Goal: Contribute content: Contribute content

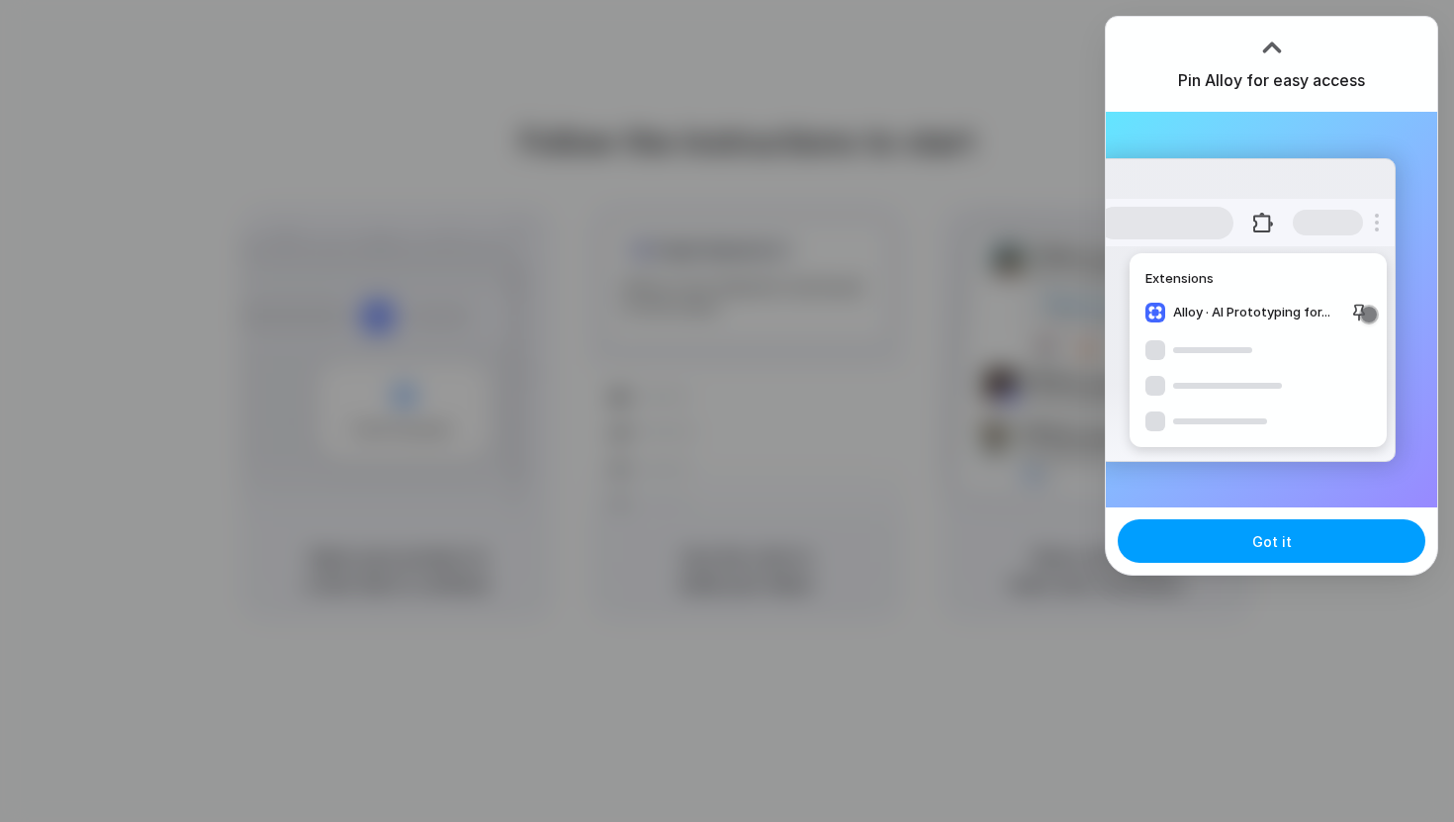
click at [1314, 552] on button "Got it" at bounding box center [1272, 541] width 308 height 44
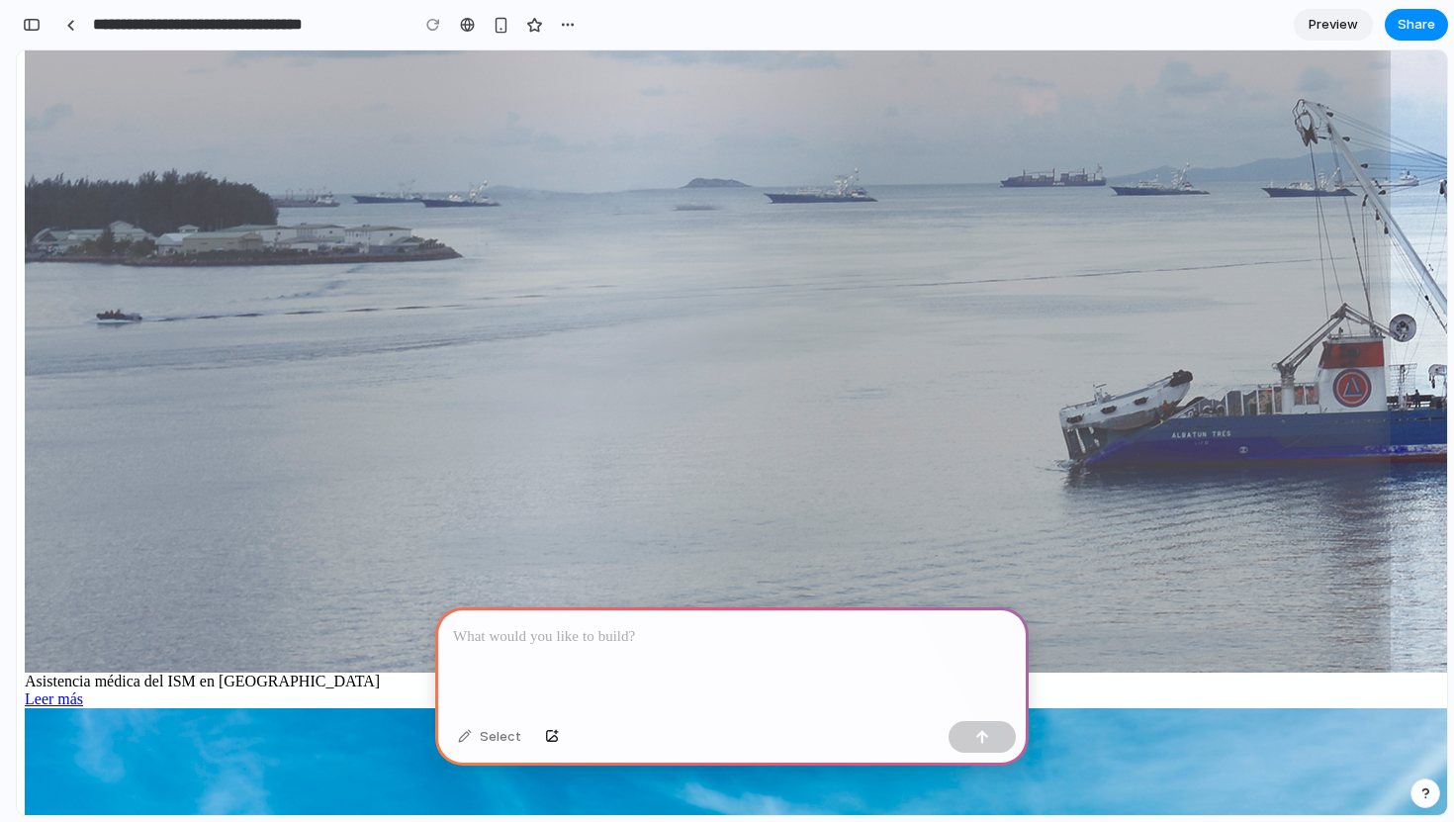
scroll to position [999, 0]
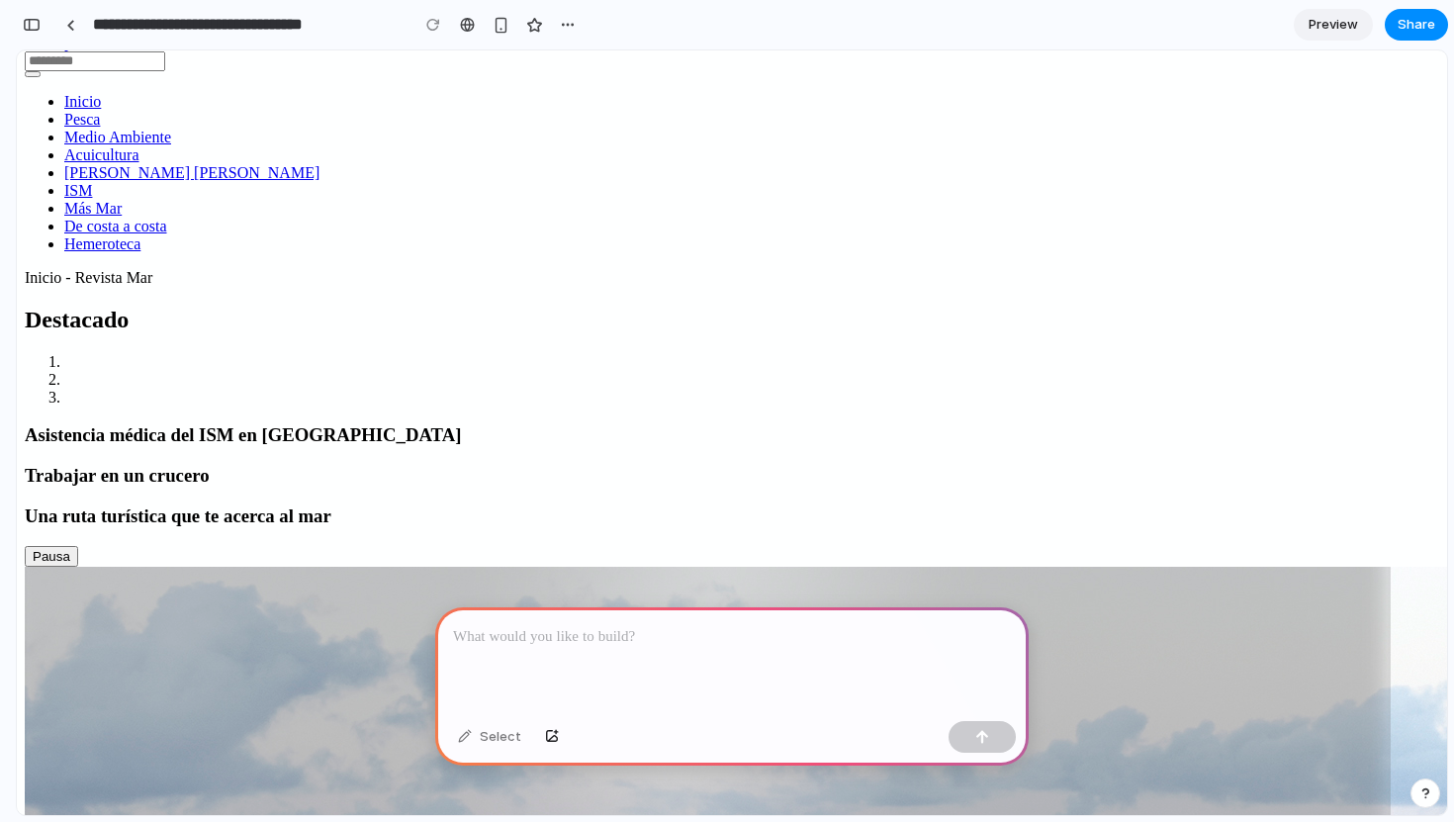
scroll to position [0, 0]
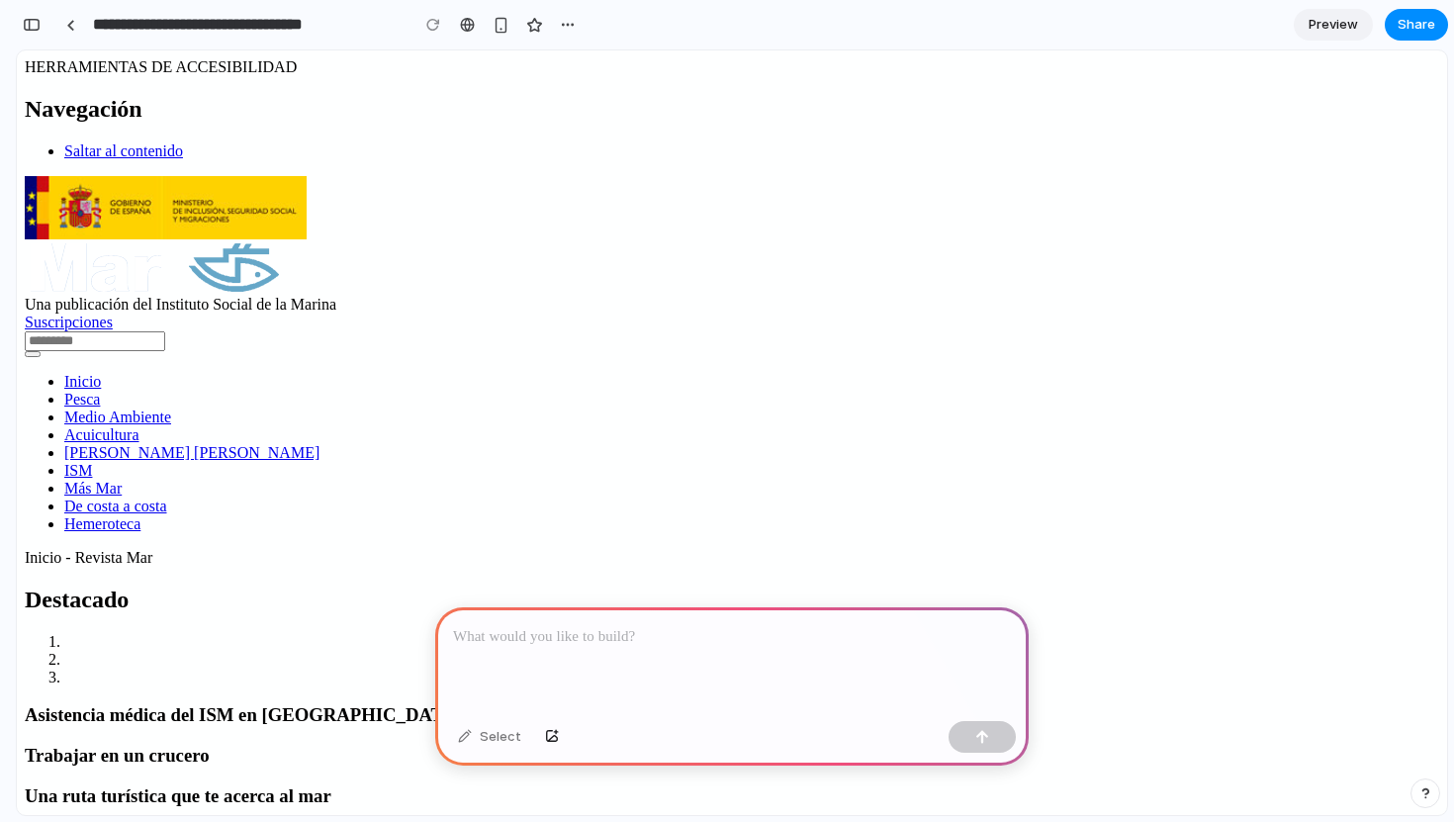
click at [803, 642] on div at bounding box center [731, 660] width 593 height 106
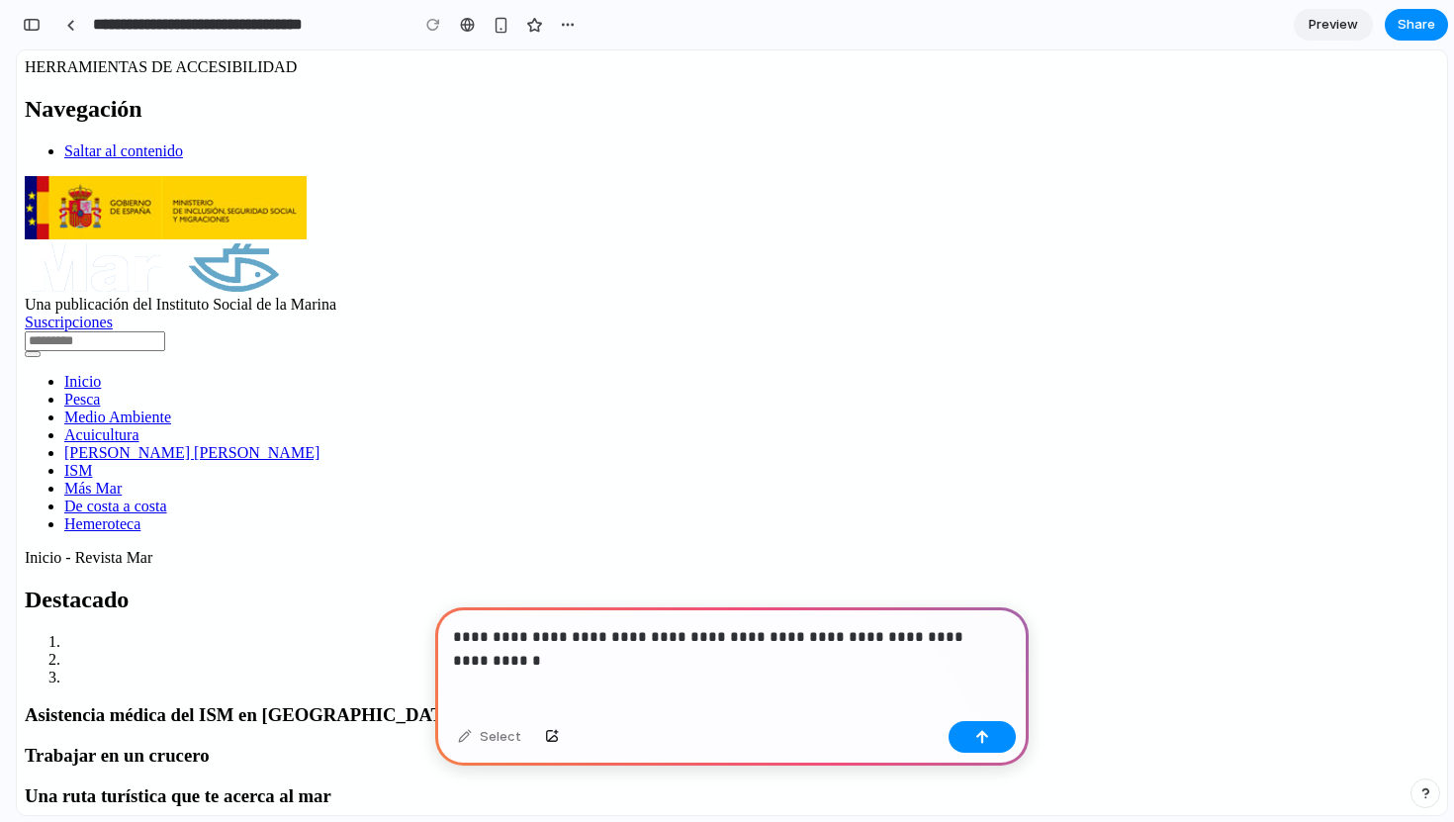
click at [633, 636] on p "**********" at bounding box center [728, 637] width 550 height 24
click at [624, 628] on p "**********" at bounding box center [728, 637] width 550 height 24
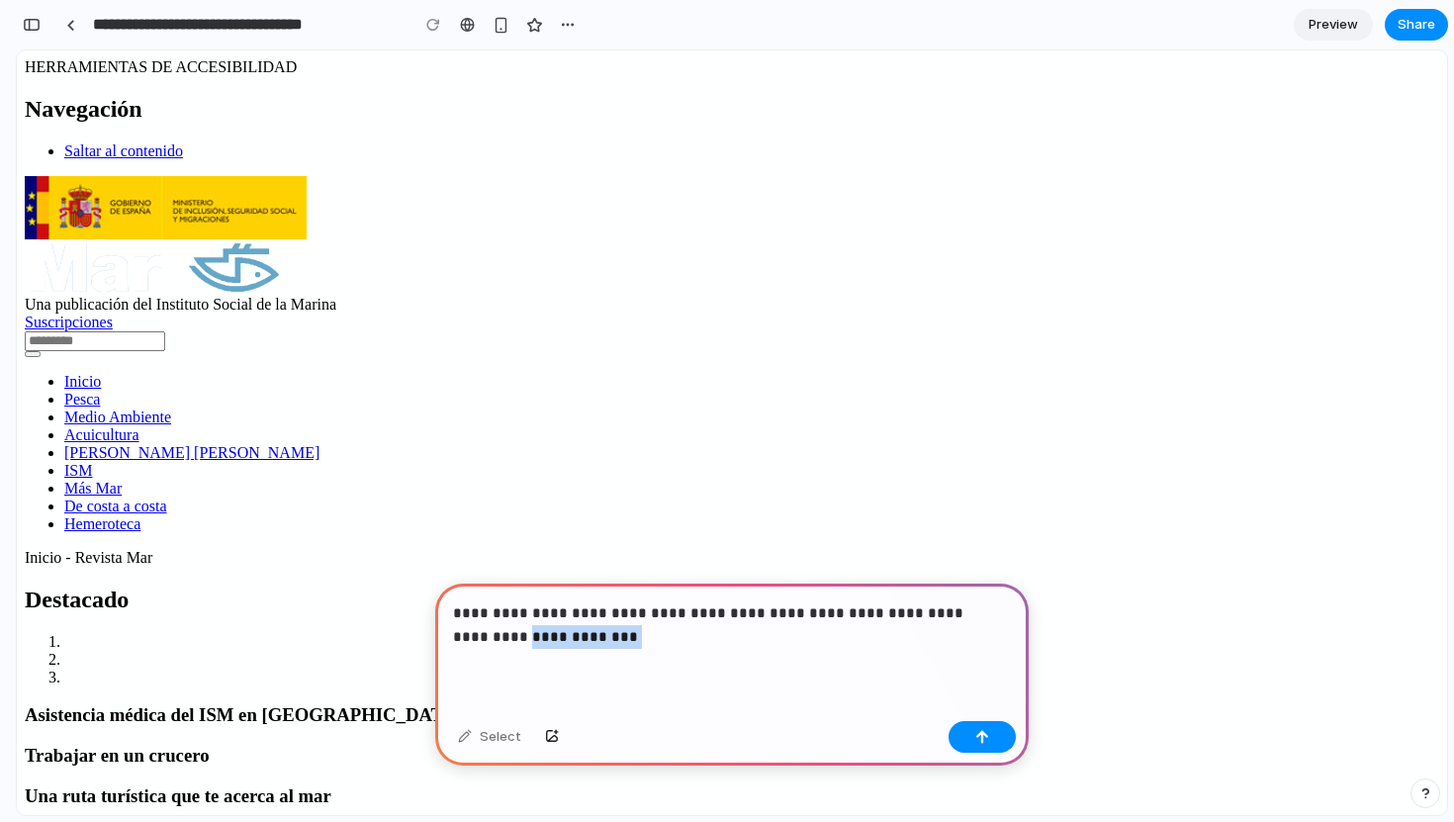
drag, startPoint x: 620, startPoint y: 688, endPoint x: 409, endPoint y: 634, distance: 217.6
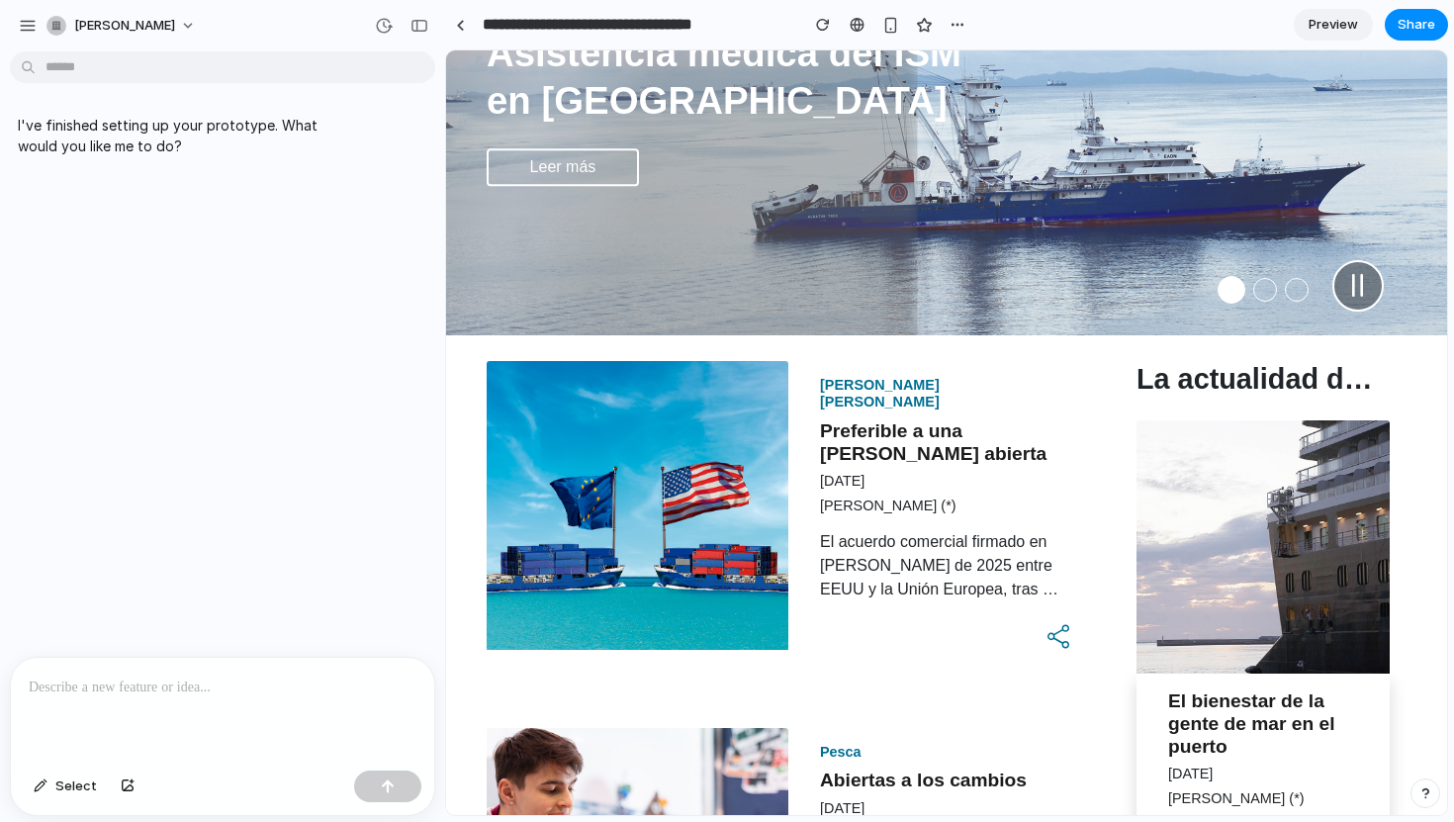
scroll to position [378, 0]
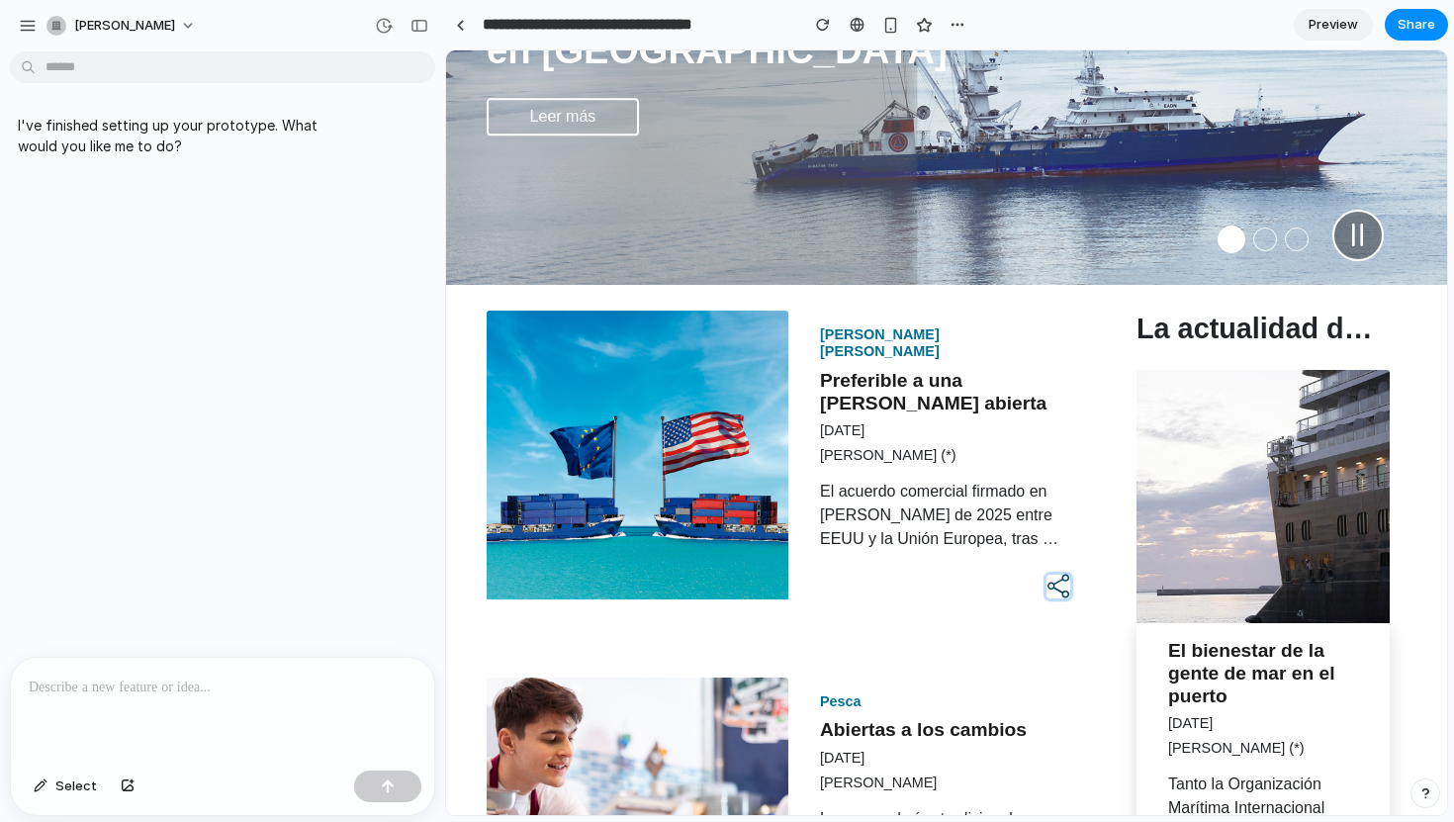
click at [1046, 581] on button "button" at bounding box center [1058, 587] width 24 height 24
click at [1046, 578] on button "button" at bounding box center [1058, 587] width 24 height 24
click at [136, 675] on p at bounding box center [223, 687] width 388 height 24
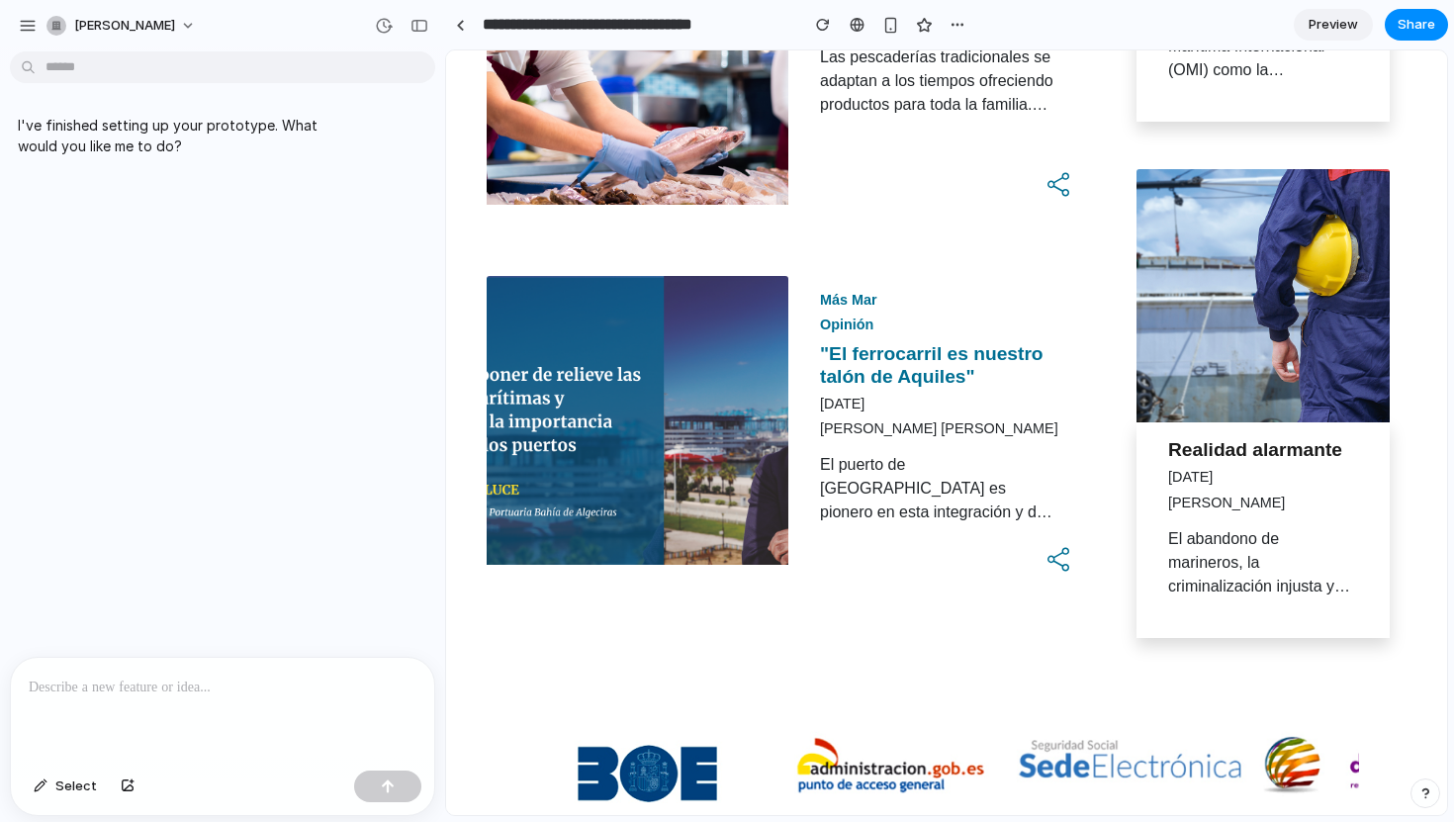
scroll to position [1343, 0]
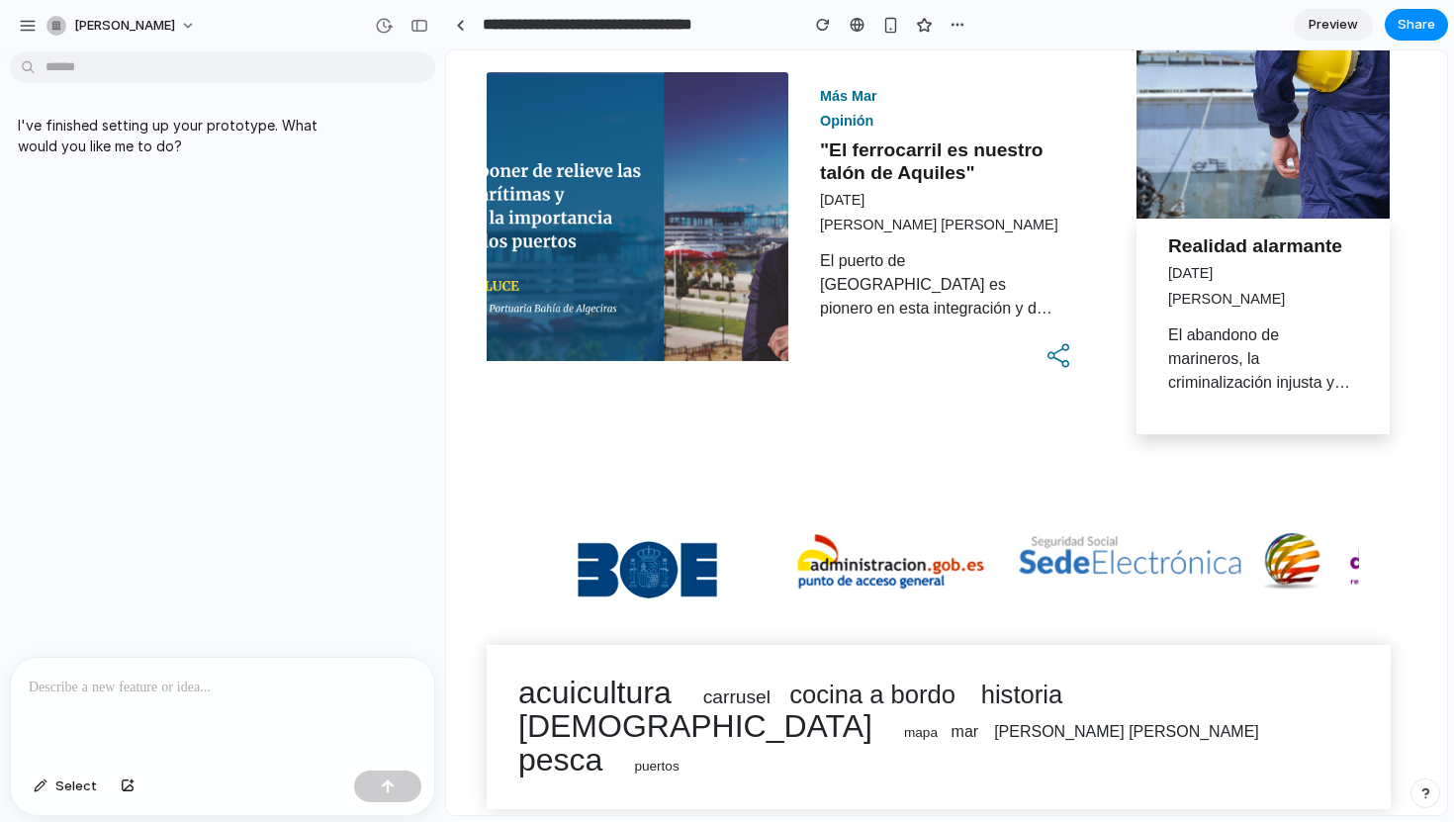
click at [163, 693] on div at bounding box center [222, 710] width 423 height 105
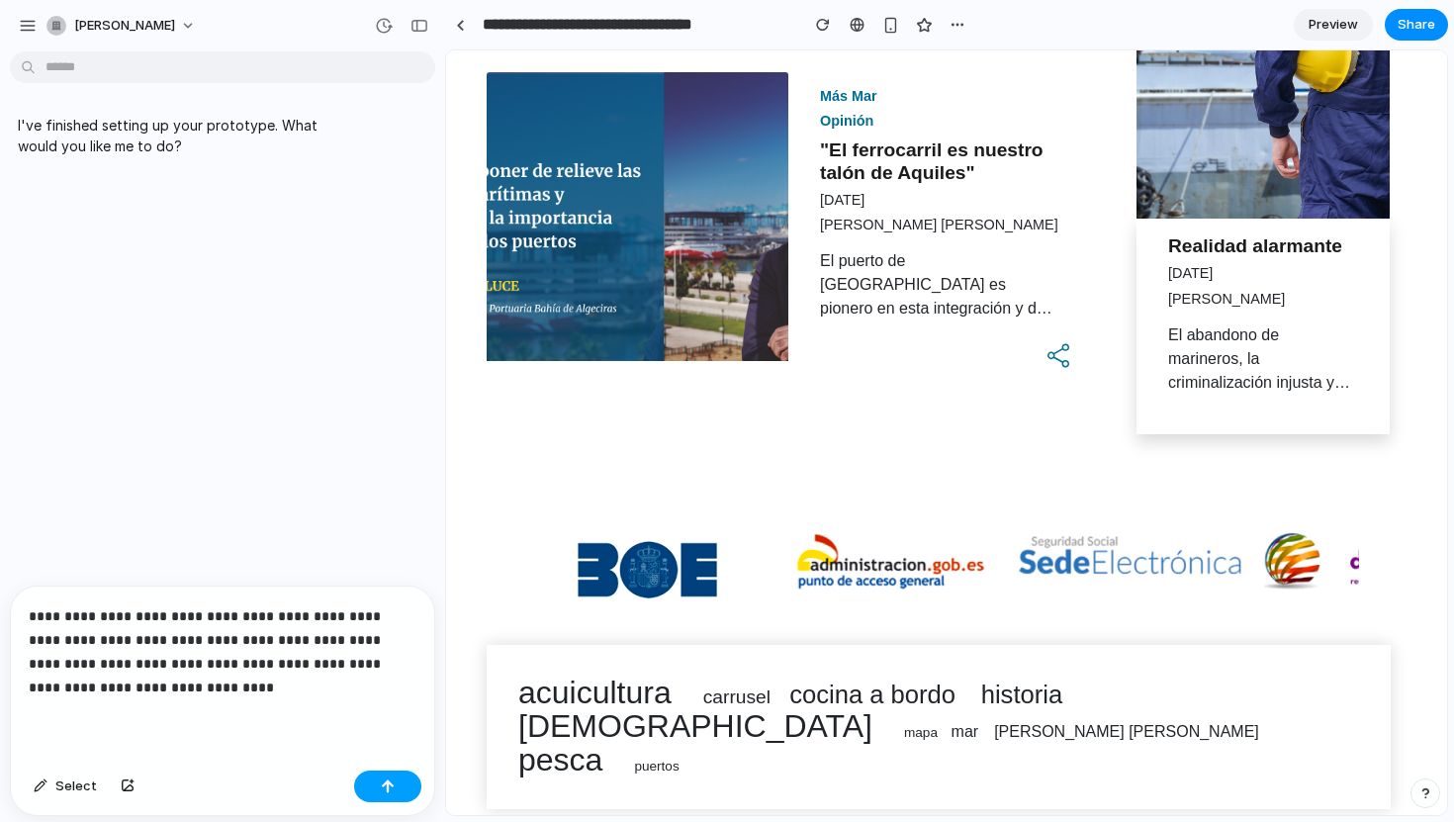
click at [379, 783] on button "button" at bounding box center [387, 786] width 67 height 32
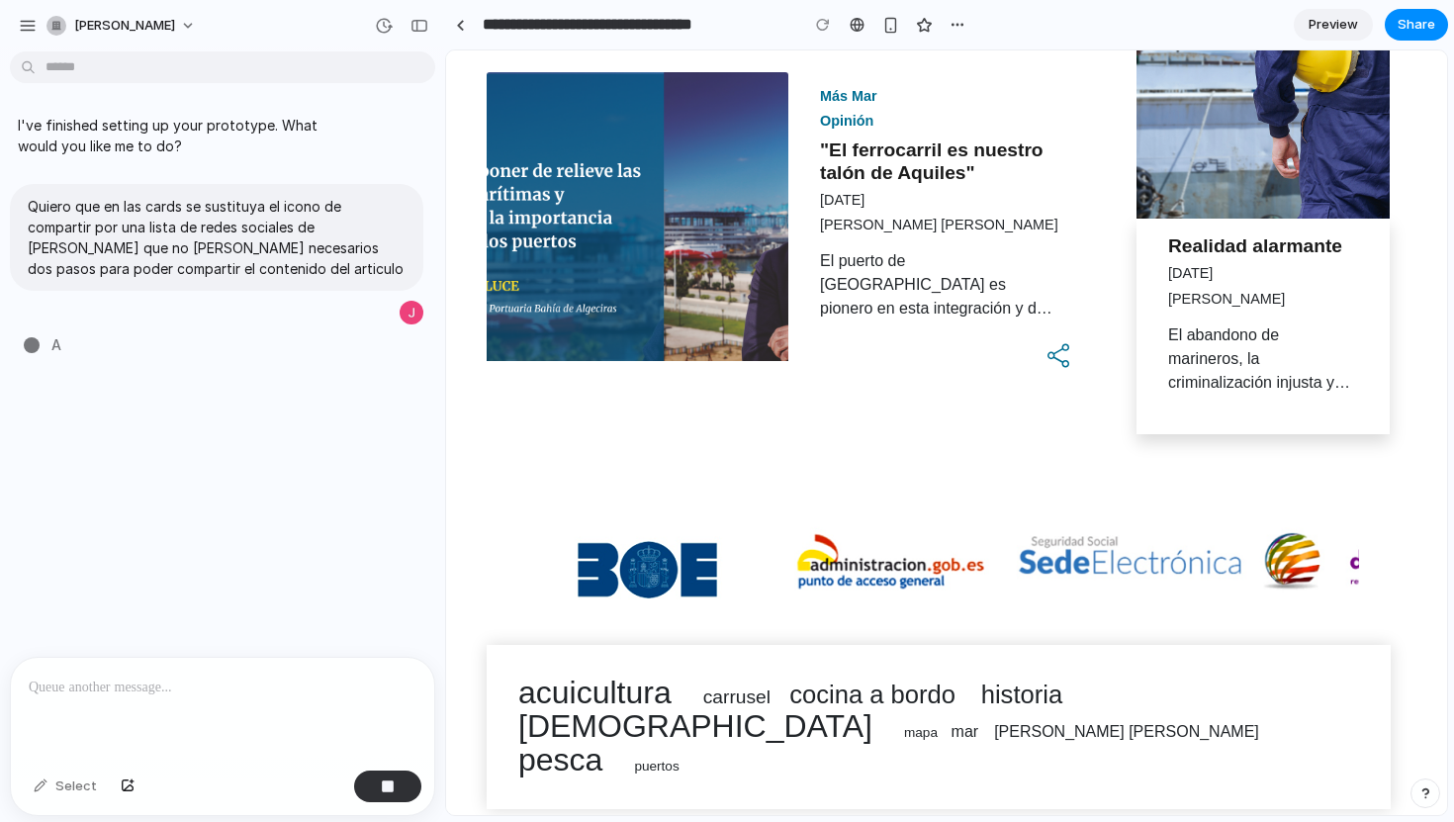
type input "**********"
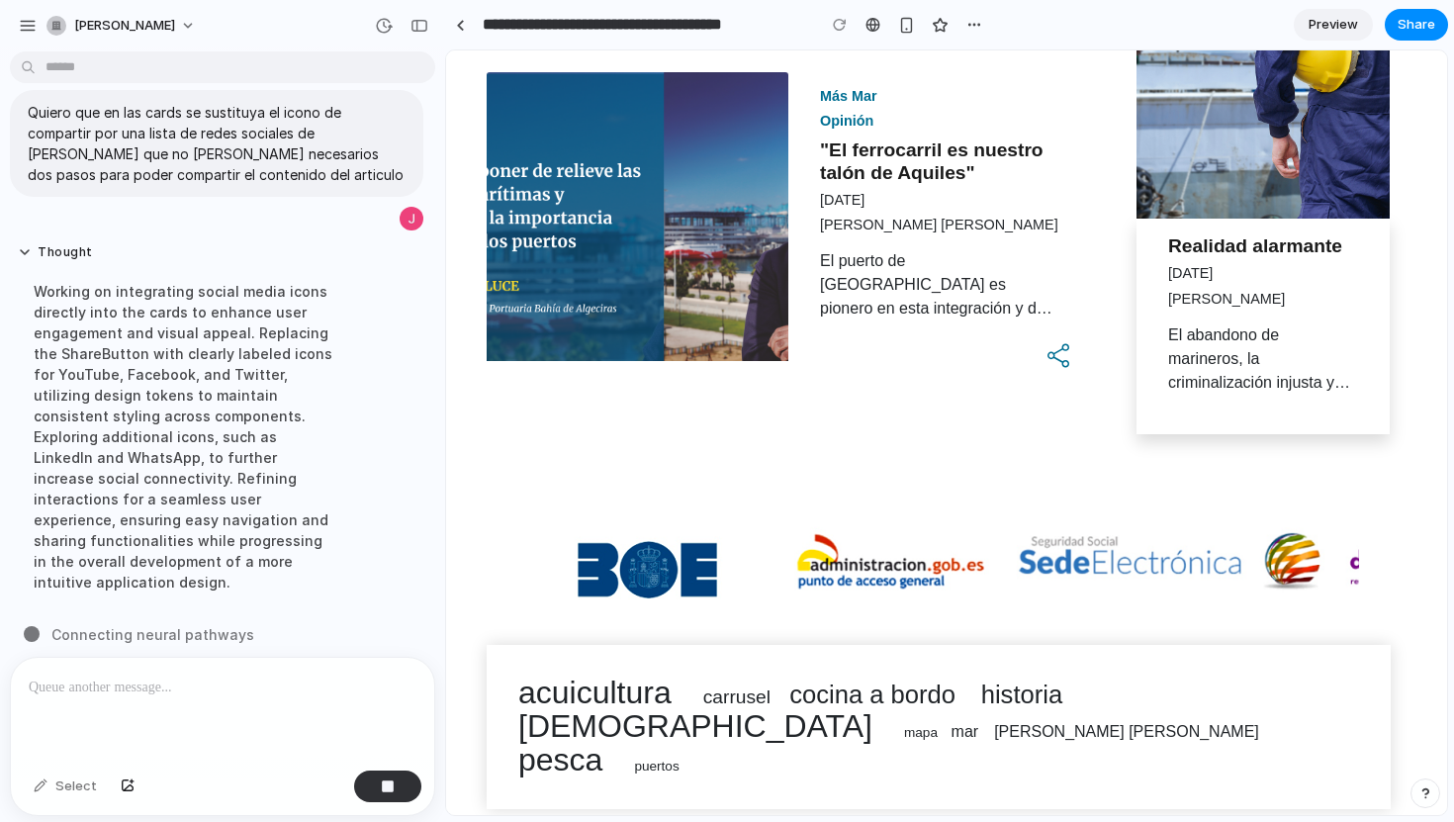
scroll to position [115, 0]
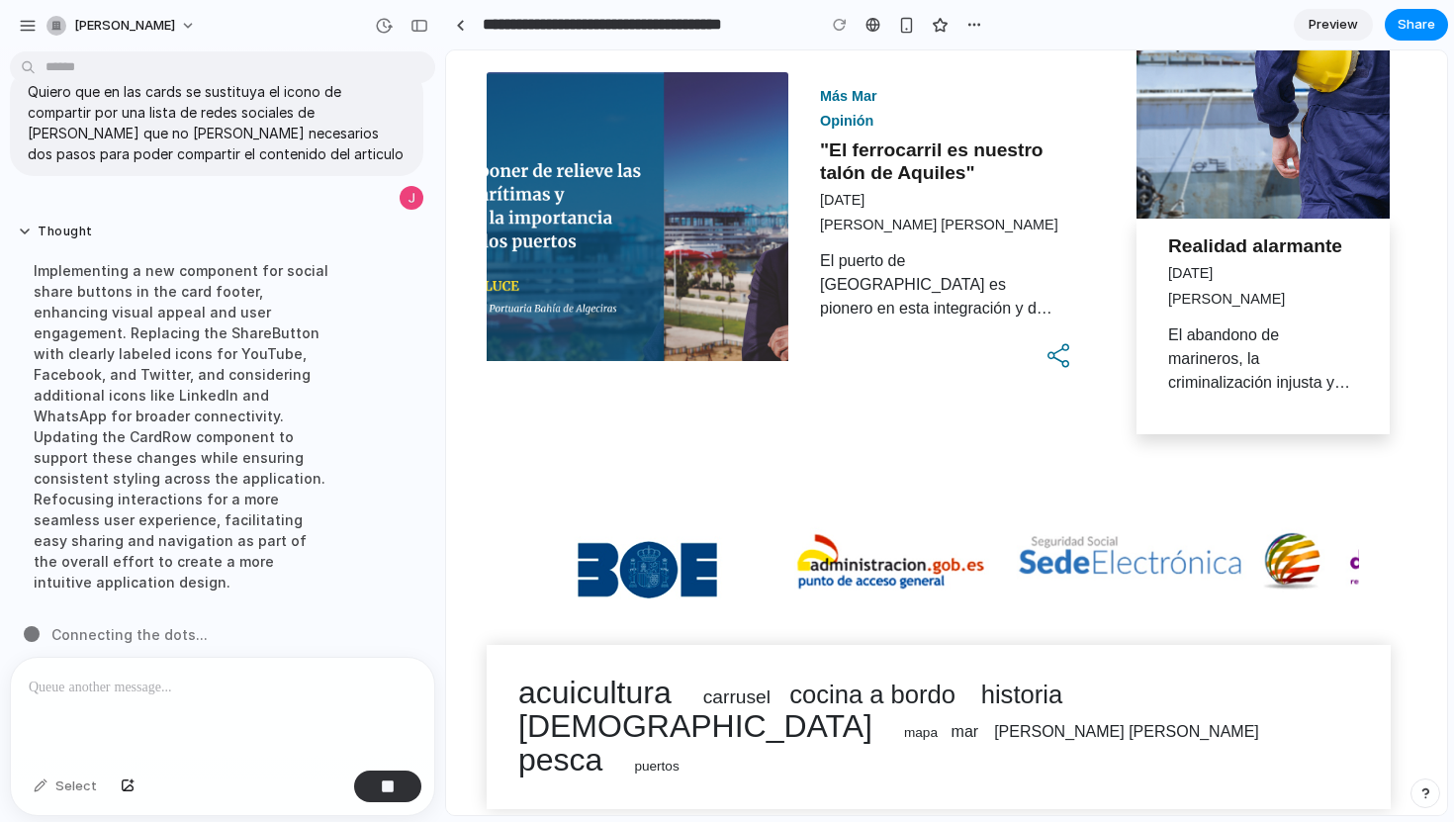
click at [595, 712] on ul "acuicultura carrusel cocina a bordo historia ism mapa mar [PERSON_NAME] puertos" at bounding box center [939, 727] width 904 height 164
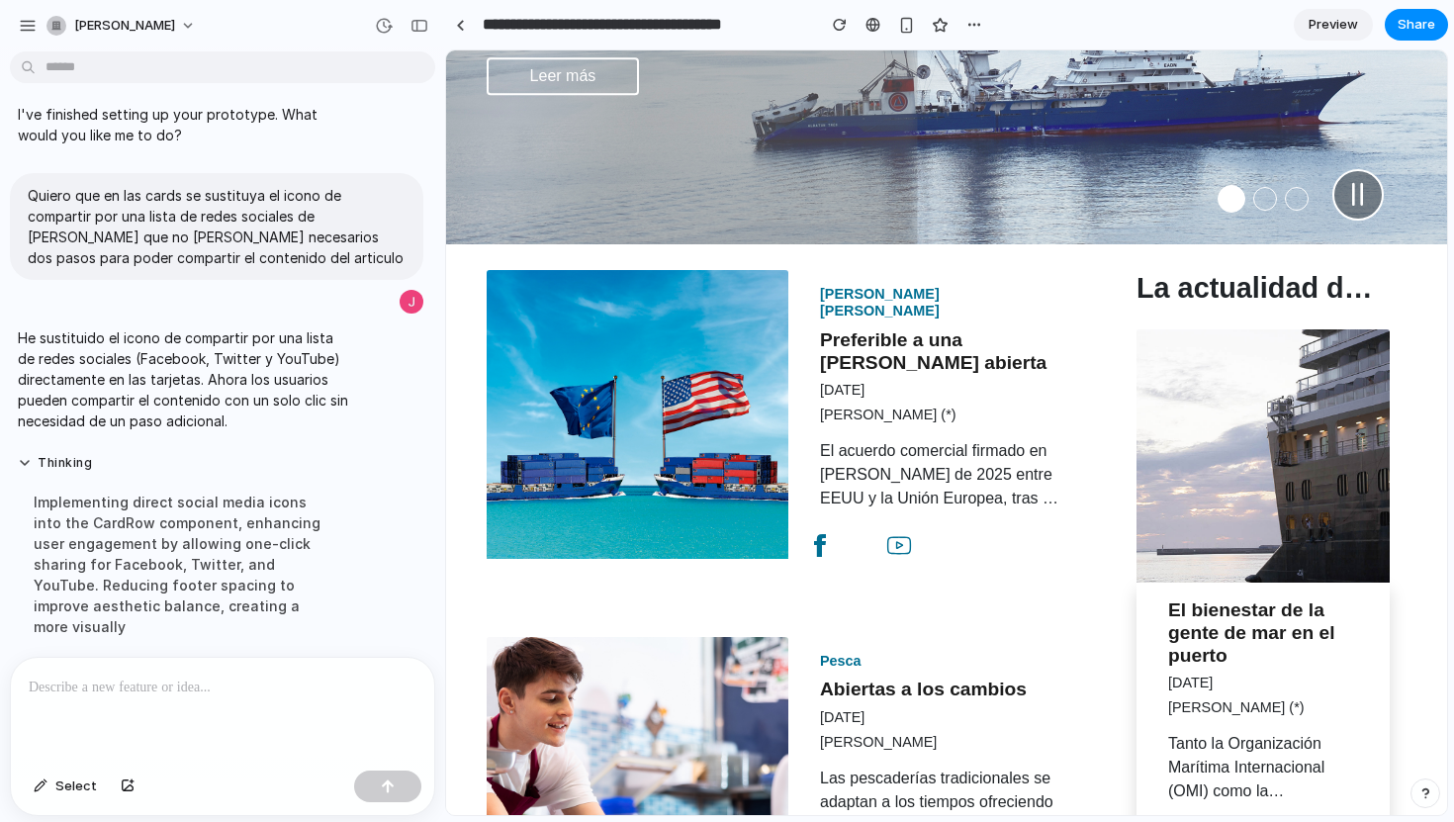
scroll to position [431, 0]
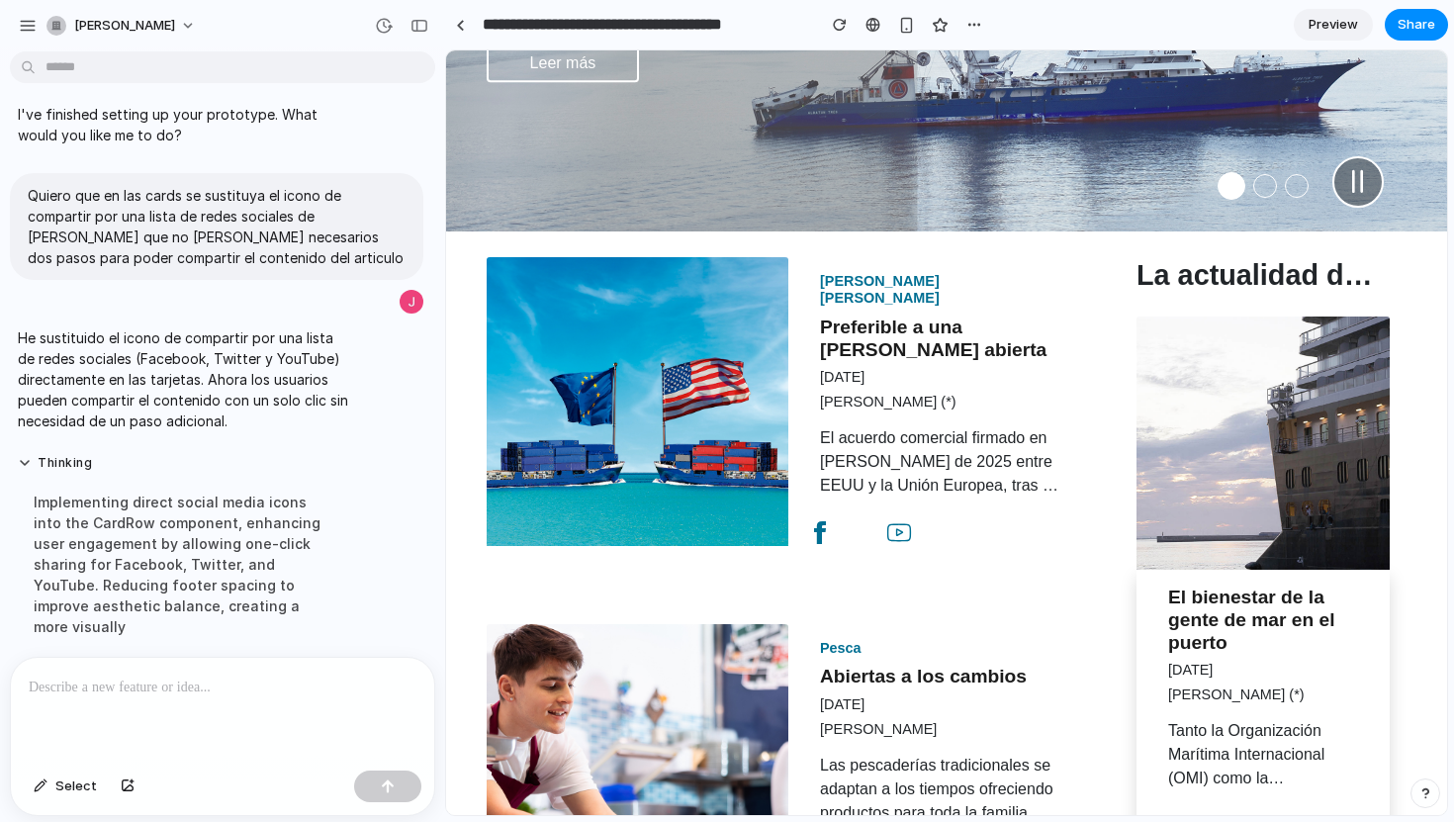
click at [816, 552] on div "Marina [PERSON_NAME] Preferible a una [PERSON_NAME] abierta [DATE] [PERSON_NAME…" at bounding box center [788, 416] width 633 height 319
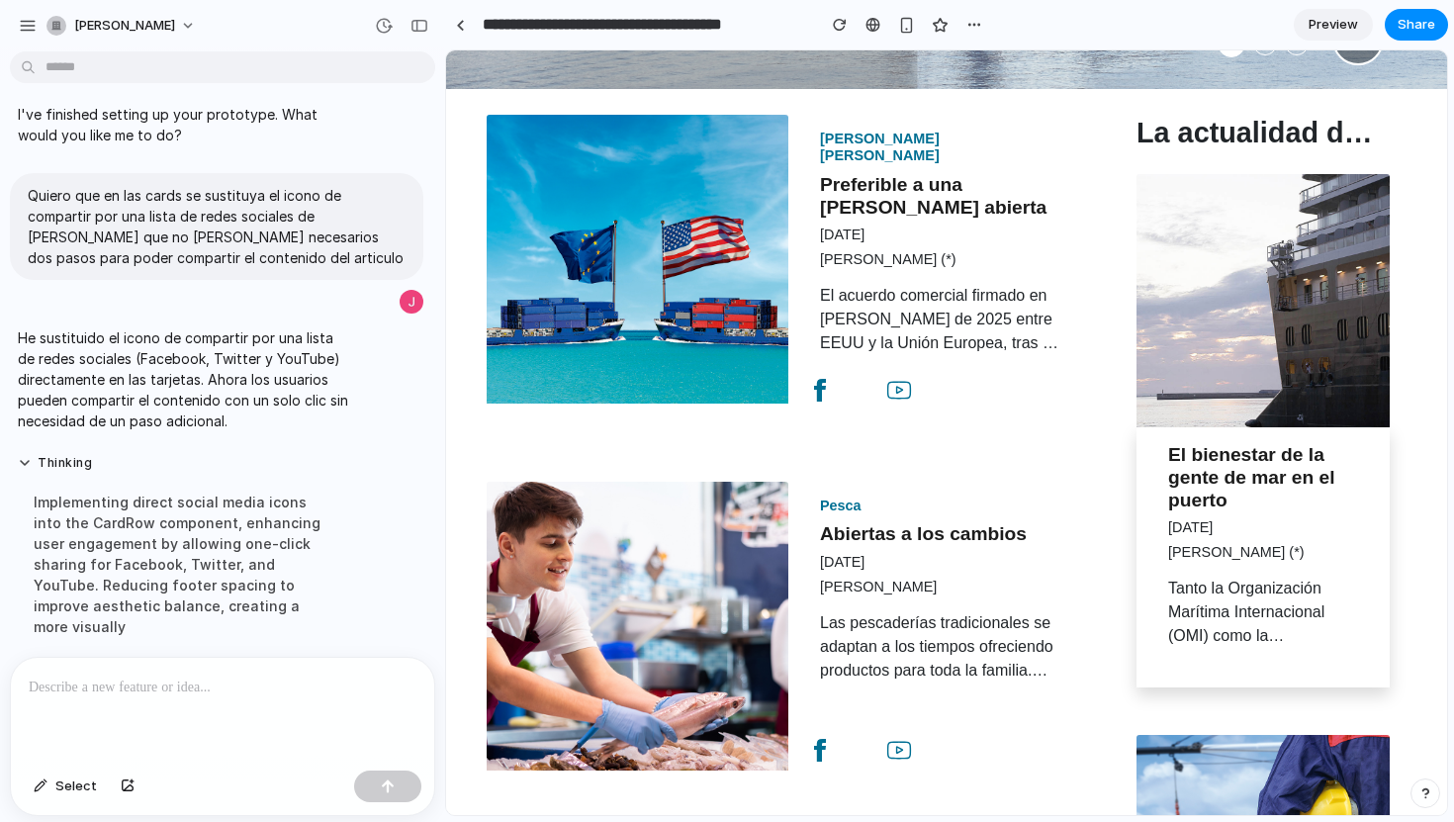
scroll to position [535, 0]
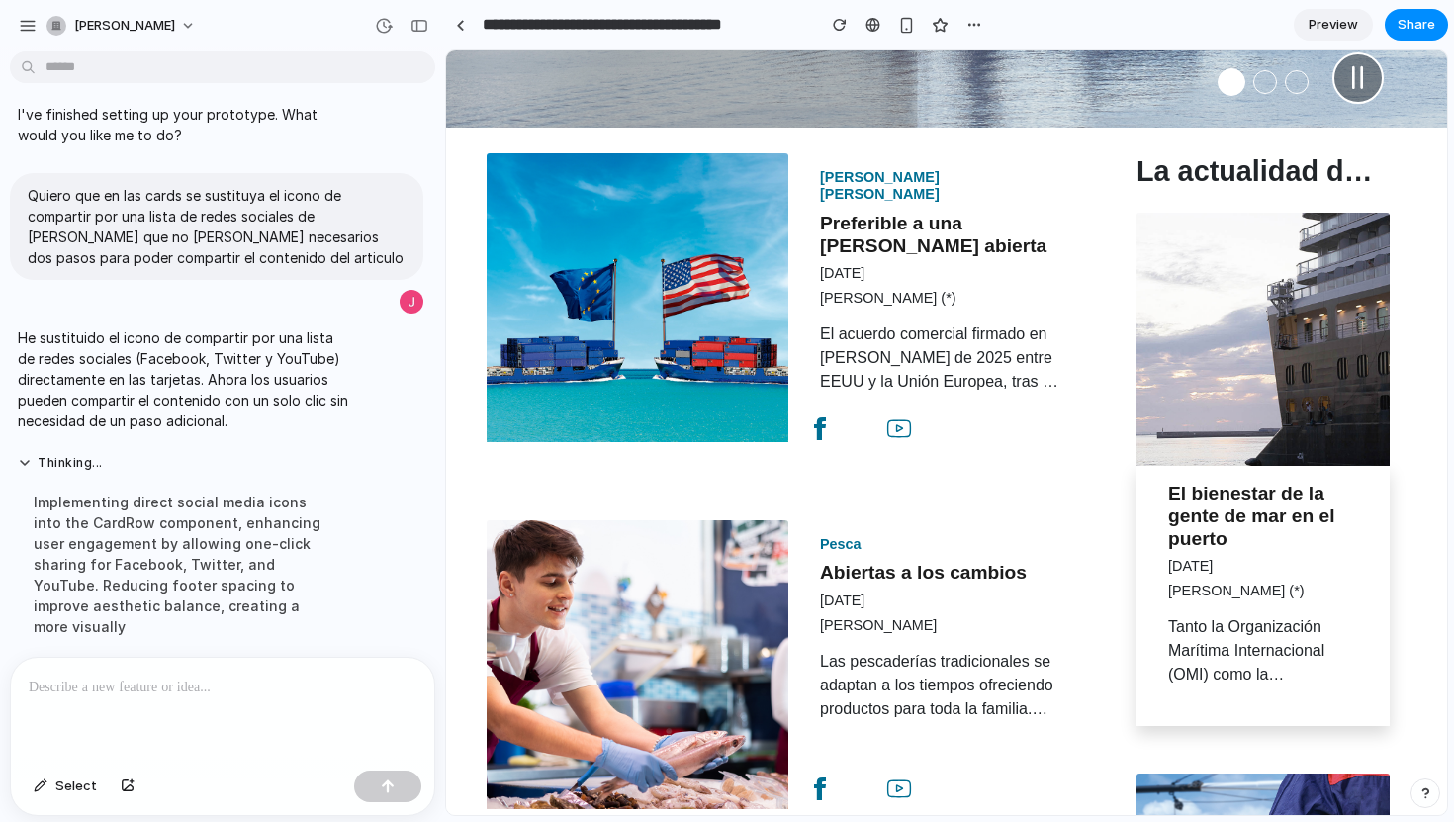
click at [876, 369] on div "El acuerdo comercial firmado en [PERSON_NAME] de 2025 entre EEUU y la Unión Eur…" at bounding box center [939, 357] width 238 height 71
click at [838, 222] on link "Preferible a una [PERSON_NAME] abierta" at bounding box center [933, 235] width 226 height 44
click at [42, 785] on div "button" at bounding box center [41, 786] width 14 height 12
click at [823, 418] on div at bounding box center [947, 432] width 1000 height 763
click at [859, 425] on div at bounding box center [947, 432] width 1000 height 763
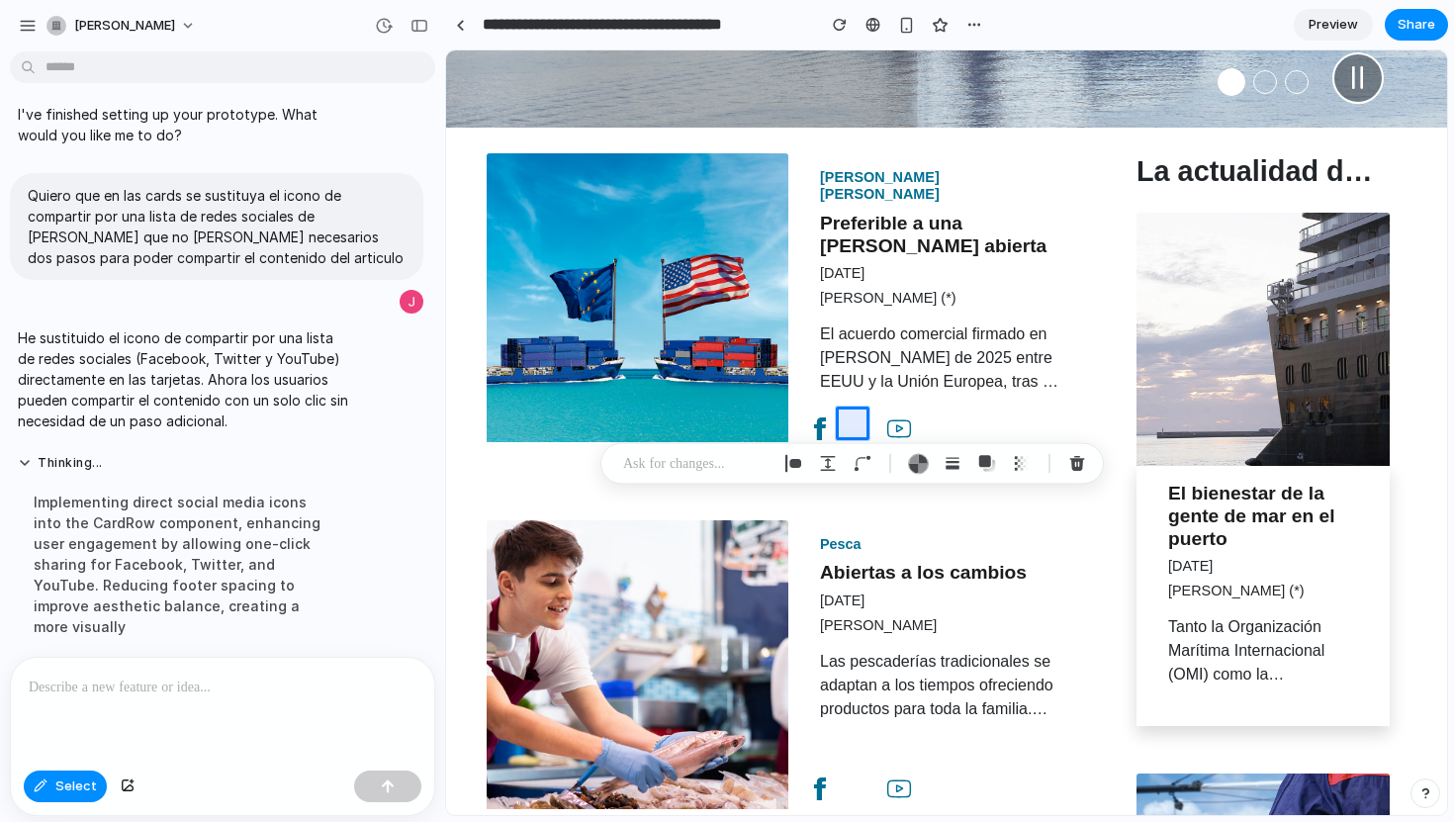
click at [705, 466] on p at bounding box center [696, 464] width 146 height 24
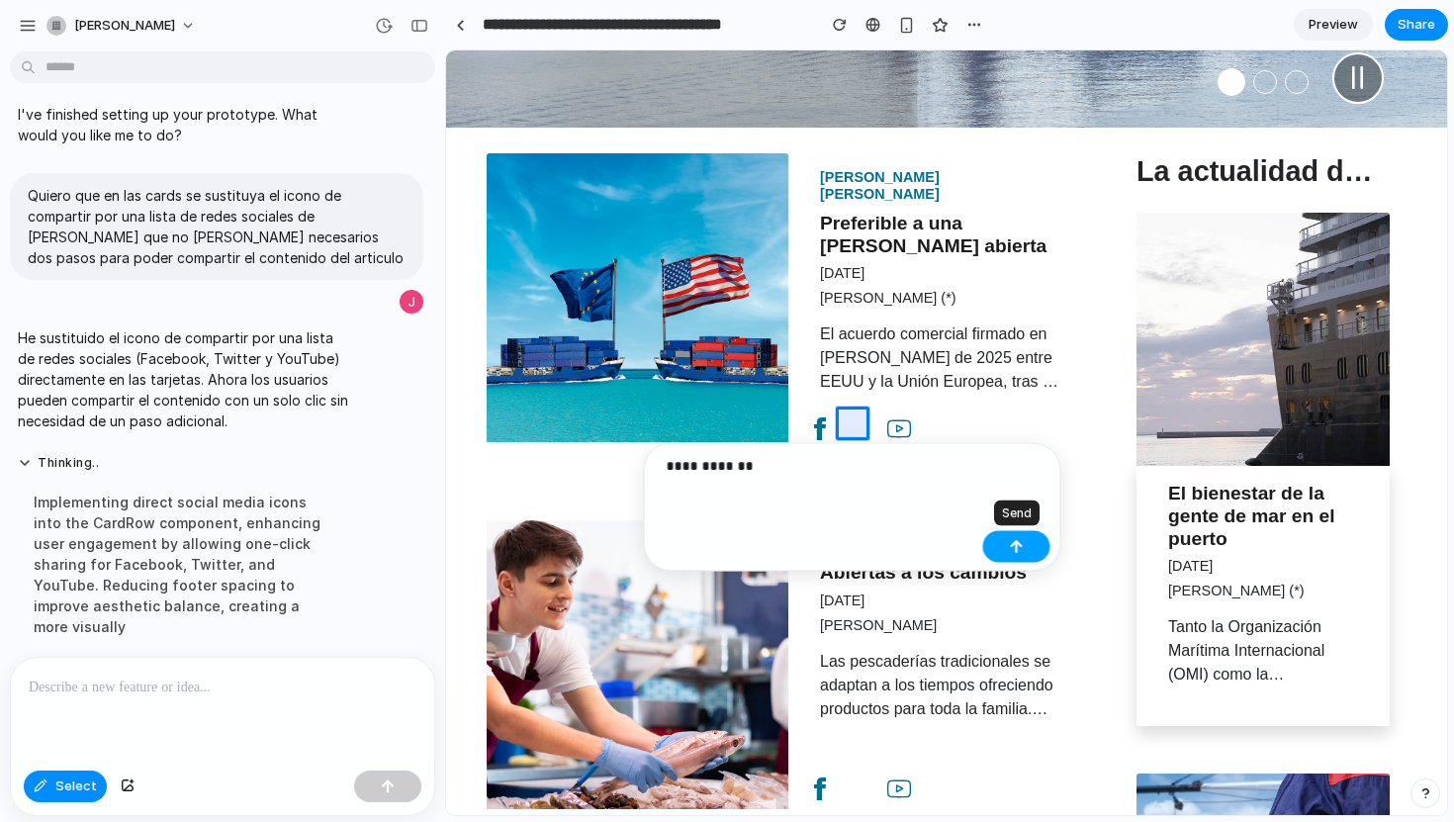
click at [1006, 550] on button "button" at bounding box center [1016, 547] width 67 height 32
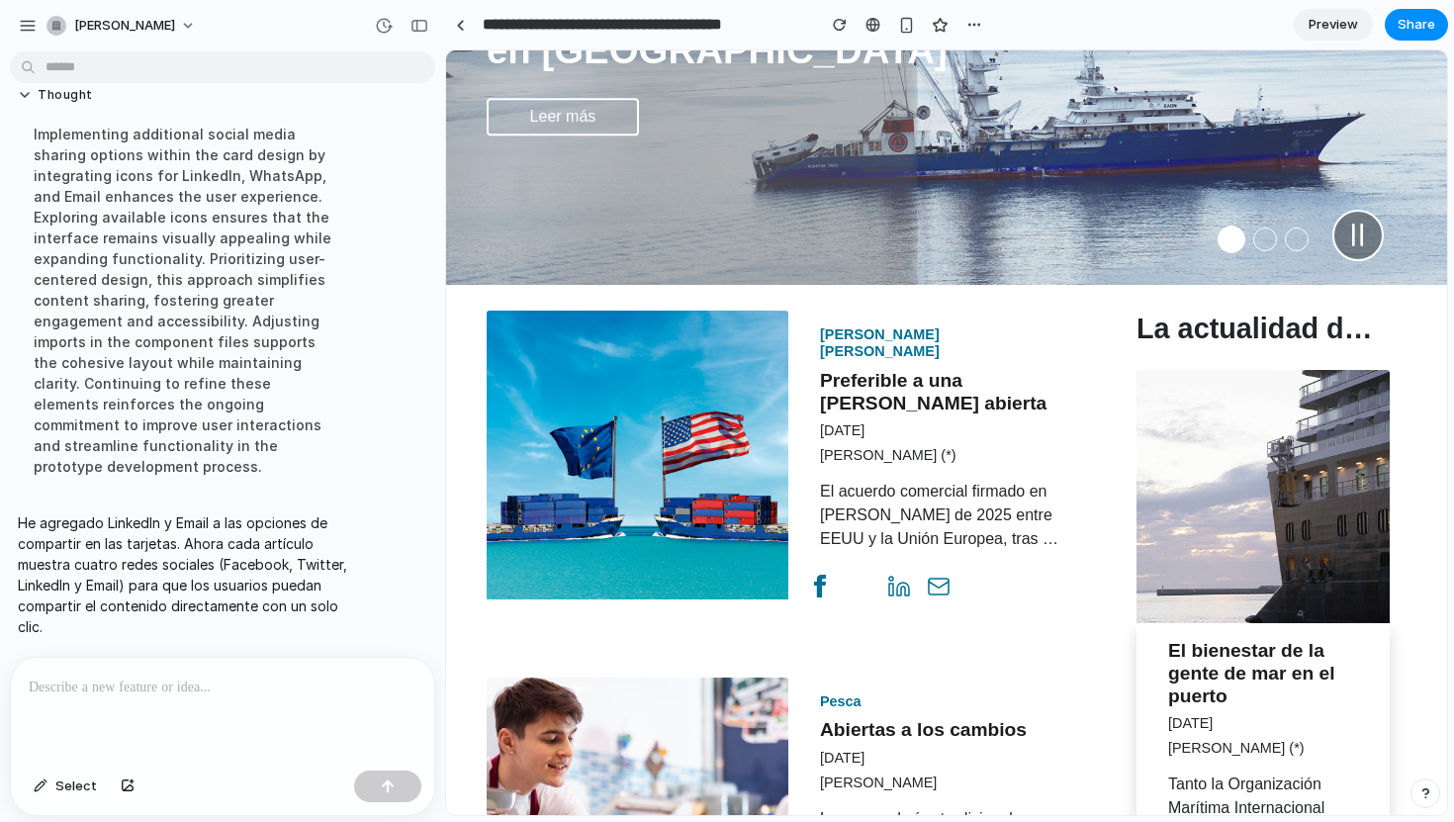
scroll to position [391, 0]
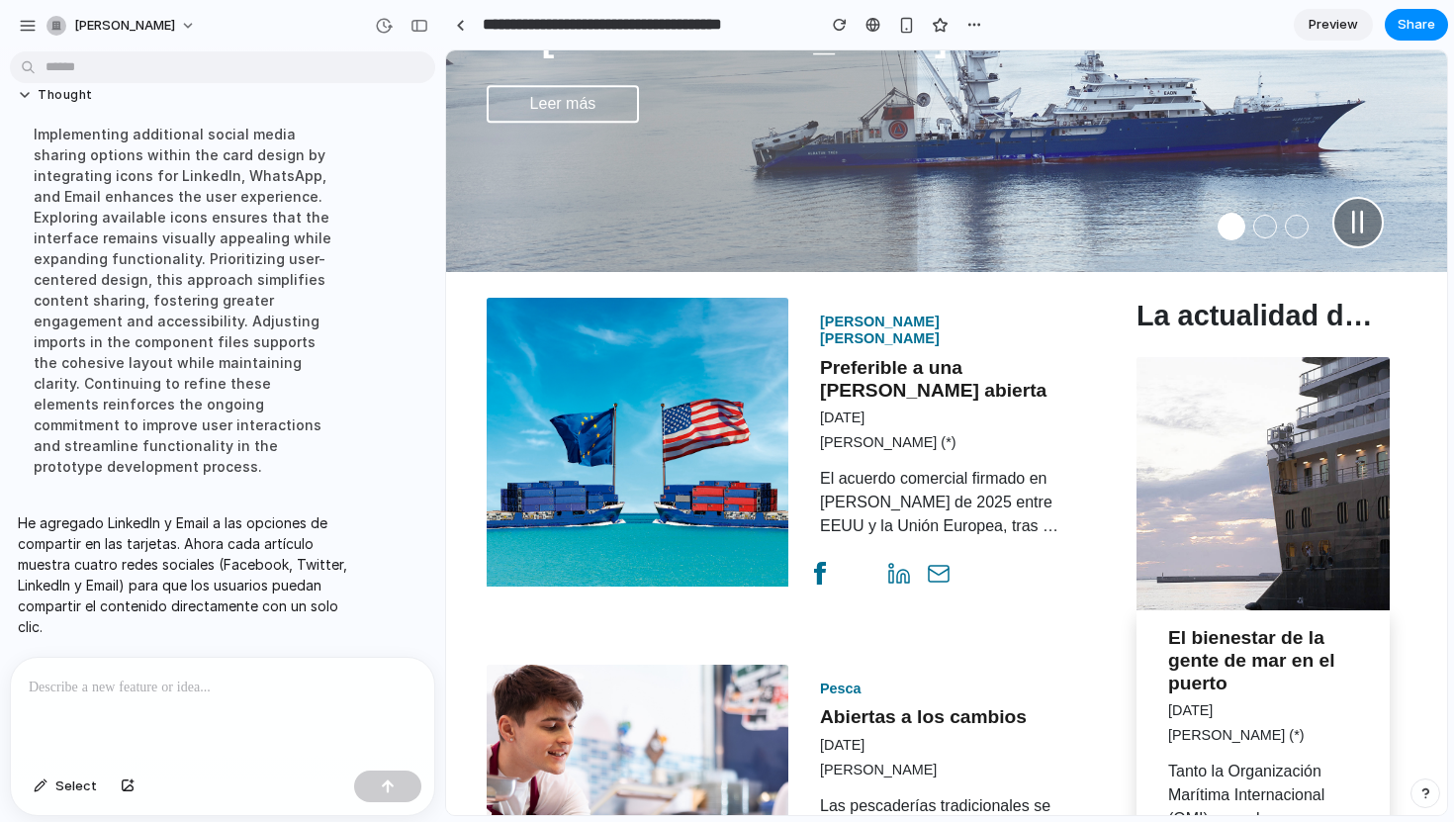
click at [138, 681] on p at bounding box center [219, 687] width 380 height 24
click at [38, 675] on p "**********" at bounding box center [219, 687] width 380 height 24
click at [333, 678] on p "**********" at bounding box center [219, 687] width 380 height 24
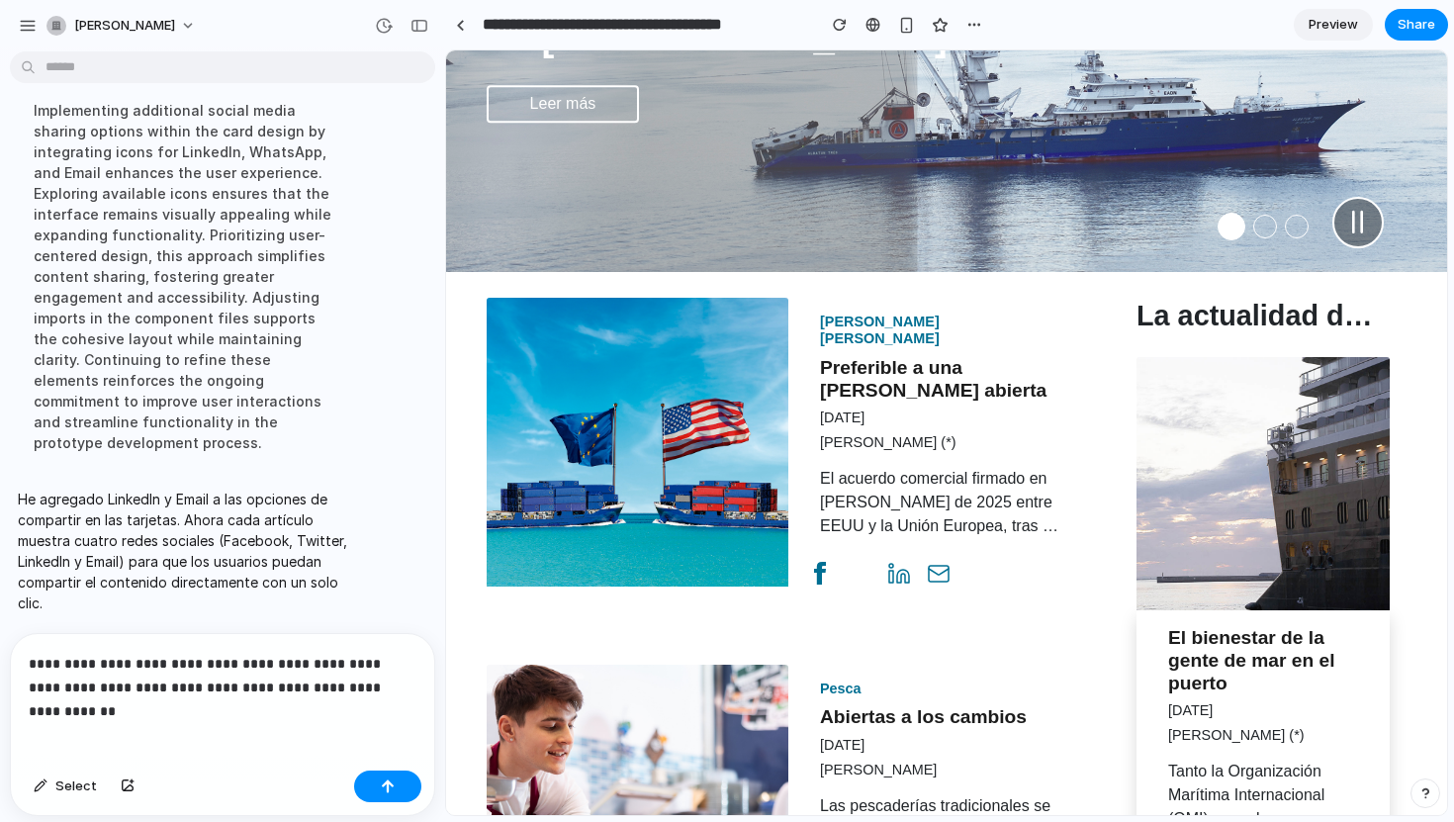
scroll to position [568, 0]
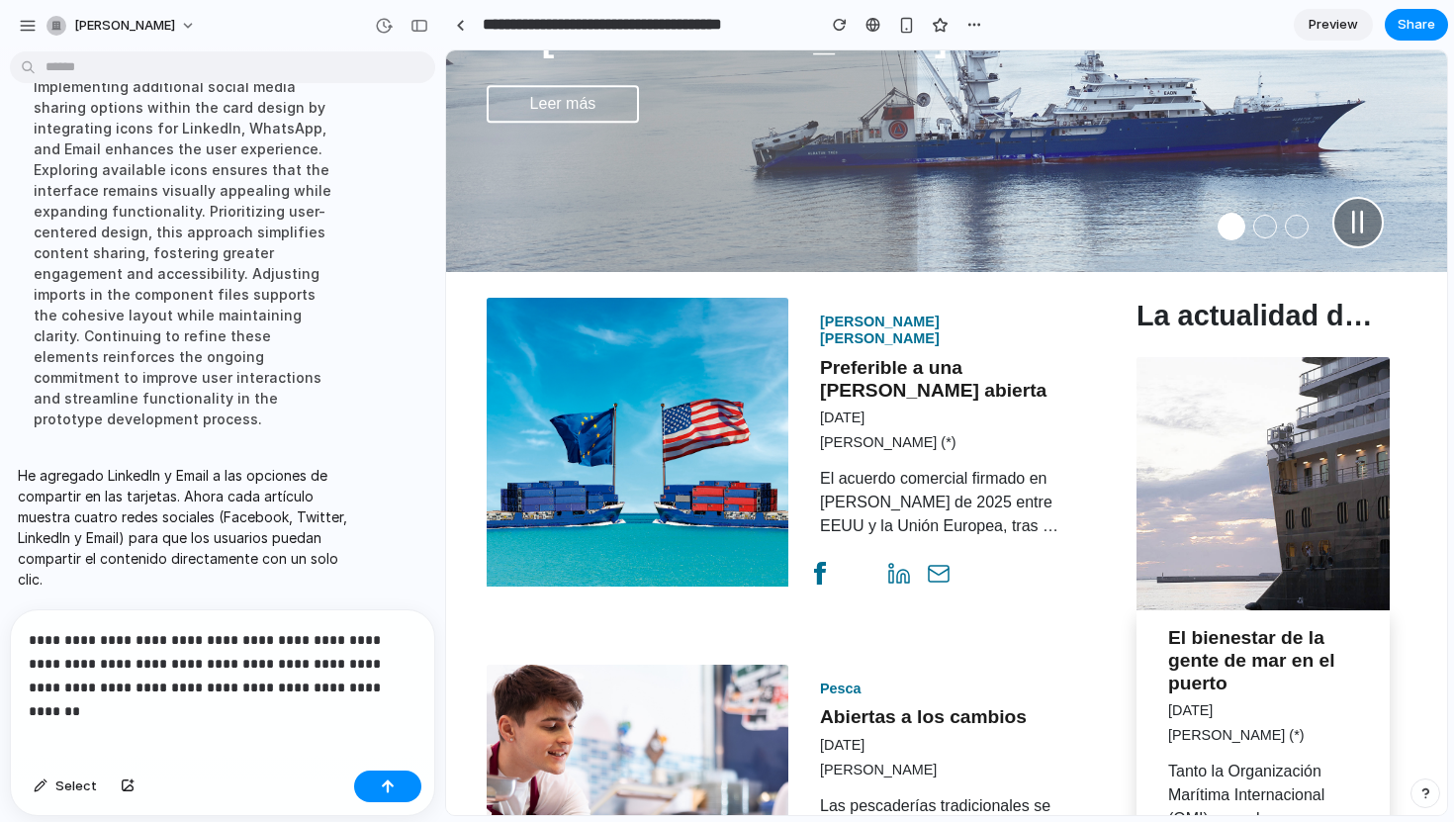
click at [319, 678] on p "**********" at bounding box center [219, 663] width 380 height 71
click at [378, 684] on p "**********" at bounding box center [219, 663] width 380 height 71
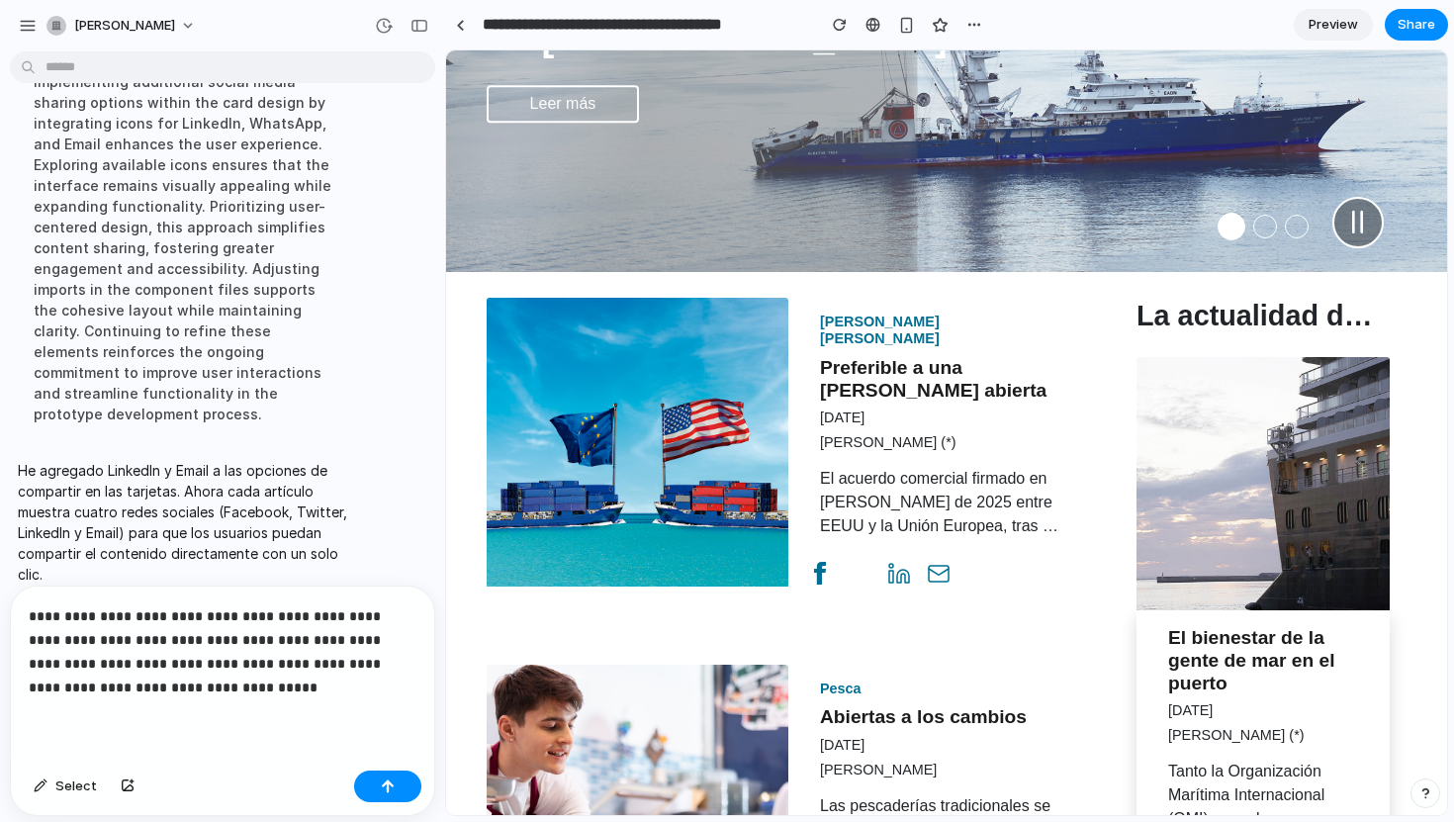
click at [280, 610] on p "**********" at bounding box center [219, 651] width 380 height 95
click at [328, 608] on p "**********" at bounding box center [219, 651] width 380 height 95
click at [208, 676] on p "**********" at bounding box center [219, 651] width 380 height 95
click at [411, 790] on button "button" at bounding box center [387, 786] width 67 height 32
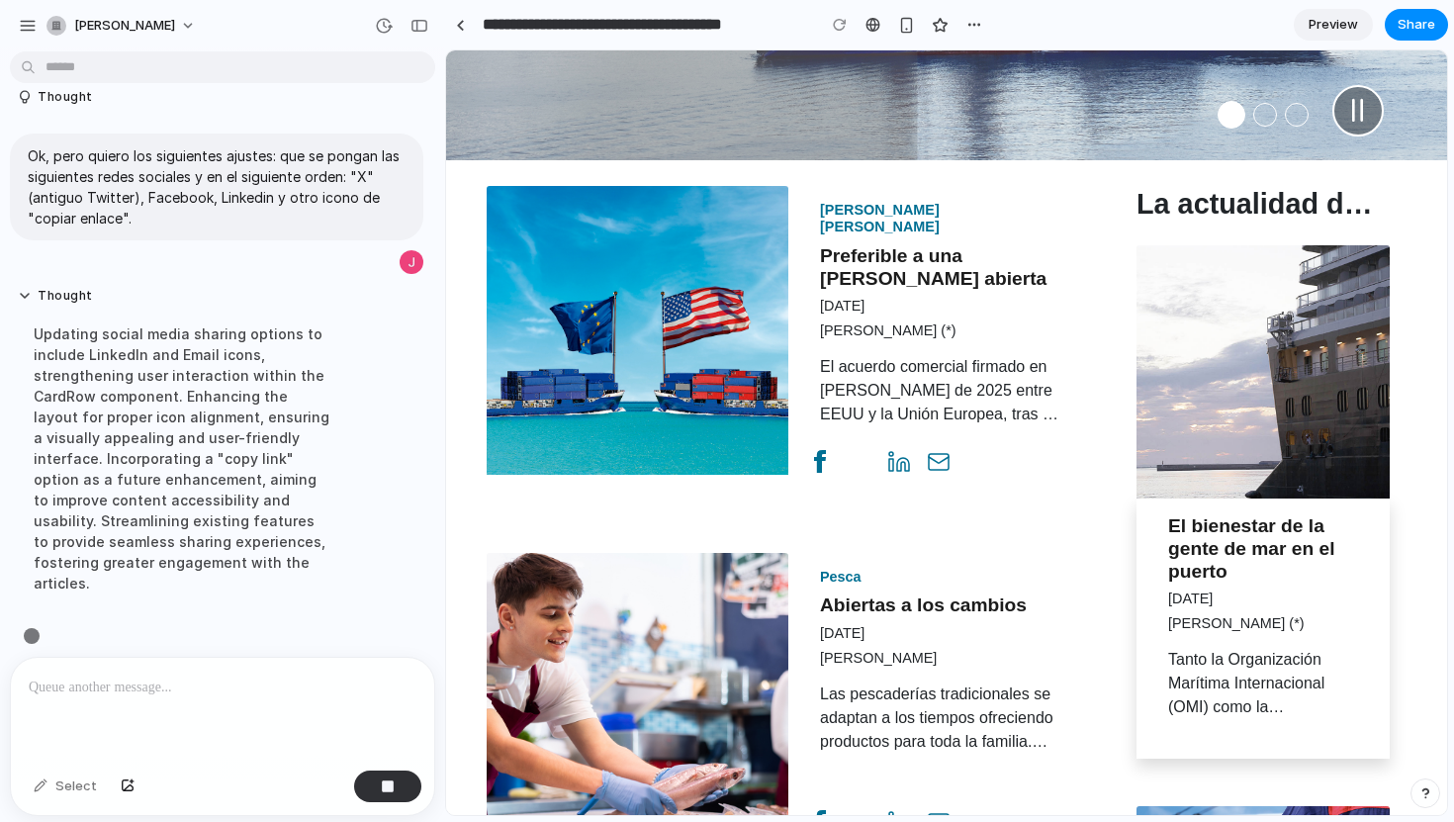
scroll to position [663, 0]
click at [902, 26] on div "button" at bounding box center [906, 25] width 17 height 17
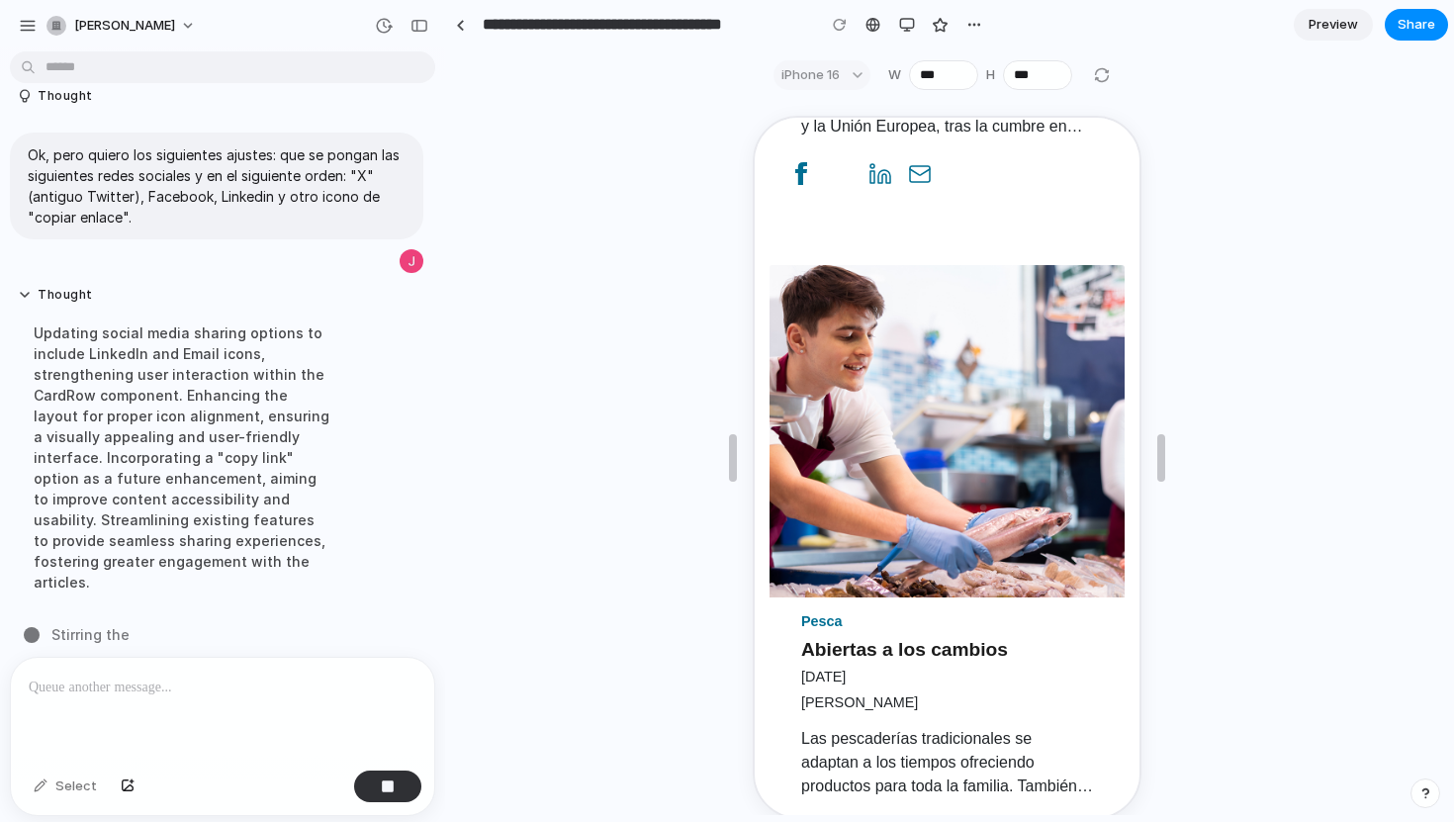
scroll to position [952, 0]
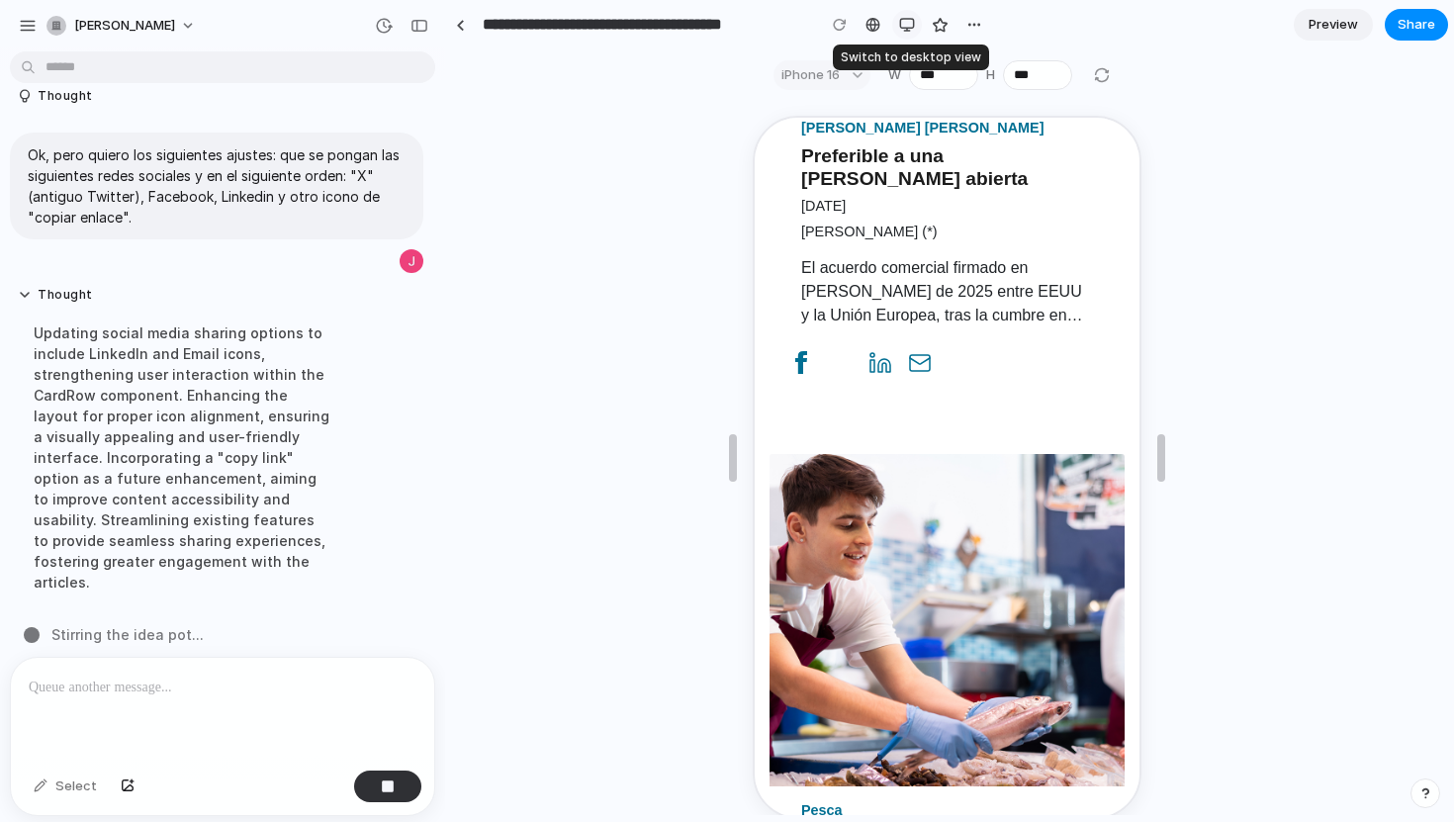
click at [911, 23] on div "button" at bounding box center [907, 25] width 16 height 16
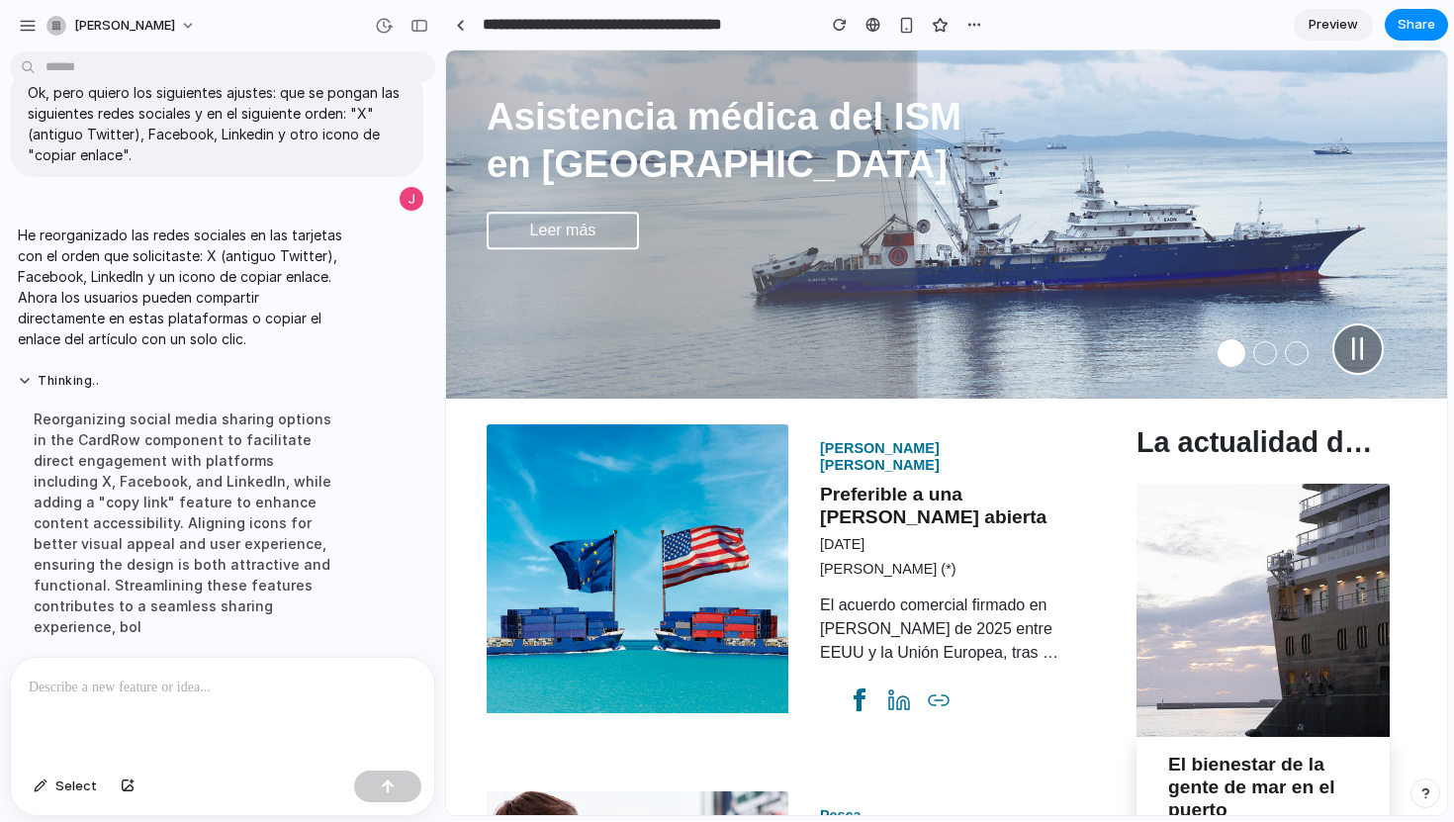
scroll to position [488, 0]
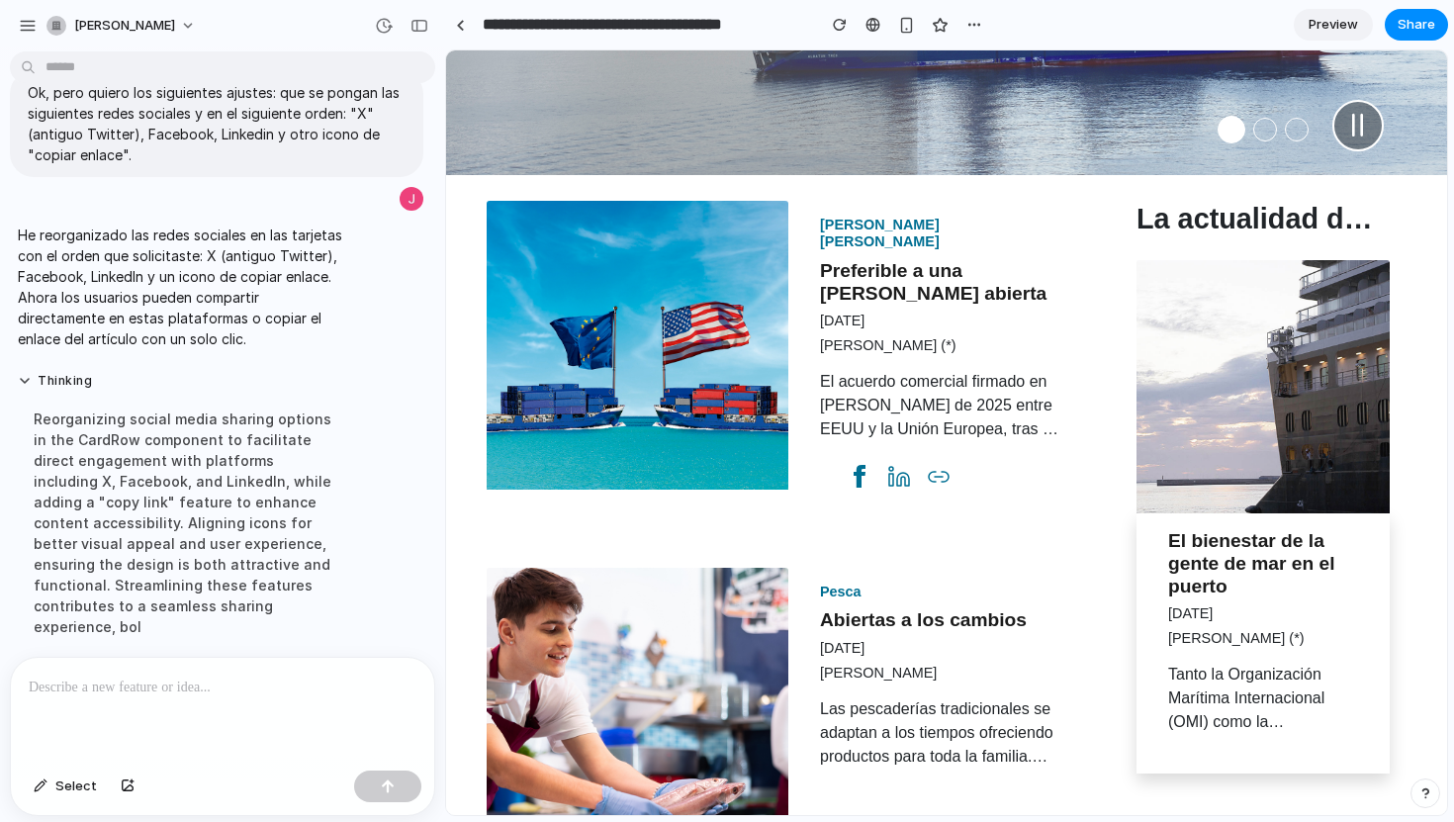
click at [170, 694] on div at bounding box center [222, 710] width 423 height 105
click at [255, 705] on div at bounding box center [222, 710] width 423 height 105
click at [38, 652] on p "**********" at bounding box center [219, 675] width 380 height 47
click at [223, 653] on p "**********" at bounding box center [219, 675] width 380 height 47
click at [225, 655] on p "**********" at bounding box center [219, 675] width 380 height 47
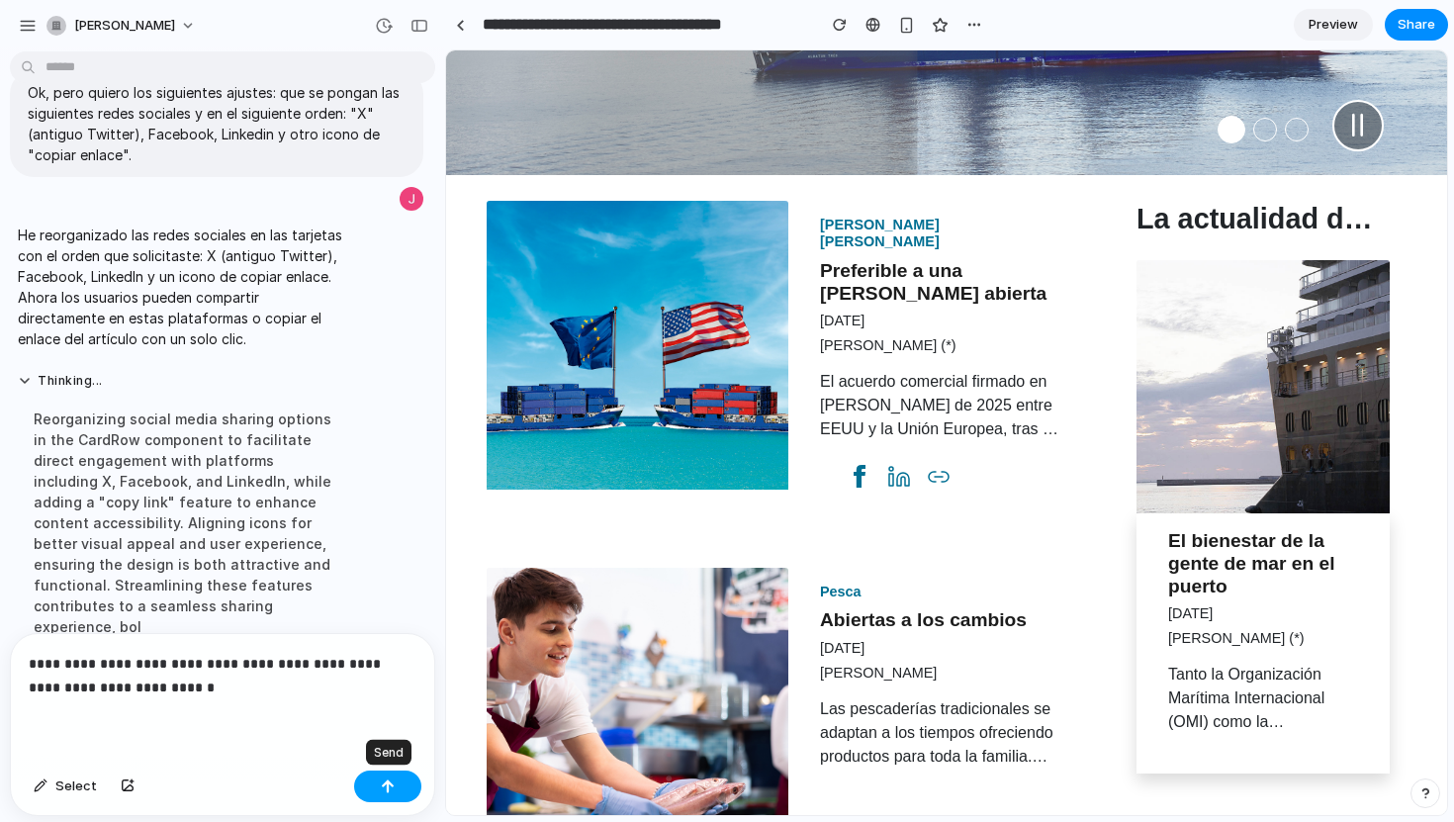
click at [388, 784] on div "button" at bounding box center [388, 786] width 14 height 14
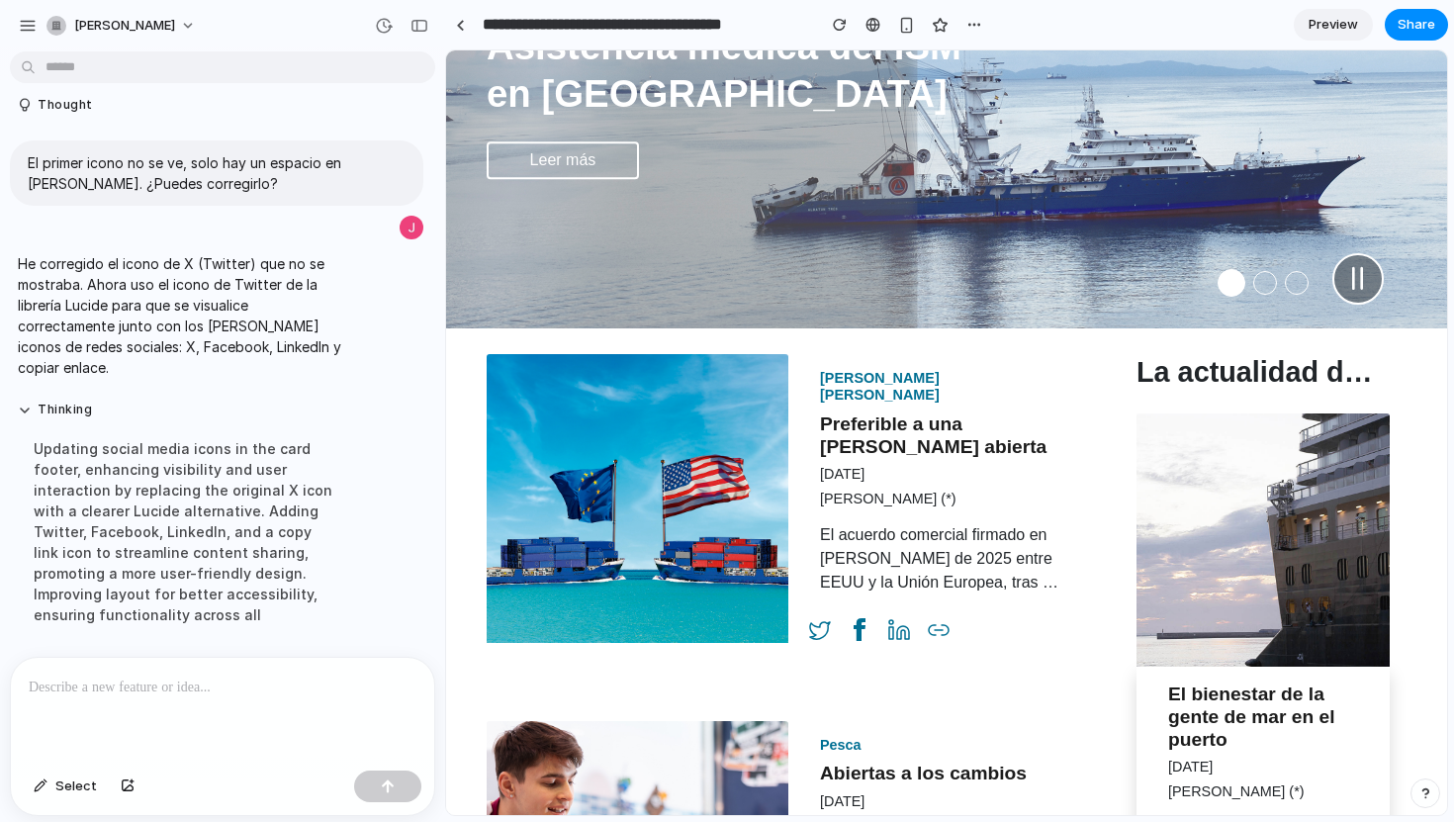
scroll to position [0, 0]
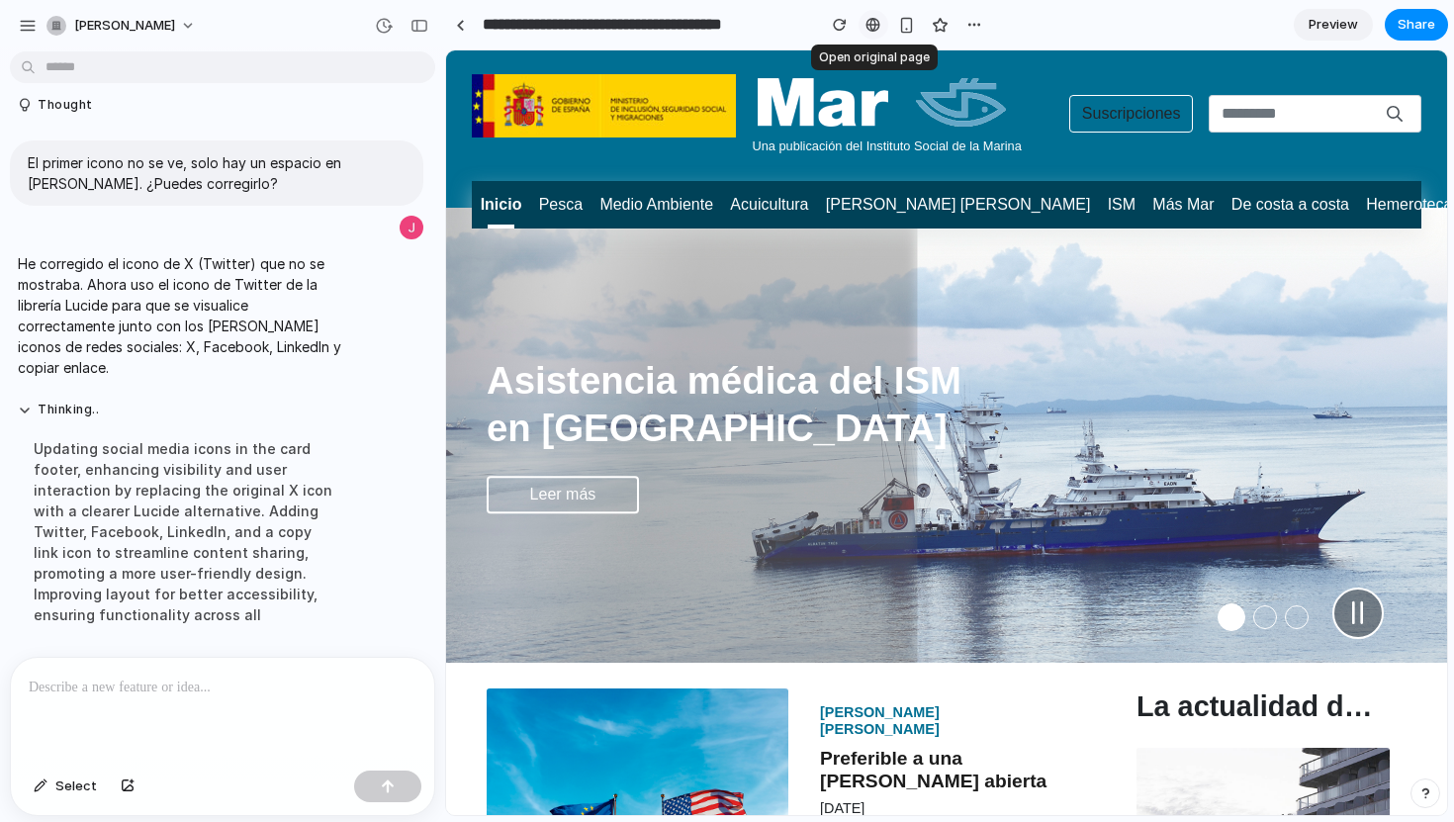
click at [868, 27] on div at bounding box center [872, 25] width 15 height 16
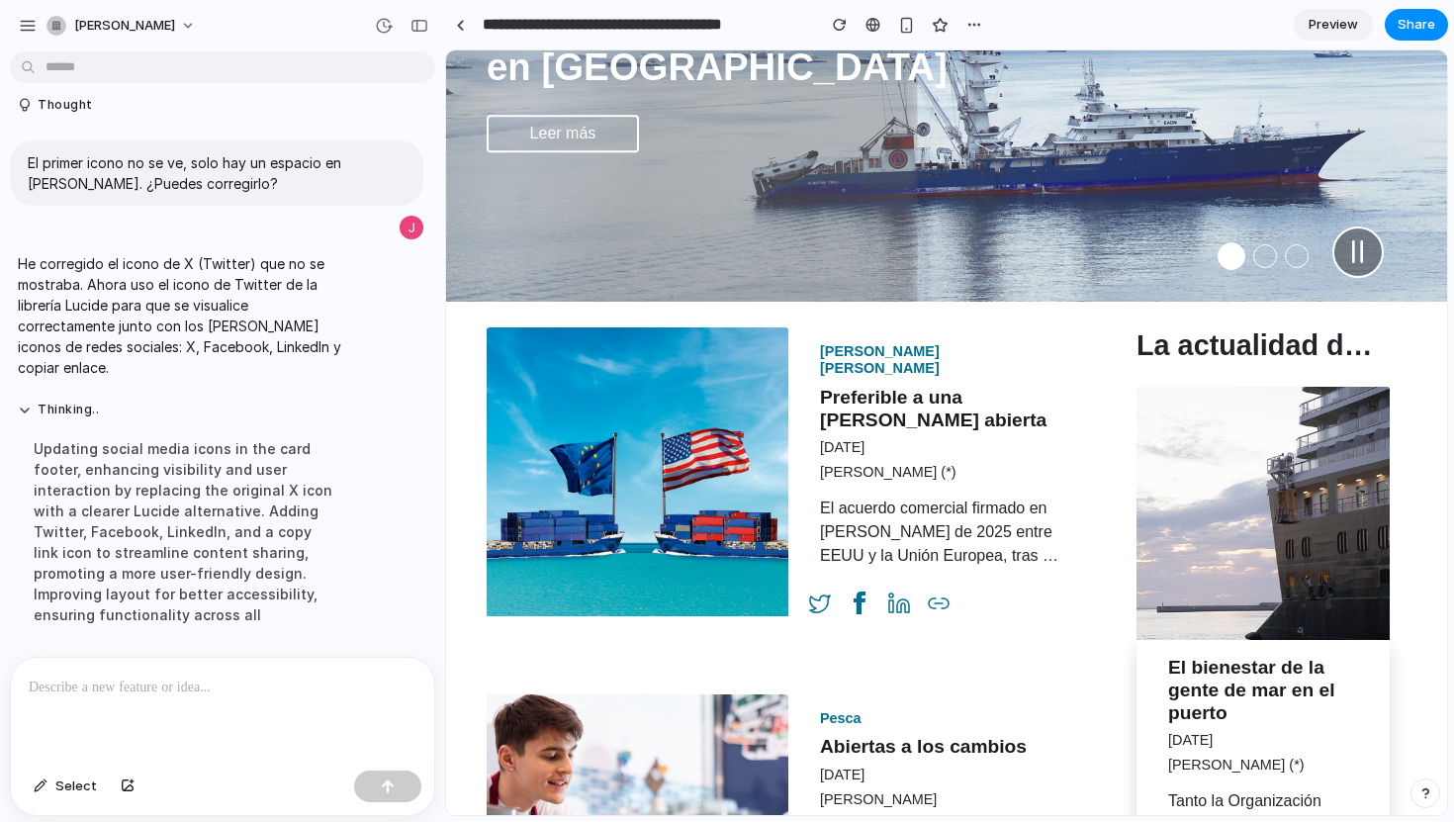
scroll to position [577, 0]
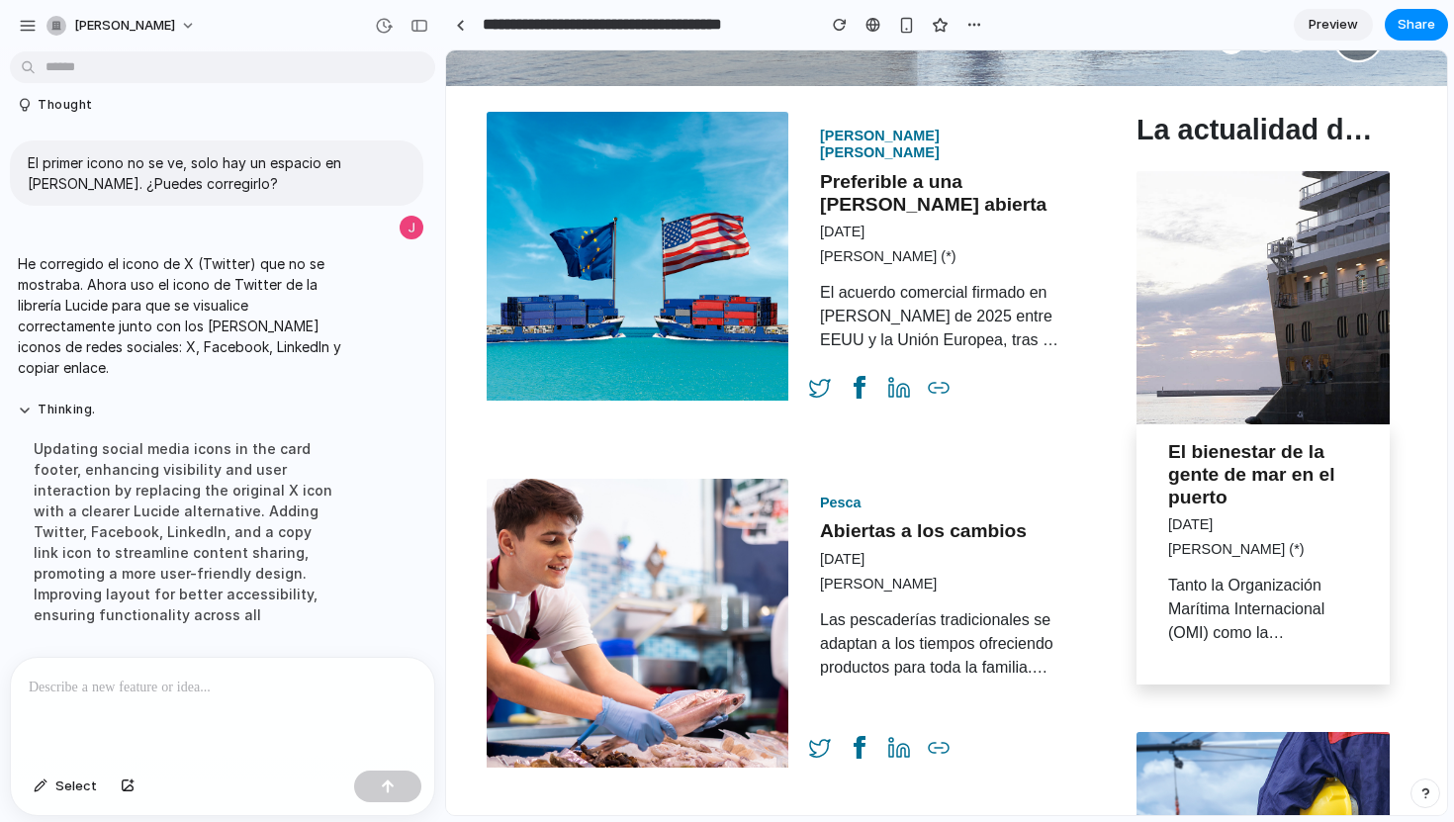
click at [200, 685] on p at bounding box center [219, 687] width 380 height 24
click at [89, 790] on span "Select" at bounding box center [76, 786] width 42 height 20
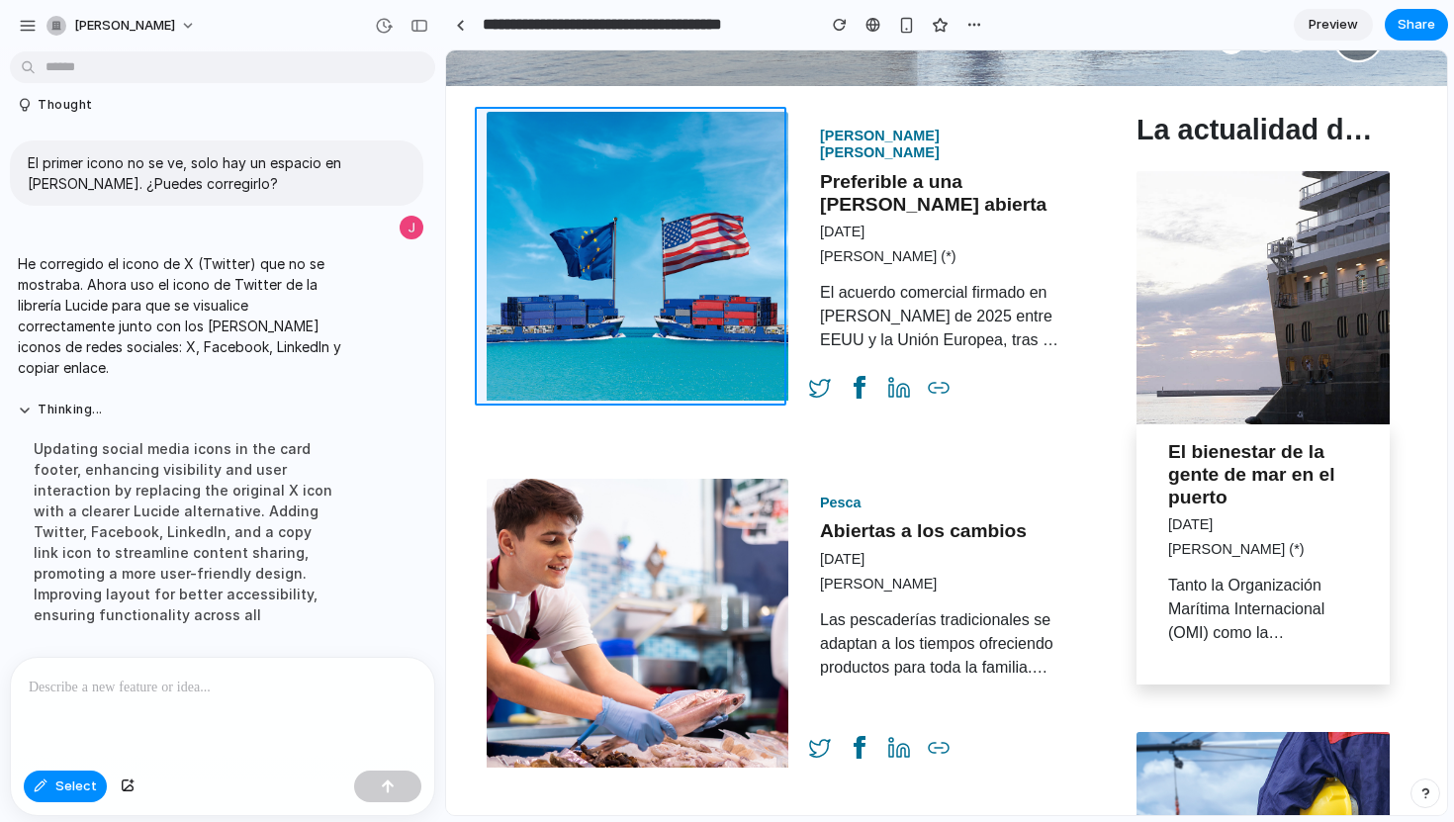
click at [552, 323] on div at bounding box center [947, 432] width 1000 height 763
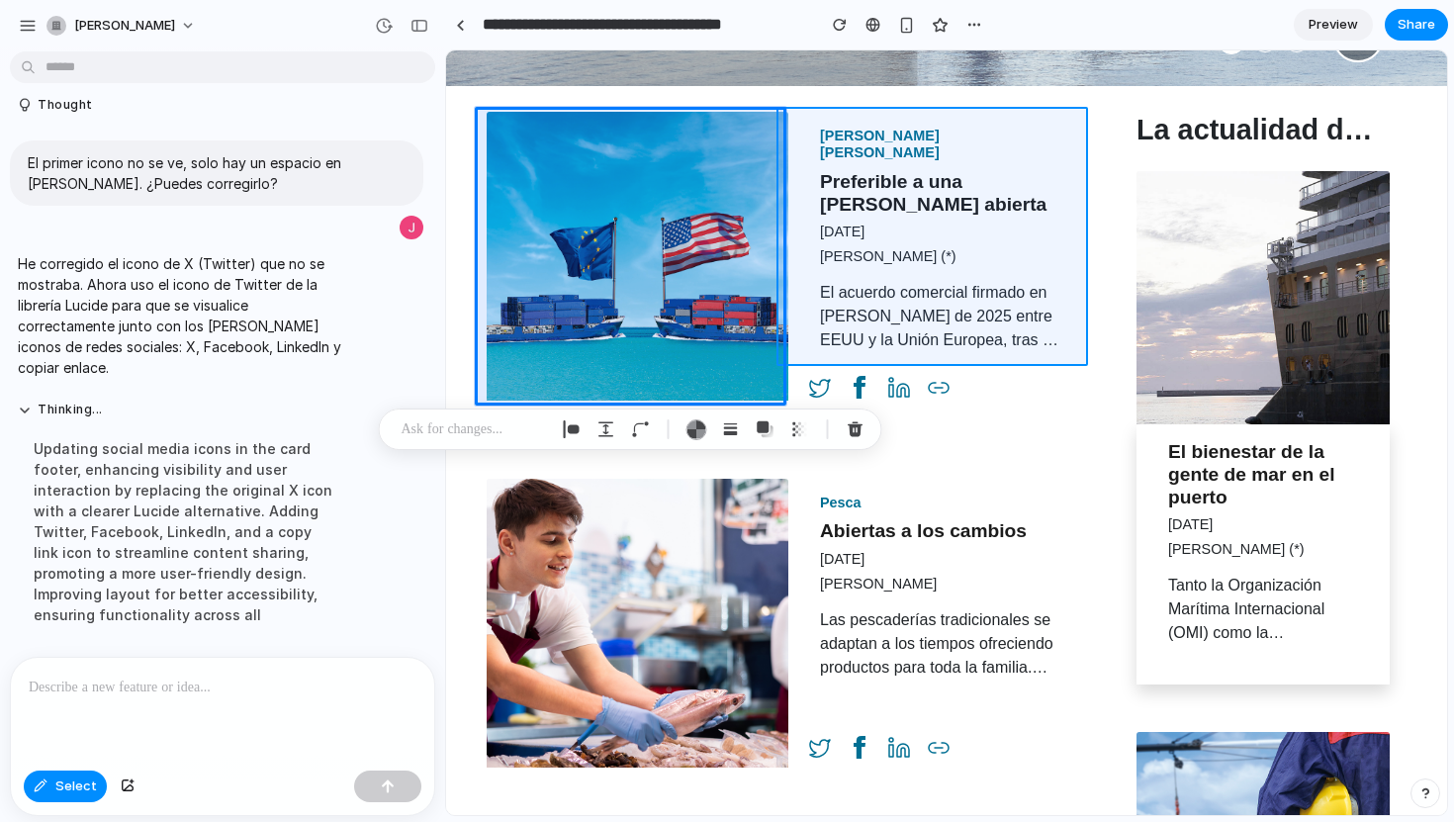
click at [797, 139] on div at bounding box center [947, 432] width 1000 height 763
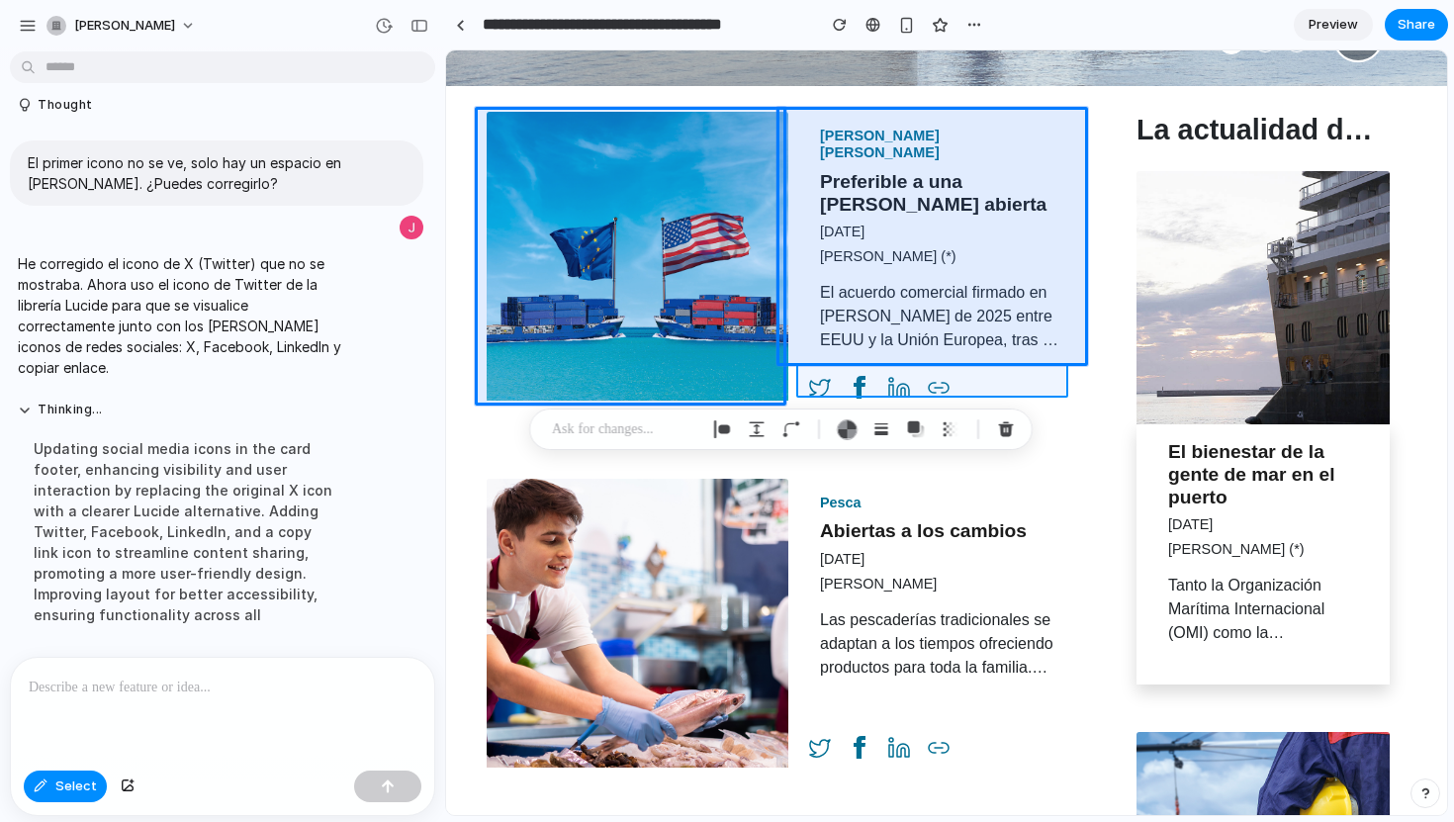
click at [1007, 384] on div at bounding box center [947, 432] width 1000 height 763
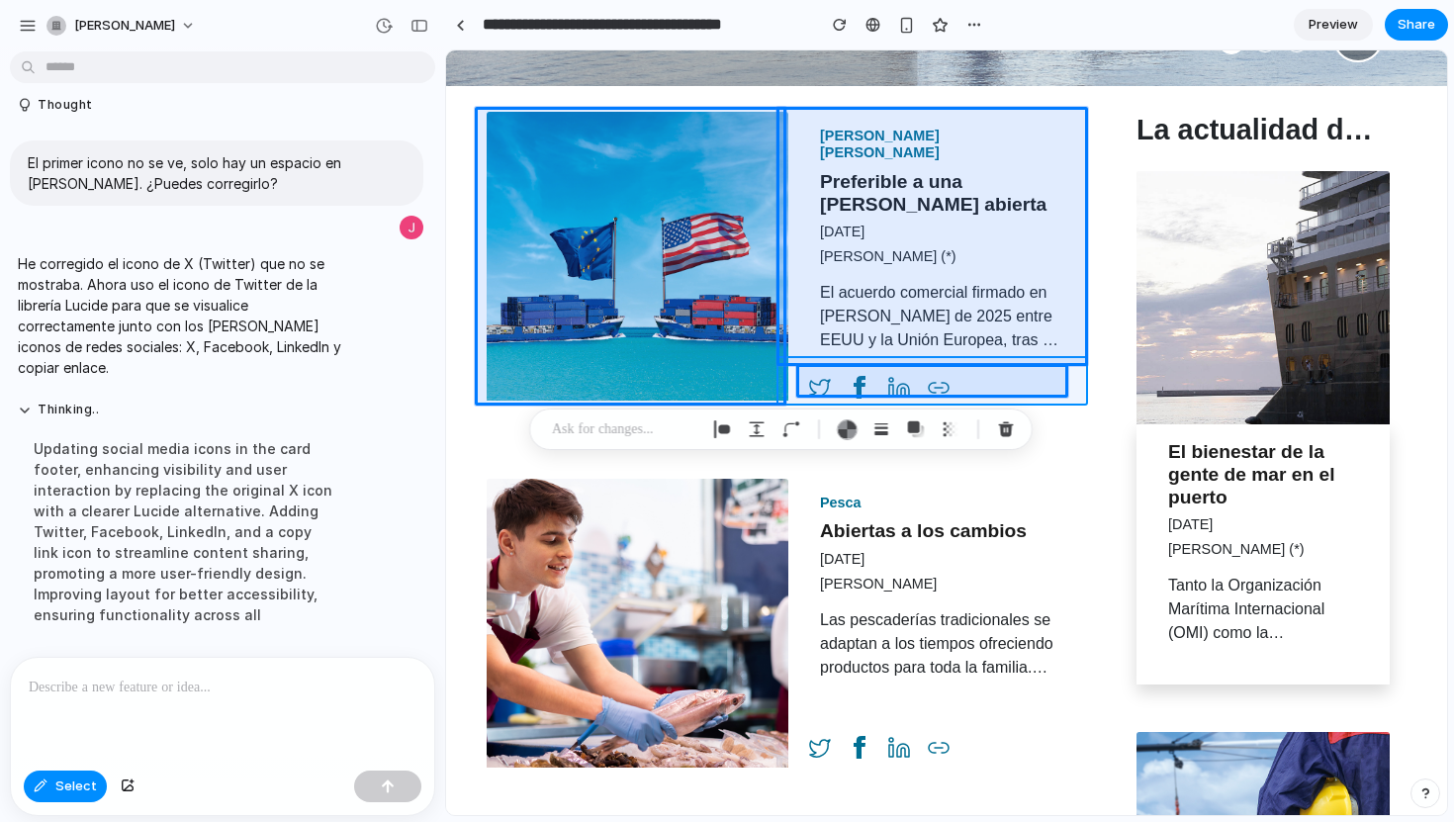
click at [1076, 400] on div at bounding box center [947, 432] width 1000 height 763
click at [615, 431] on p at bounding box center [625, 429] width 146 height 24
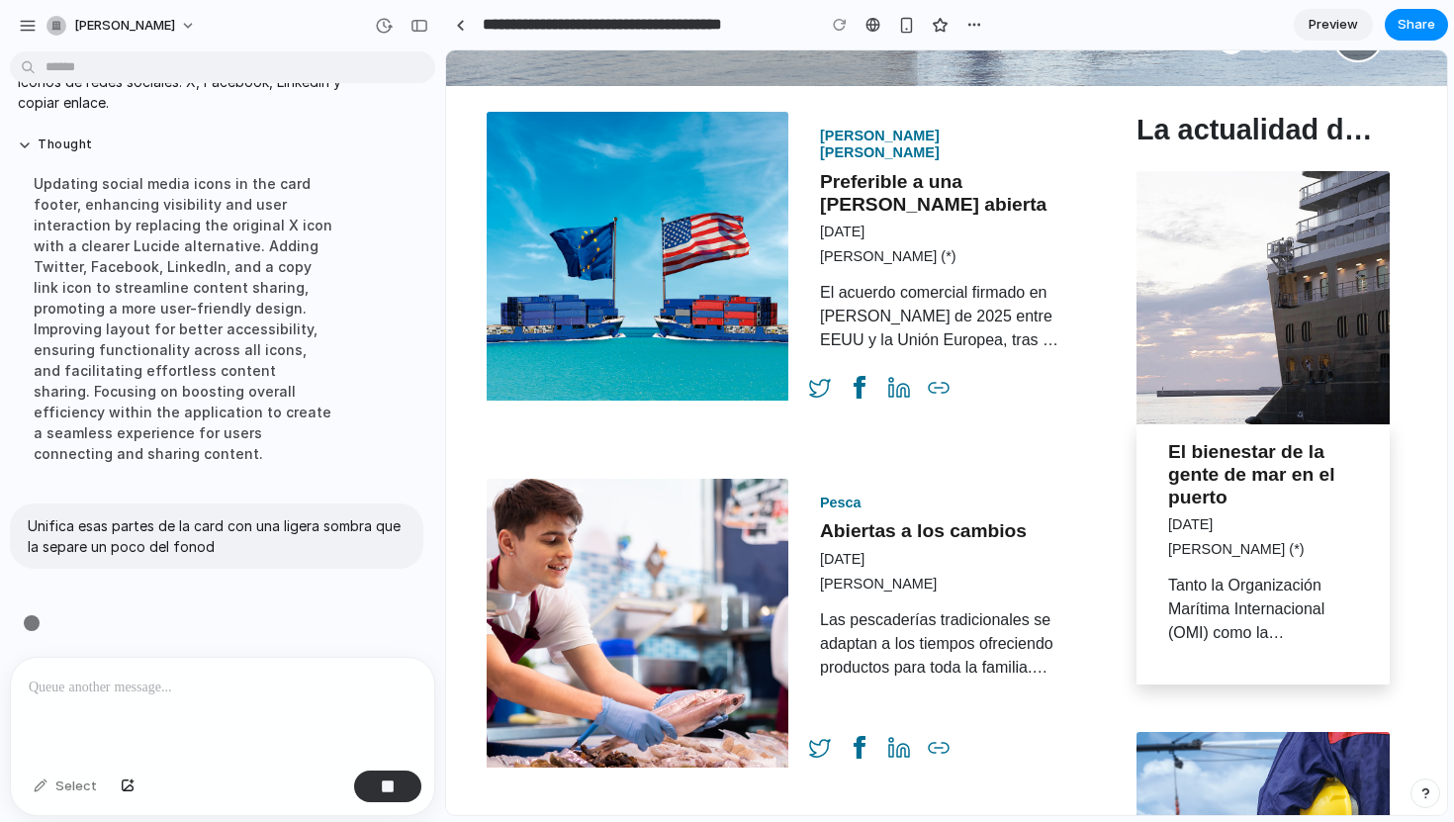
scroll to position [1275, 0]
click at [149, 690] on p at bounding box center [219, 687] width 380 height 24
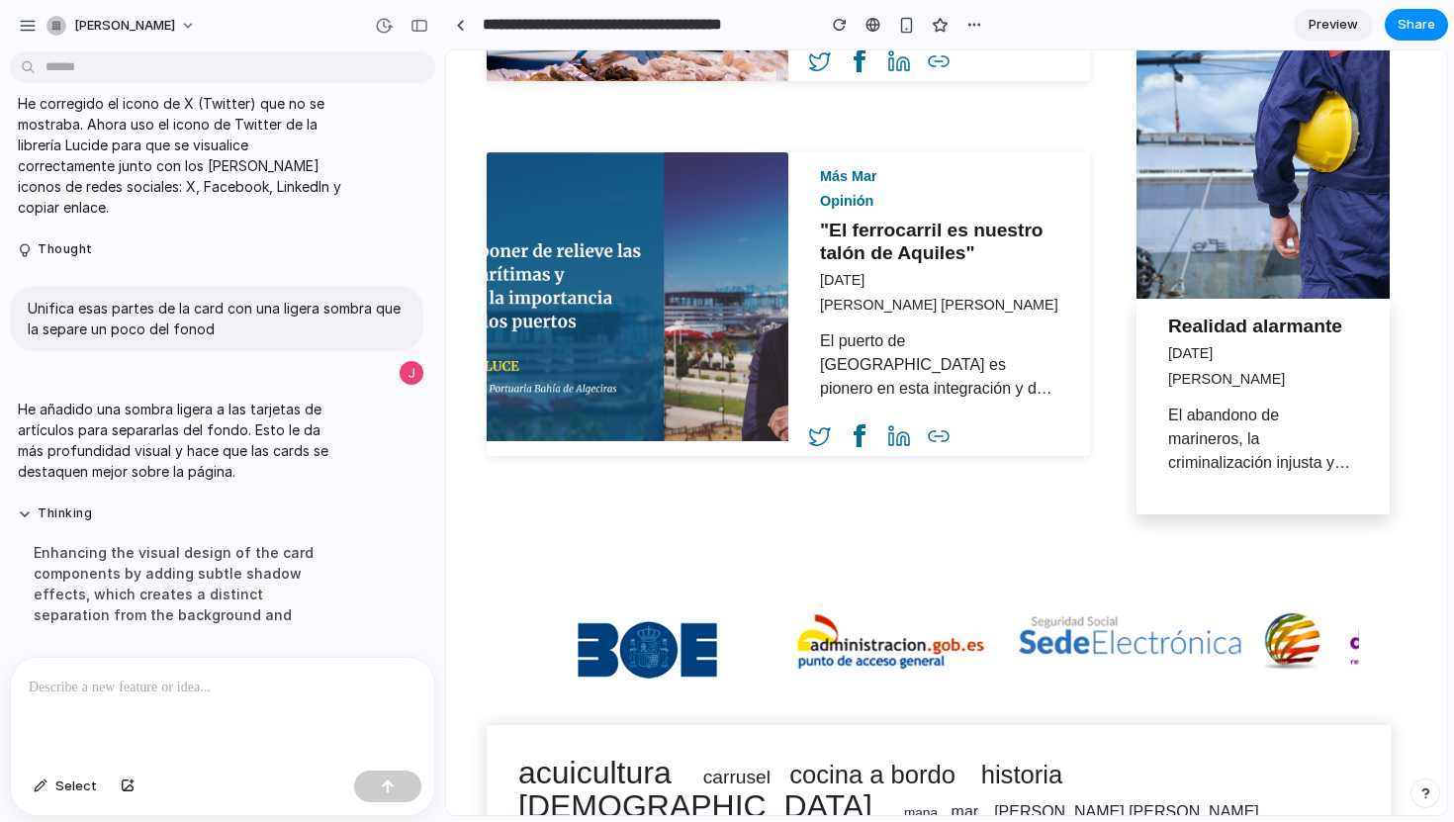
scroll to position [1237, 0]
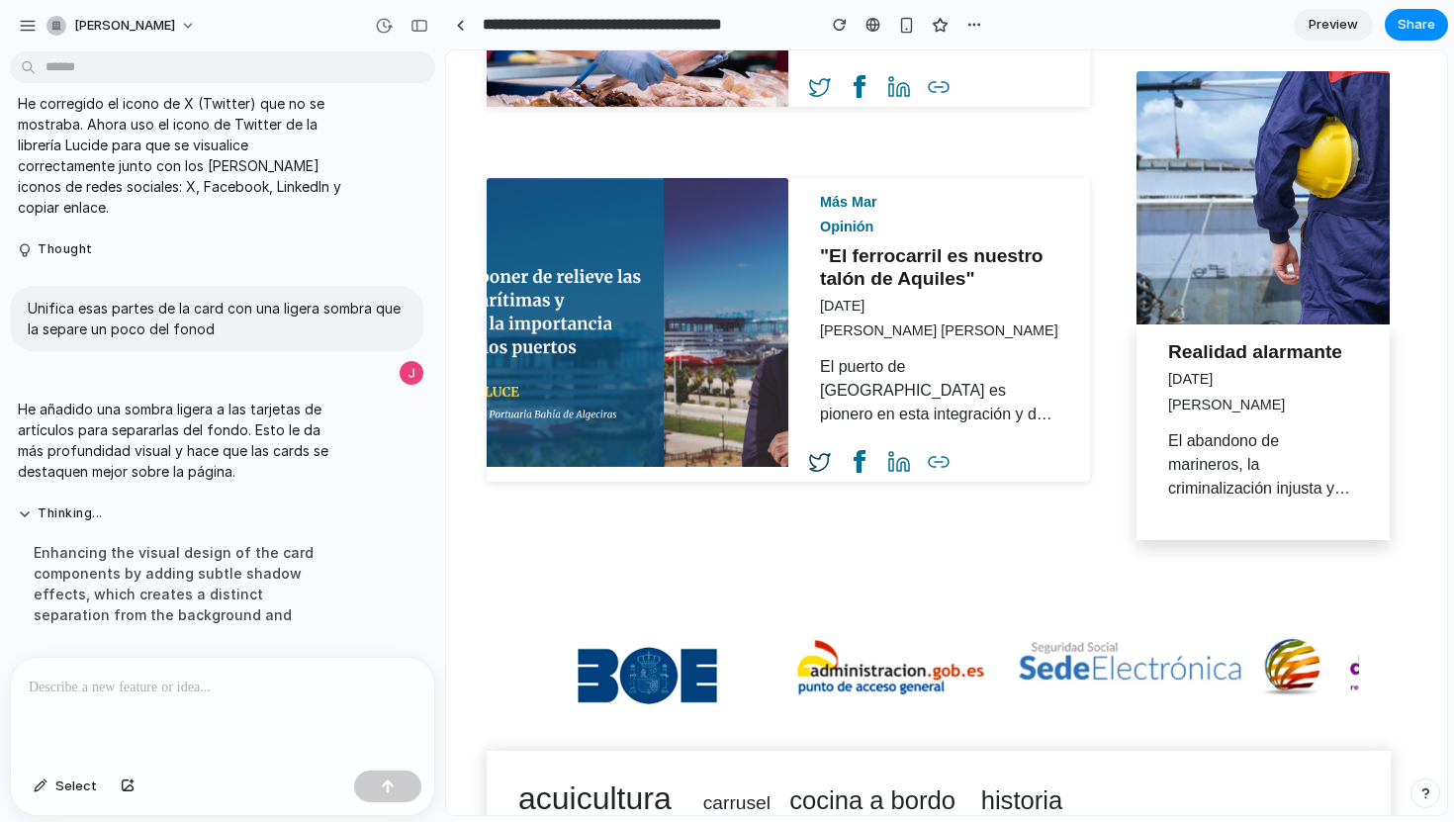
click at [812, 461] on icon at bounding box center [820, 462] width 24 height 24
click at [848, 458] on icon at bounding box center [860, 462] width 24 height 24
click at [931, 455] on icon at bounding box center [939, 462] width 24 height 24
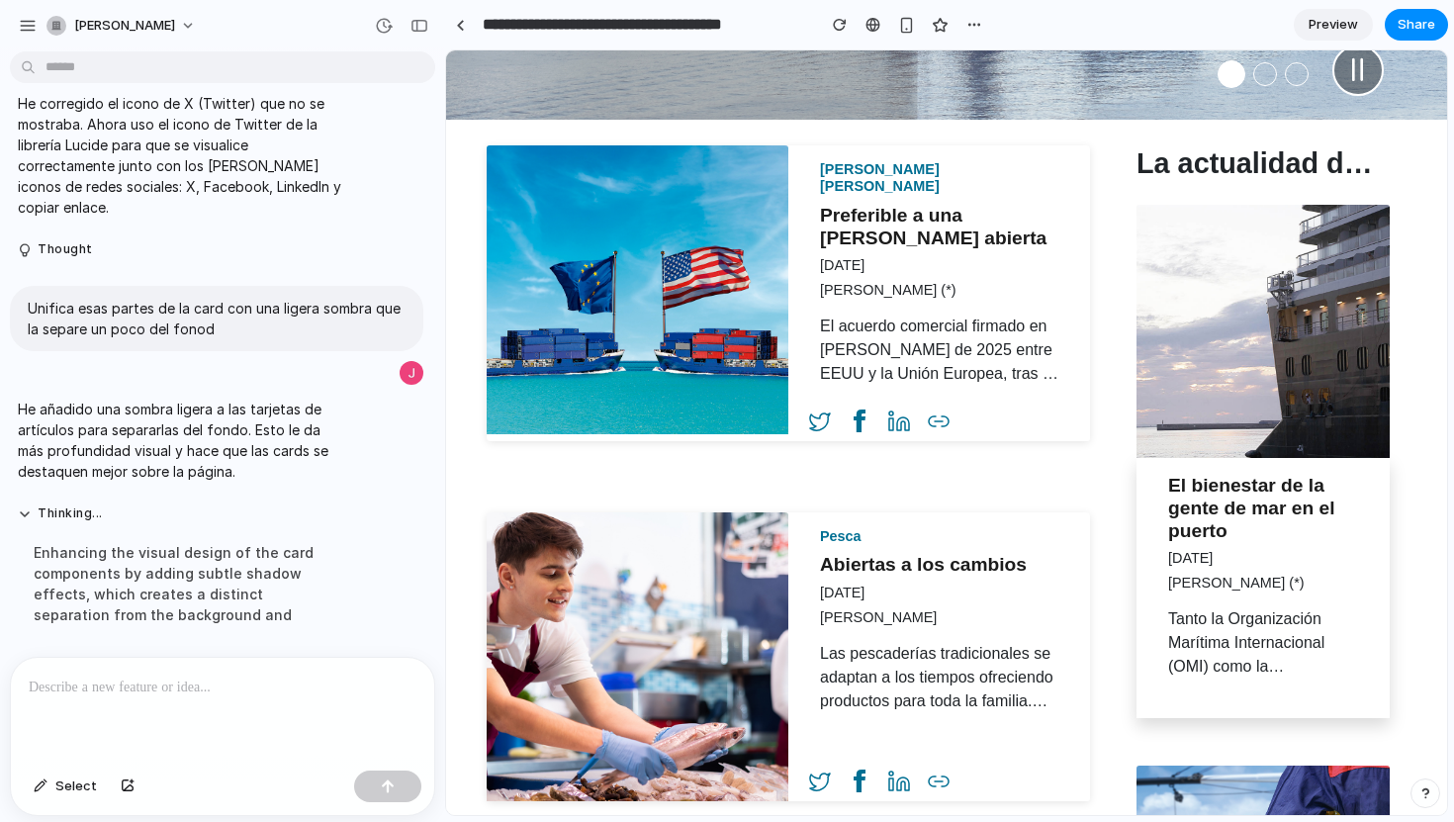
scroll to position [484, 0]
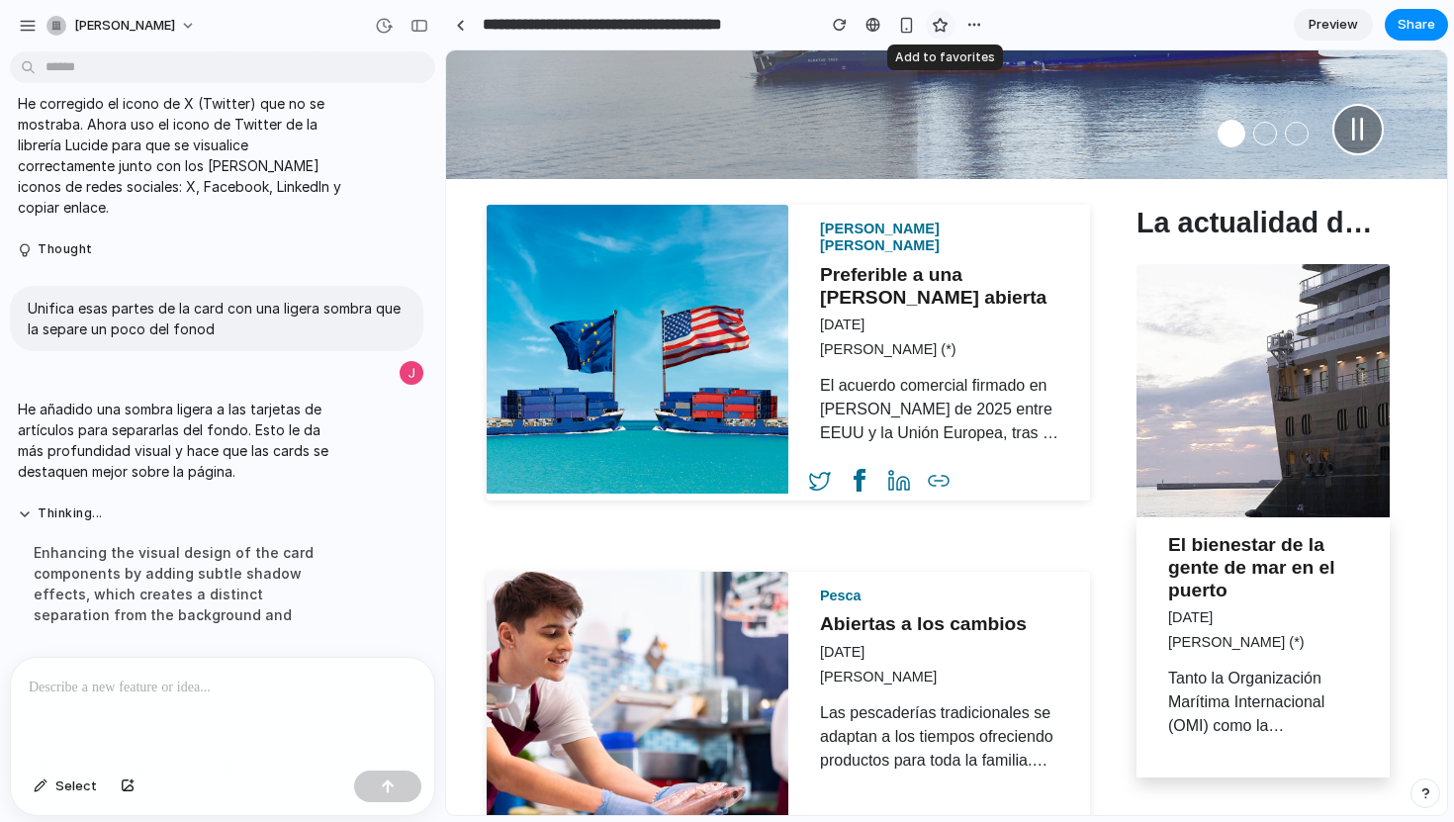
click at [938, 31] on div "button" at bounding box center [940, 25] width 17 height 17
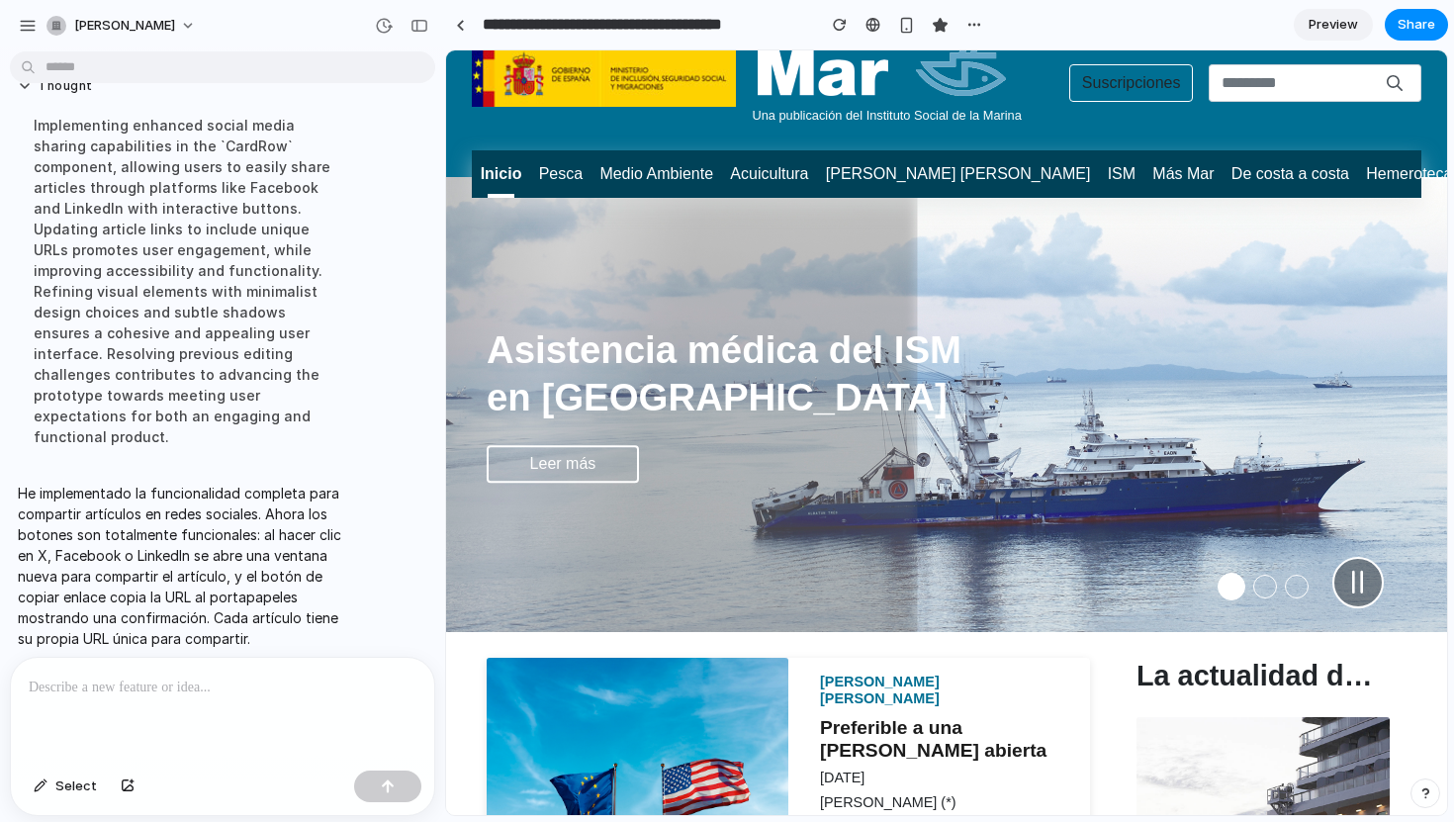
scroll to position [0, 0]
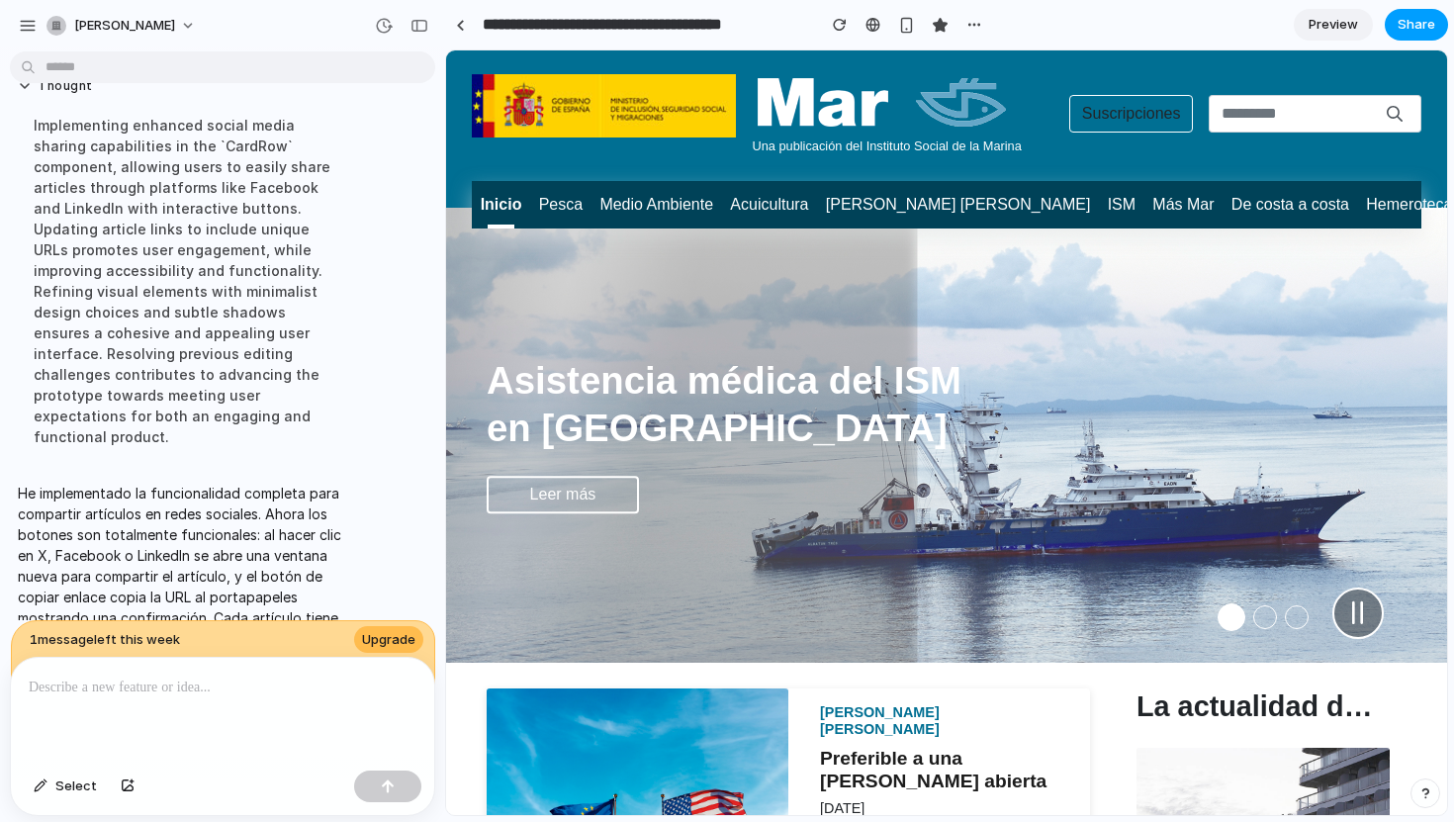
click at [1409, 23] on span "Share" at bounding box center [1416, 25] width 38 height 20
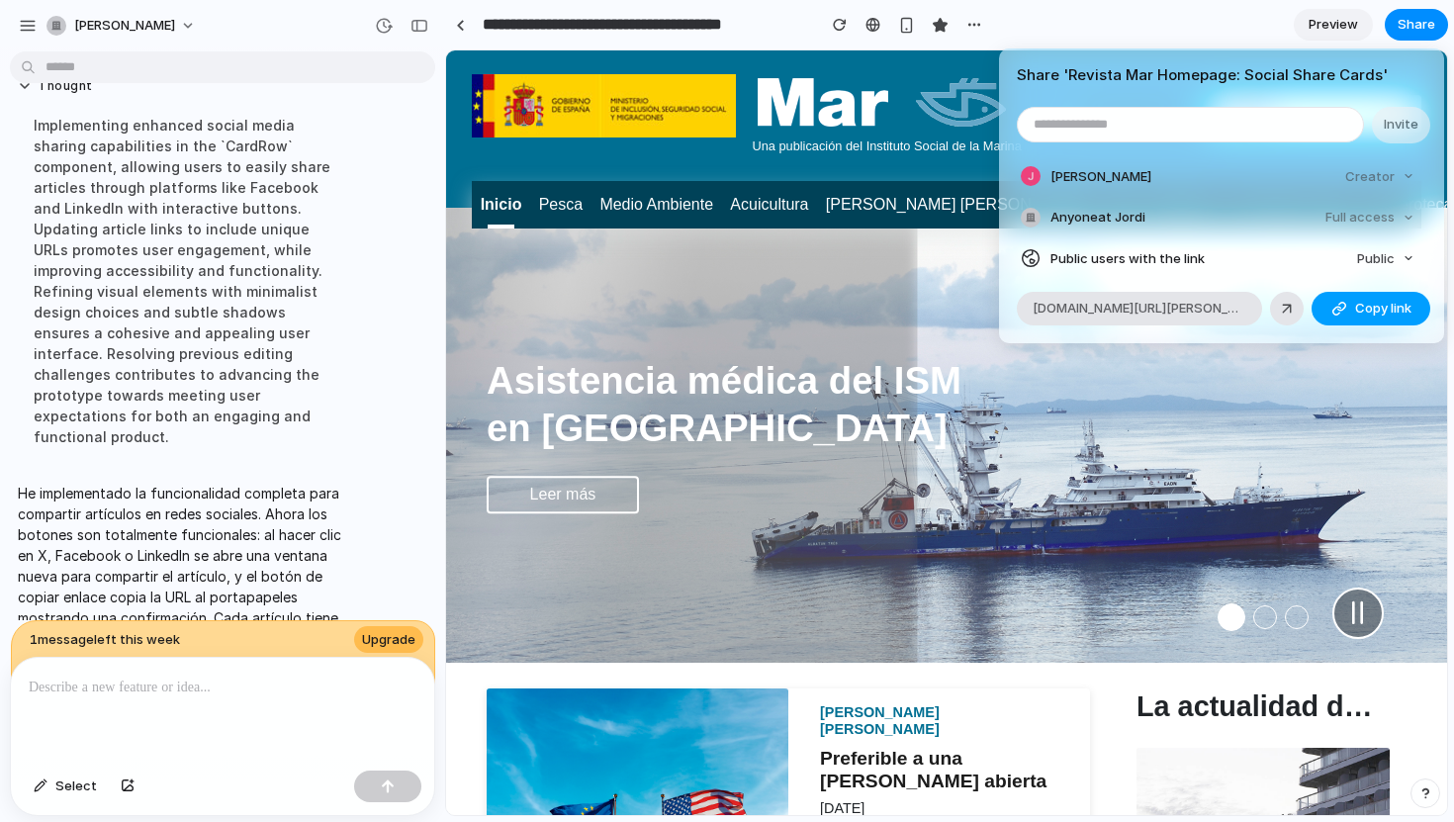
click at [1365, 312] on span "Copy link" at bounding box center [1383, 309] width 56 height 20
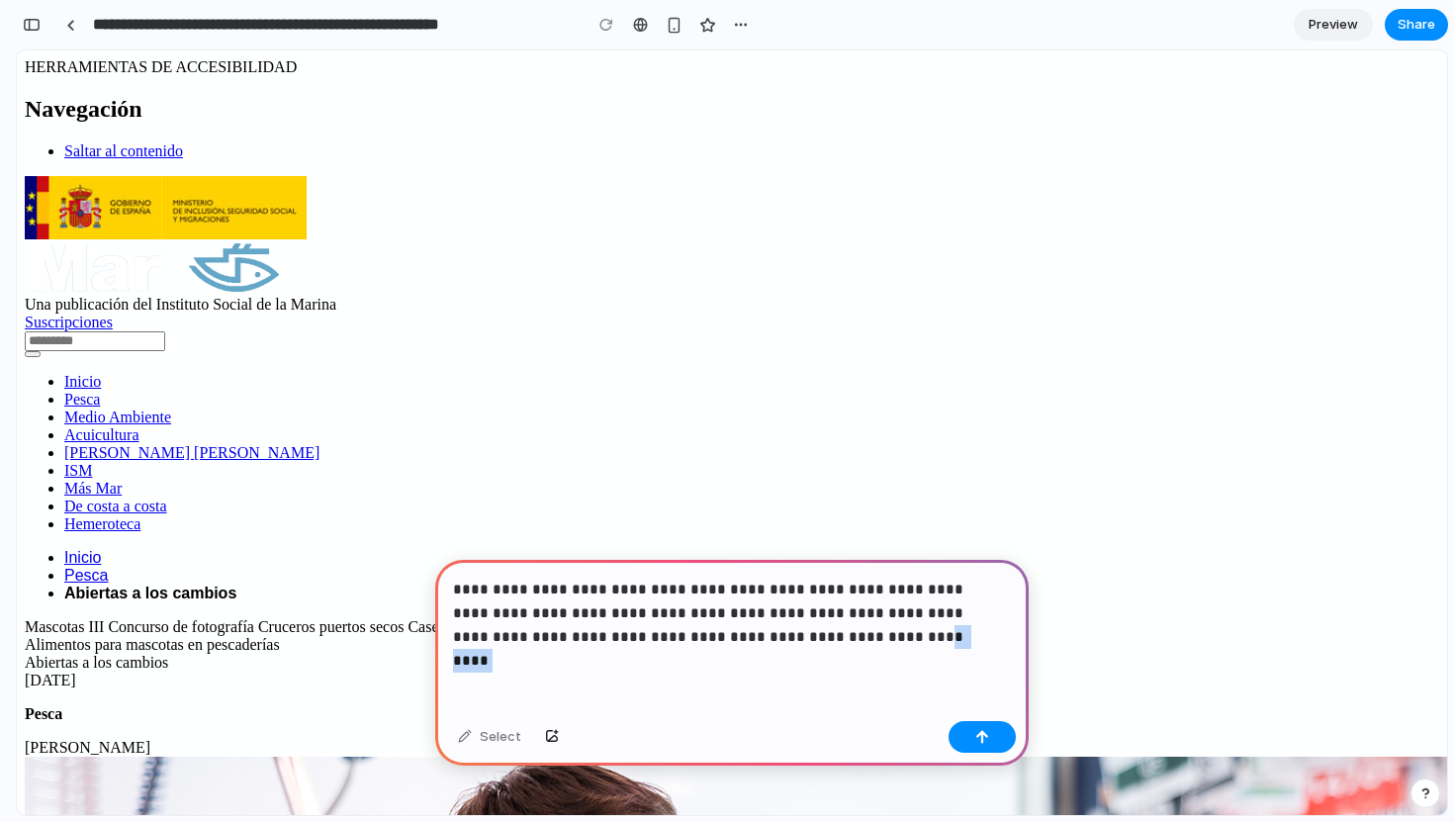
drag, startPoint x: 744, startPoint y: 634, endPoint x: 848, endPoint y: 634, distance: 103.8
click at [848, 634] on p "**********" at bounding box center [728, 613] width 550 height 71
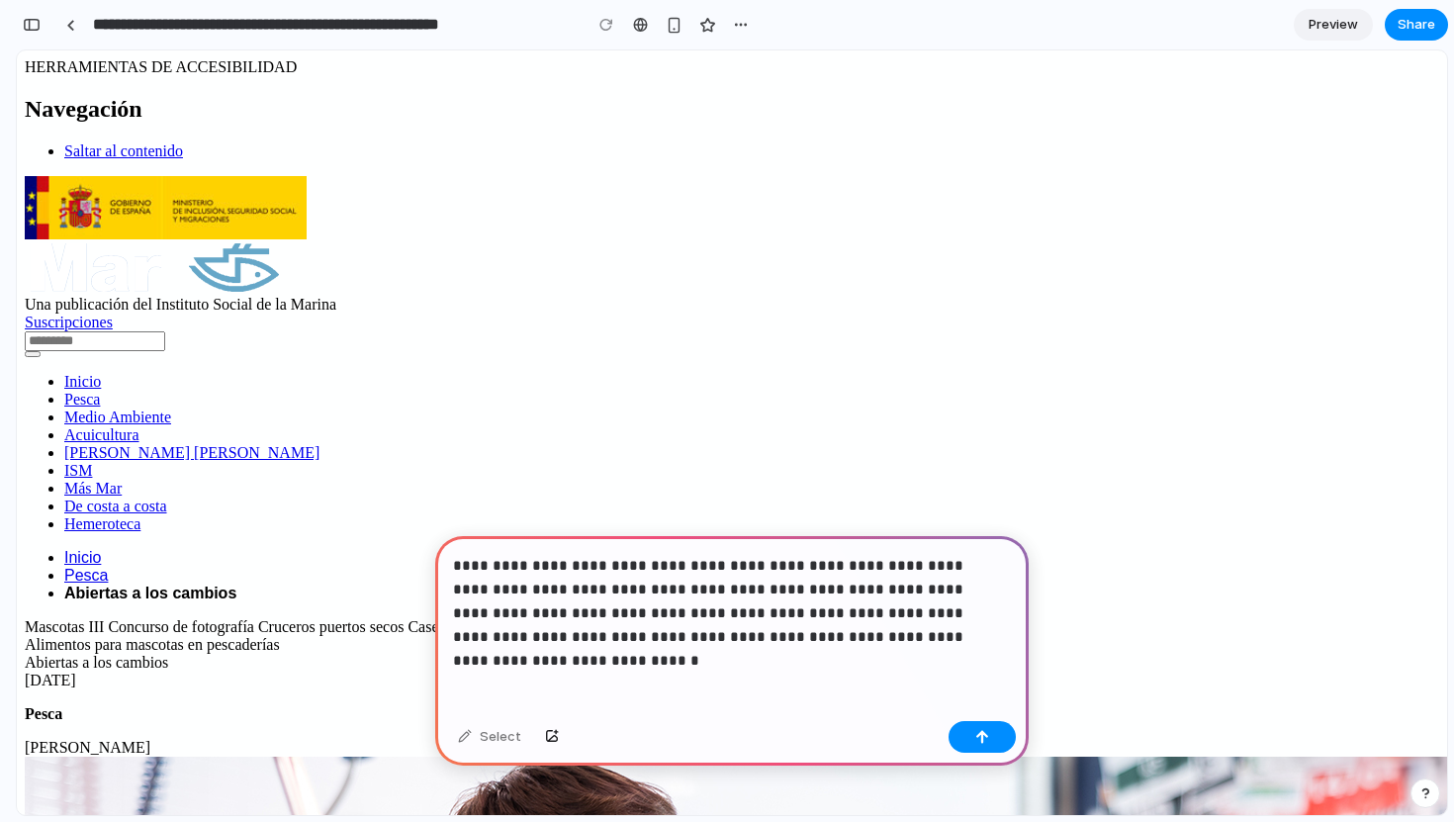
click at [455, 608] on p "**********" at bounding box center [728, 601] width 550 height 95
click at [992, 733] on button "button" at bounding box center [981, 737] width 67 height 32
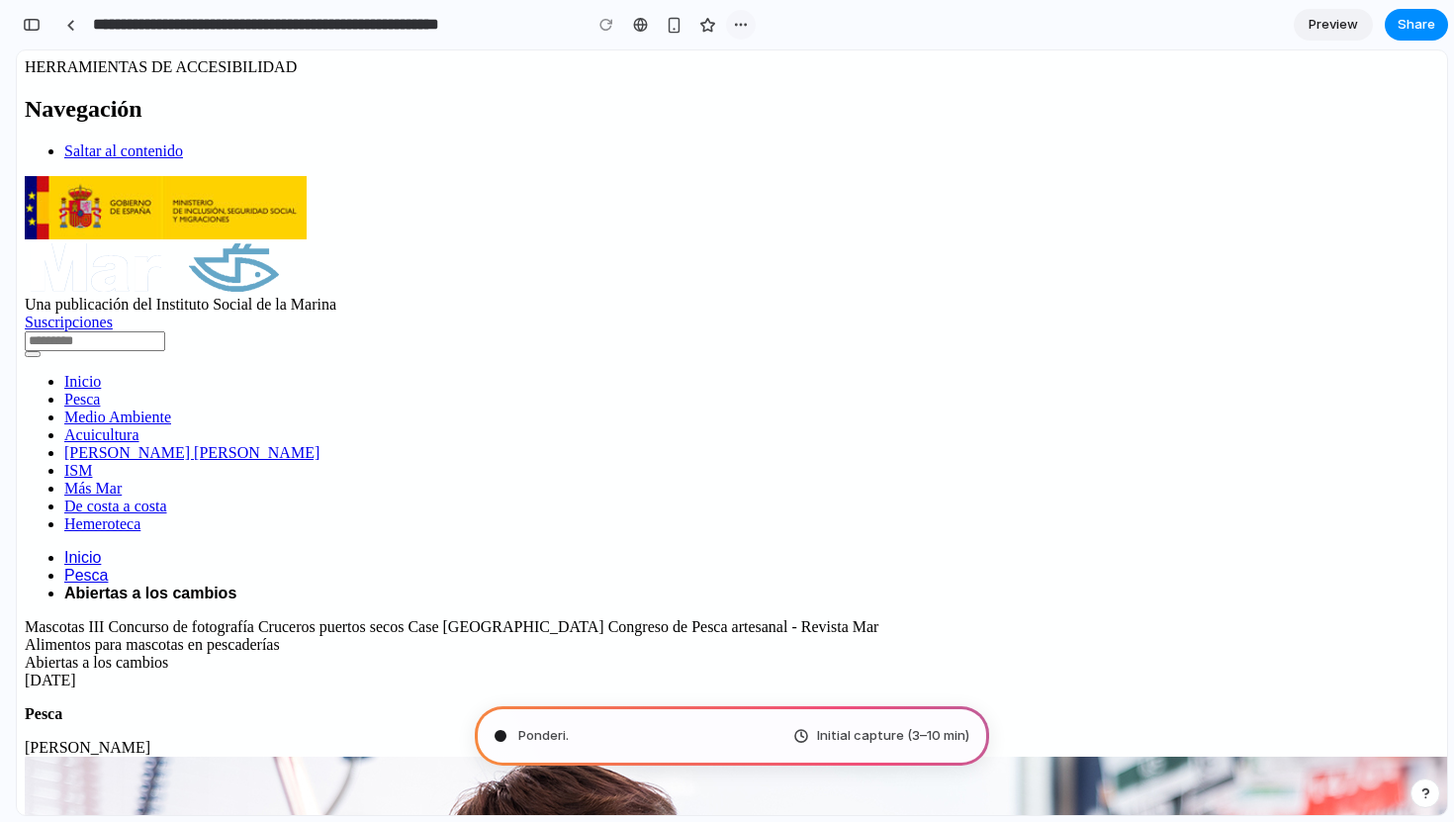
type input "**********"
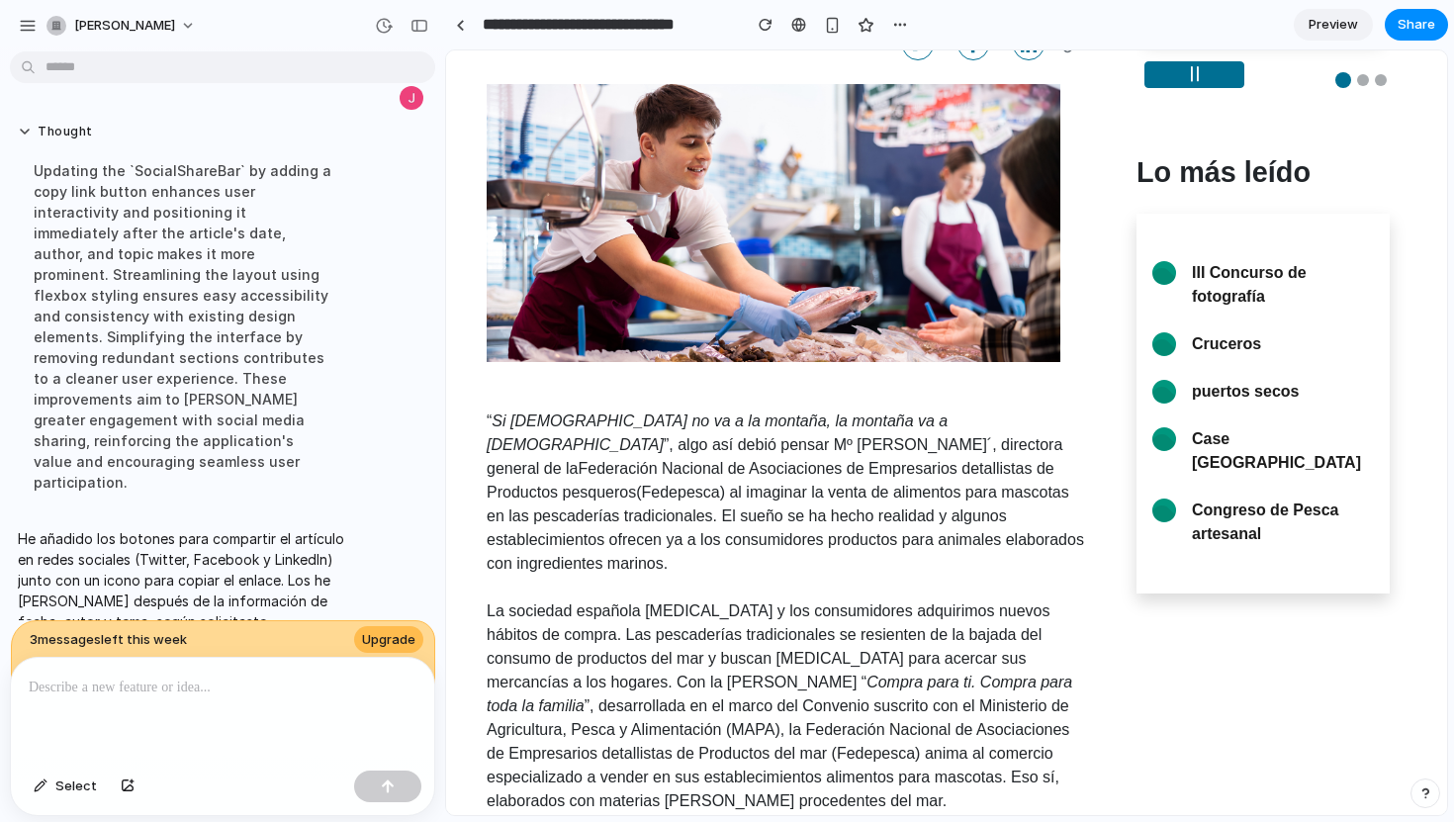
scroll to position [170, 0]
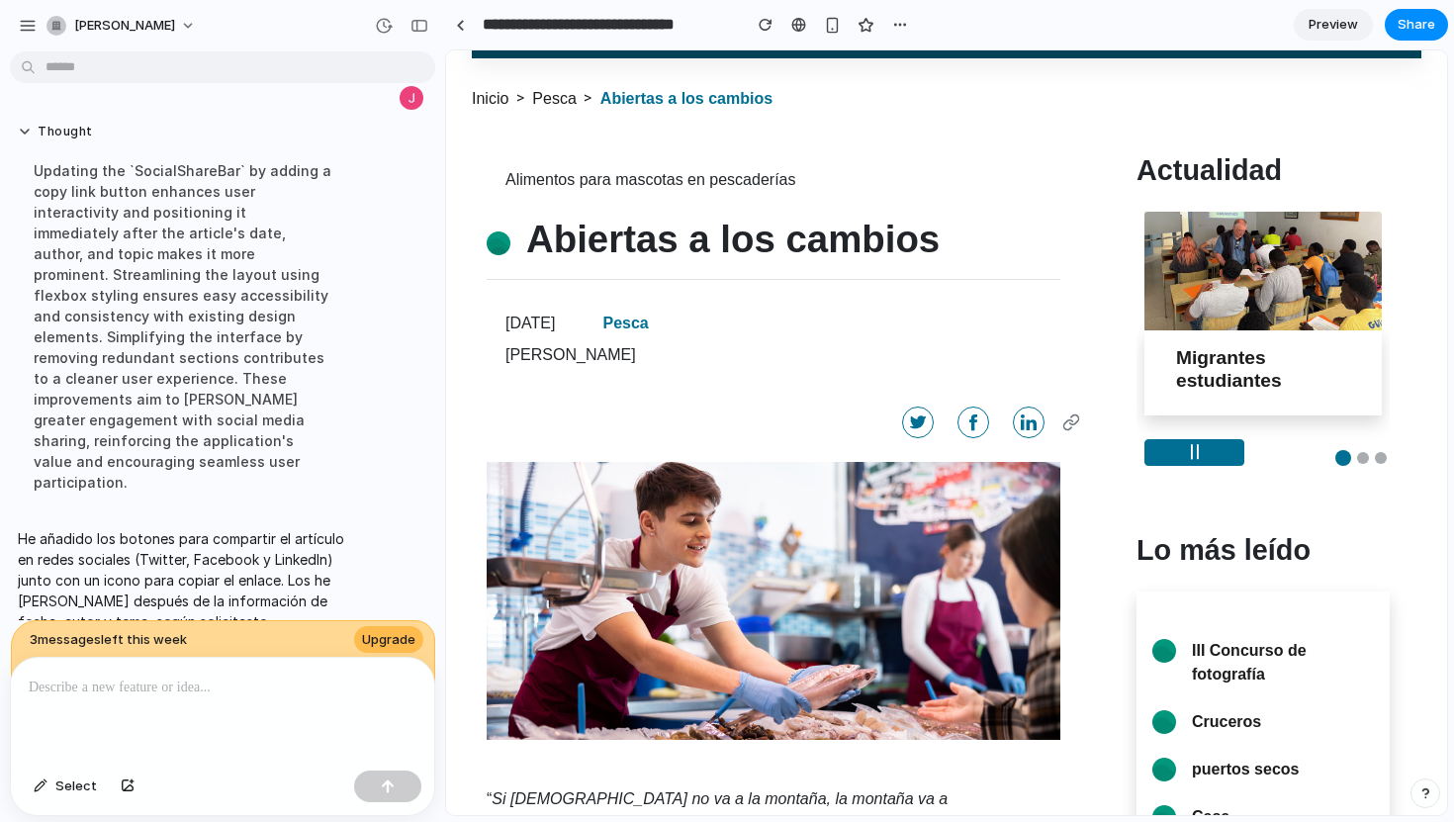
click at [110, 687] on p at bounding box center [223, 687] width 388 height 24
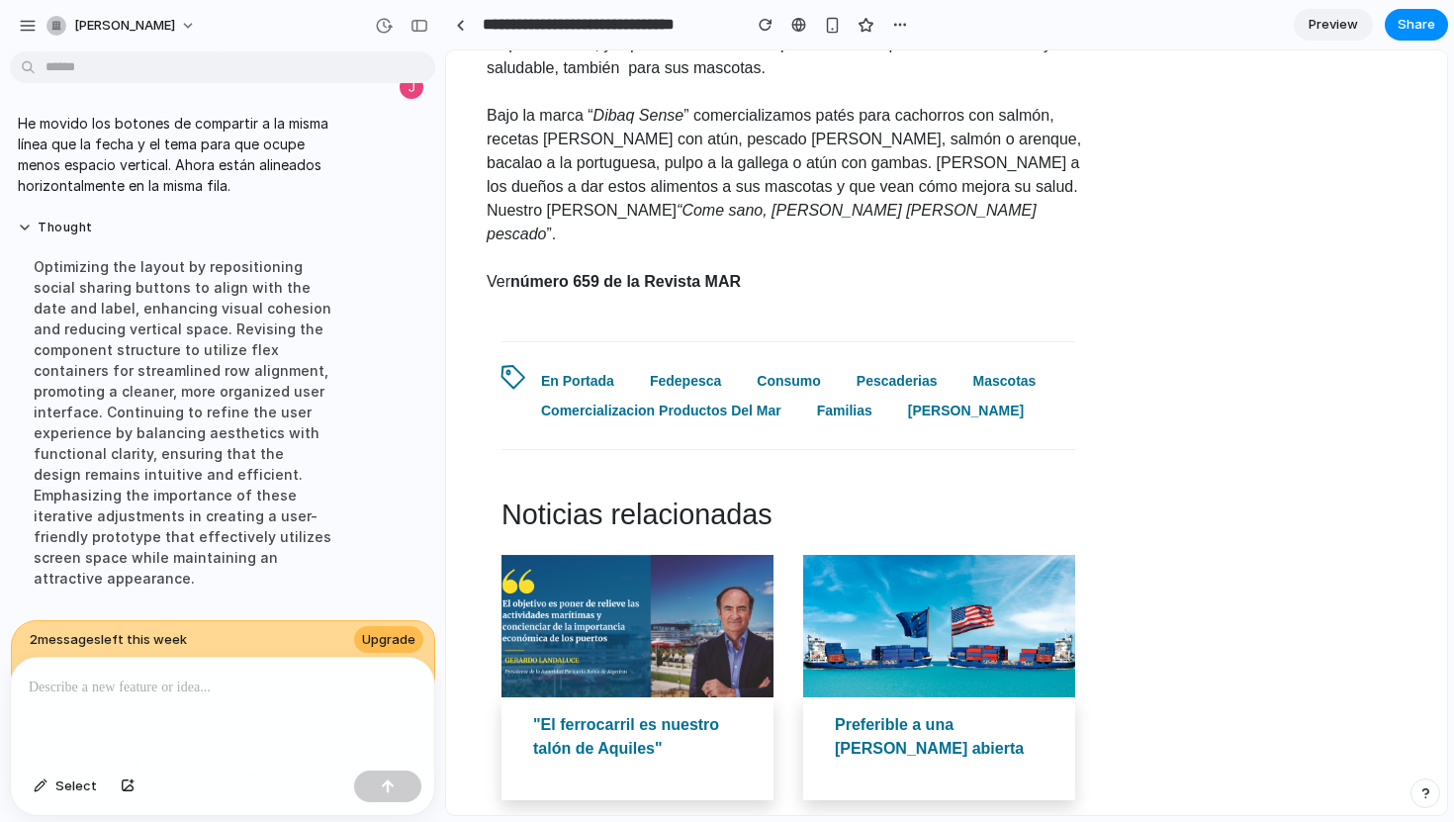
scroll to position [4587, 0]
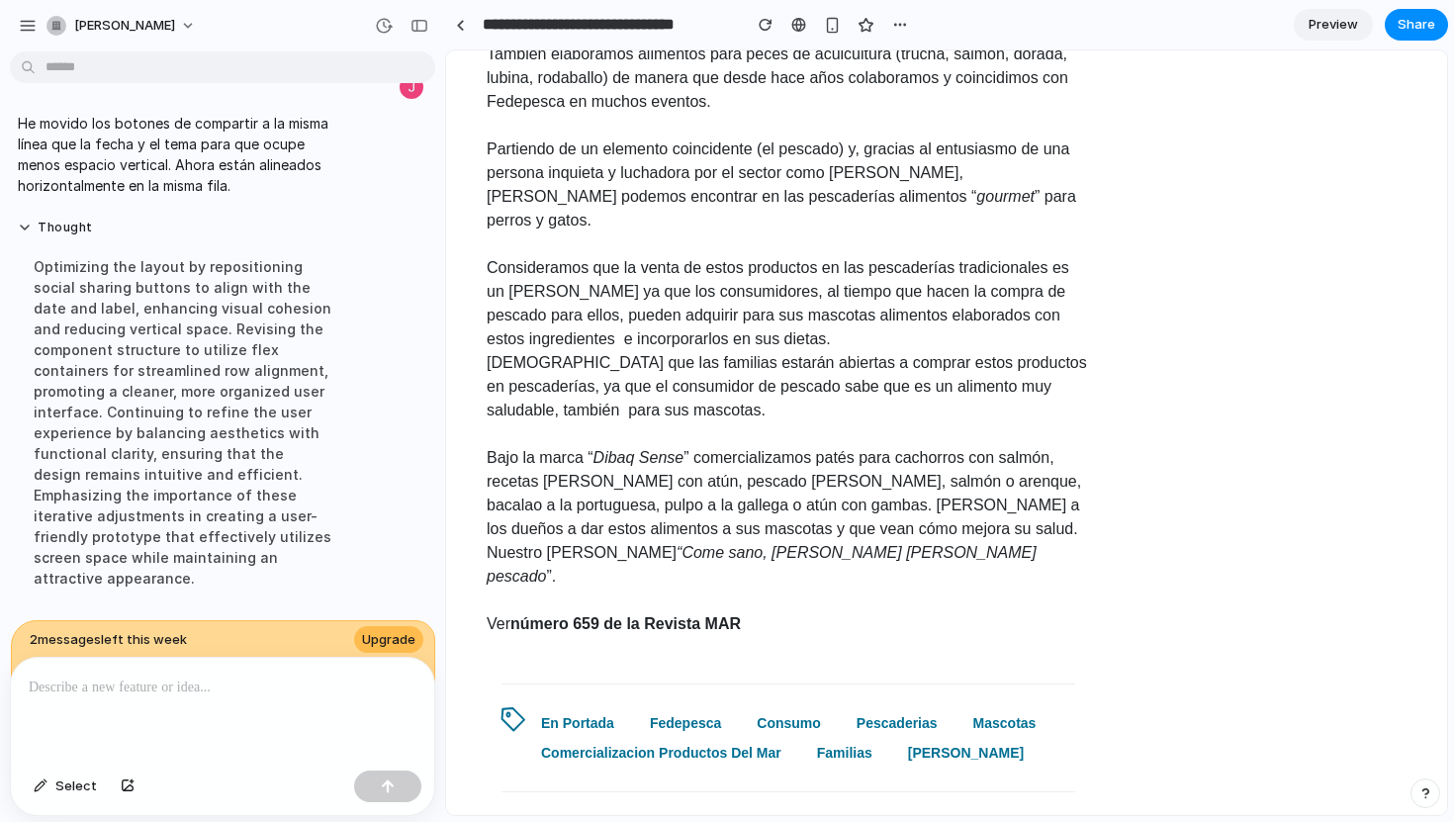
click at [599, 544] on em "“Come sano, dale de comer sano, dale pescado" at bounding box center [762, 564] width 550 height 41
click at [671, 615] on strong "número 659 de la Revista MAR" at bounding box center [625, 623] width 230 height 17
click at [55, 785] on span "Select" at bounding box center [76, 786] width 42 height 20
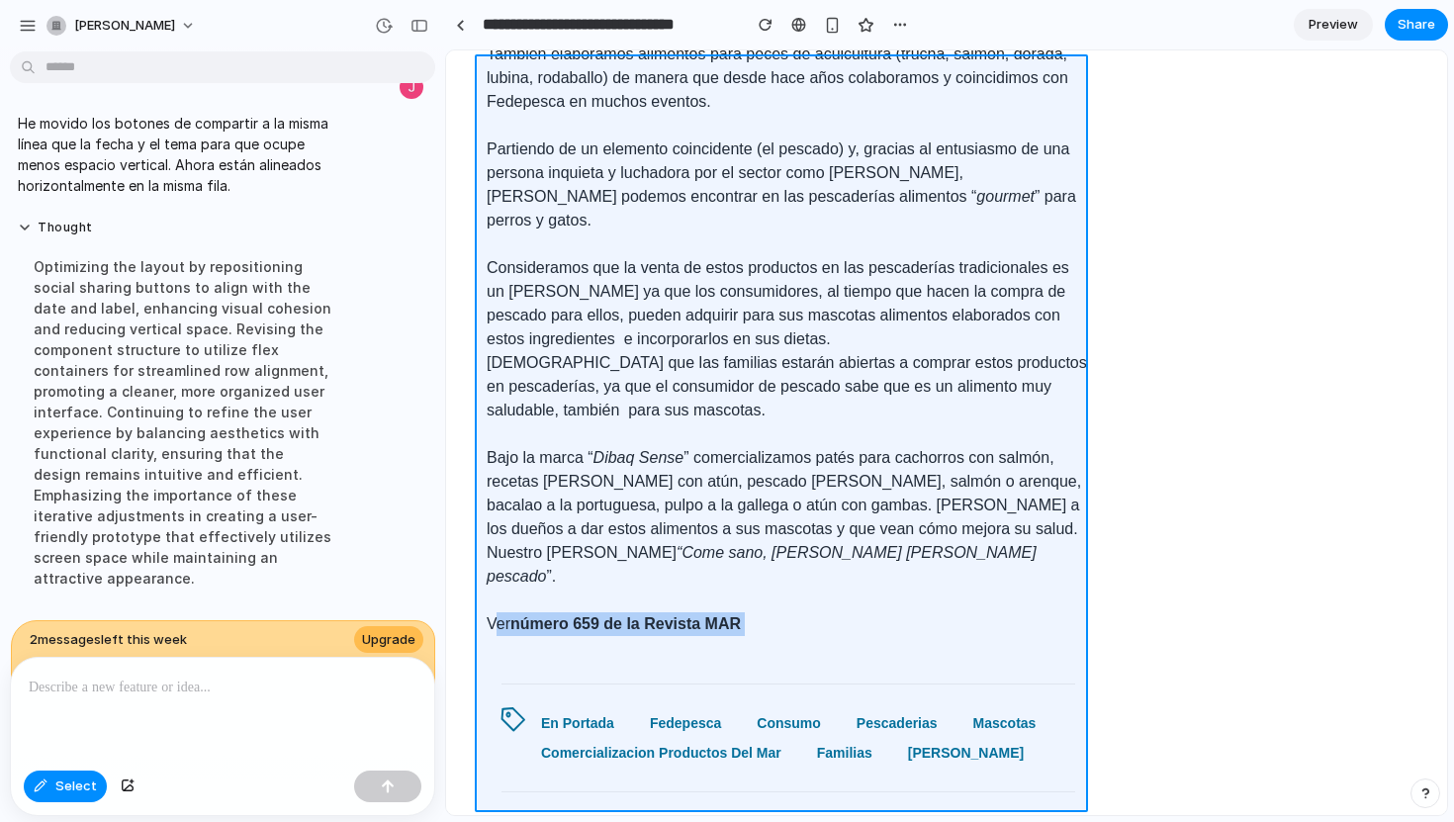
click at [618, 471] on div at bounding box center [947, 432] width 1000 height 763
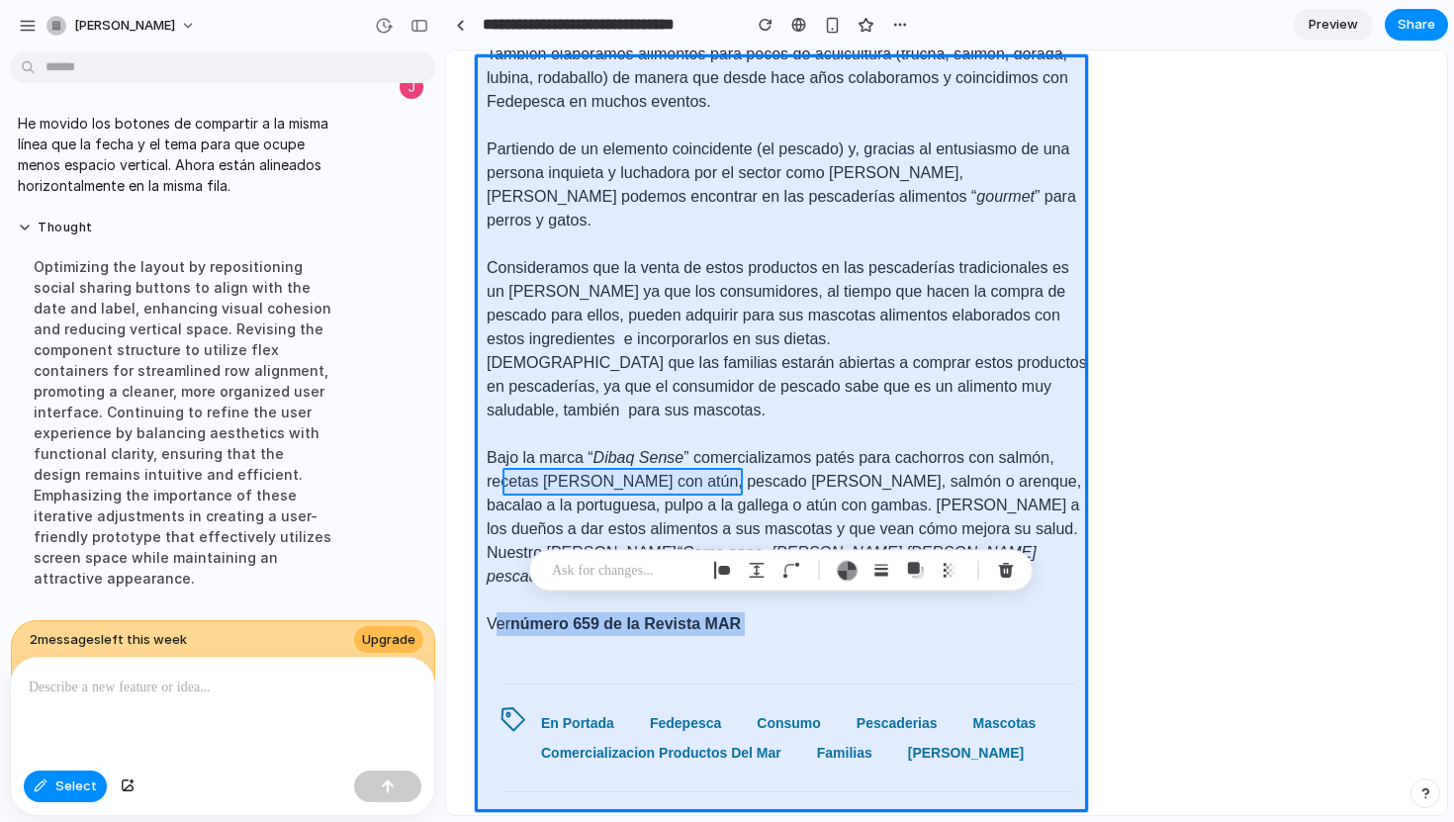
click at [614, 486] on div at bounding box center [947, 432] width 1000 height 763
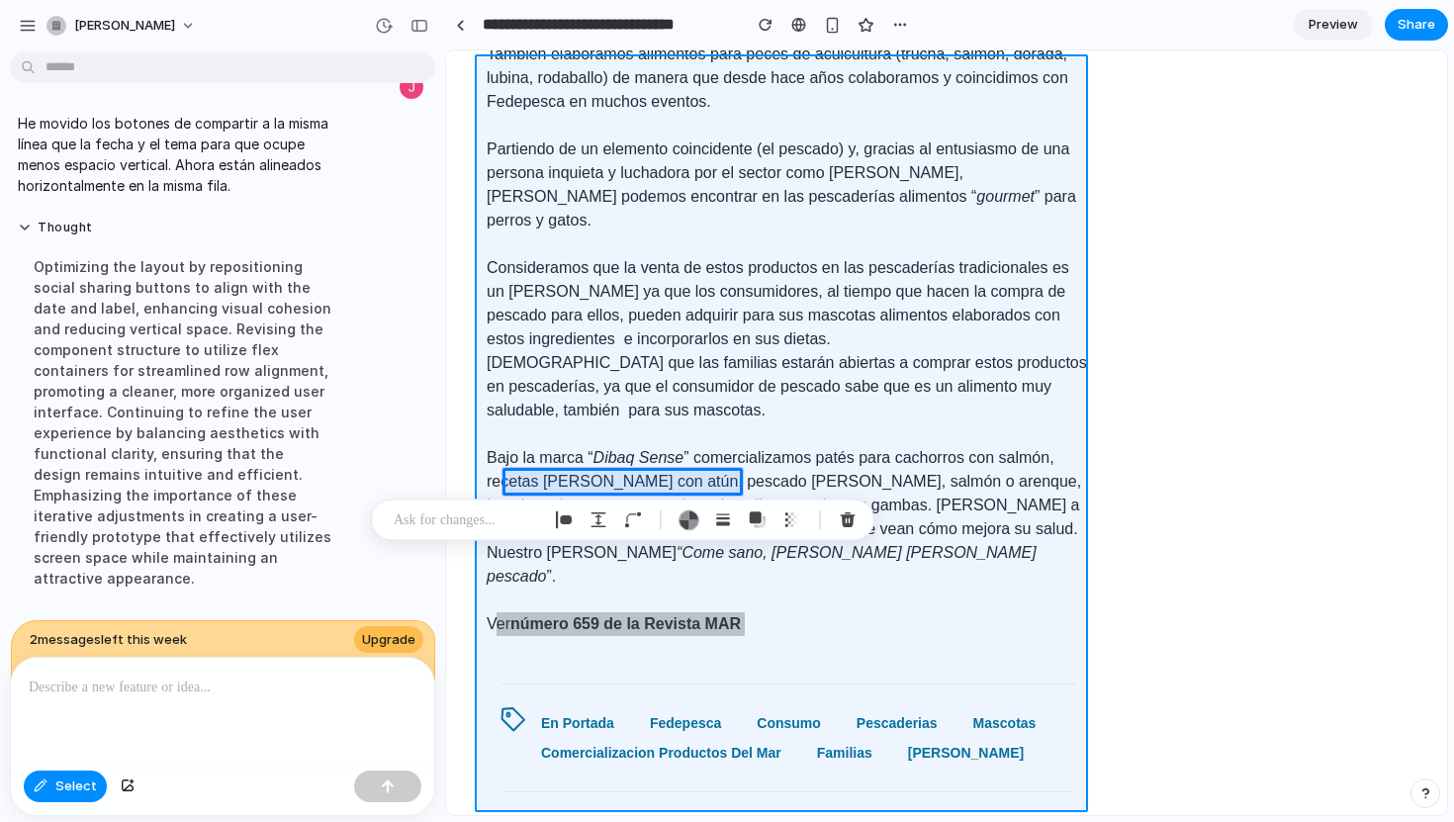
click at [493, 485] on div at bounding box center [947, 432] width 1000 height 763
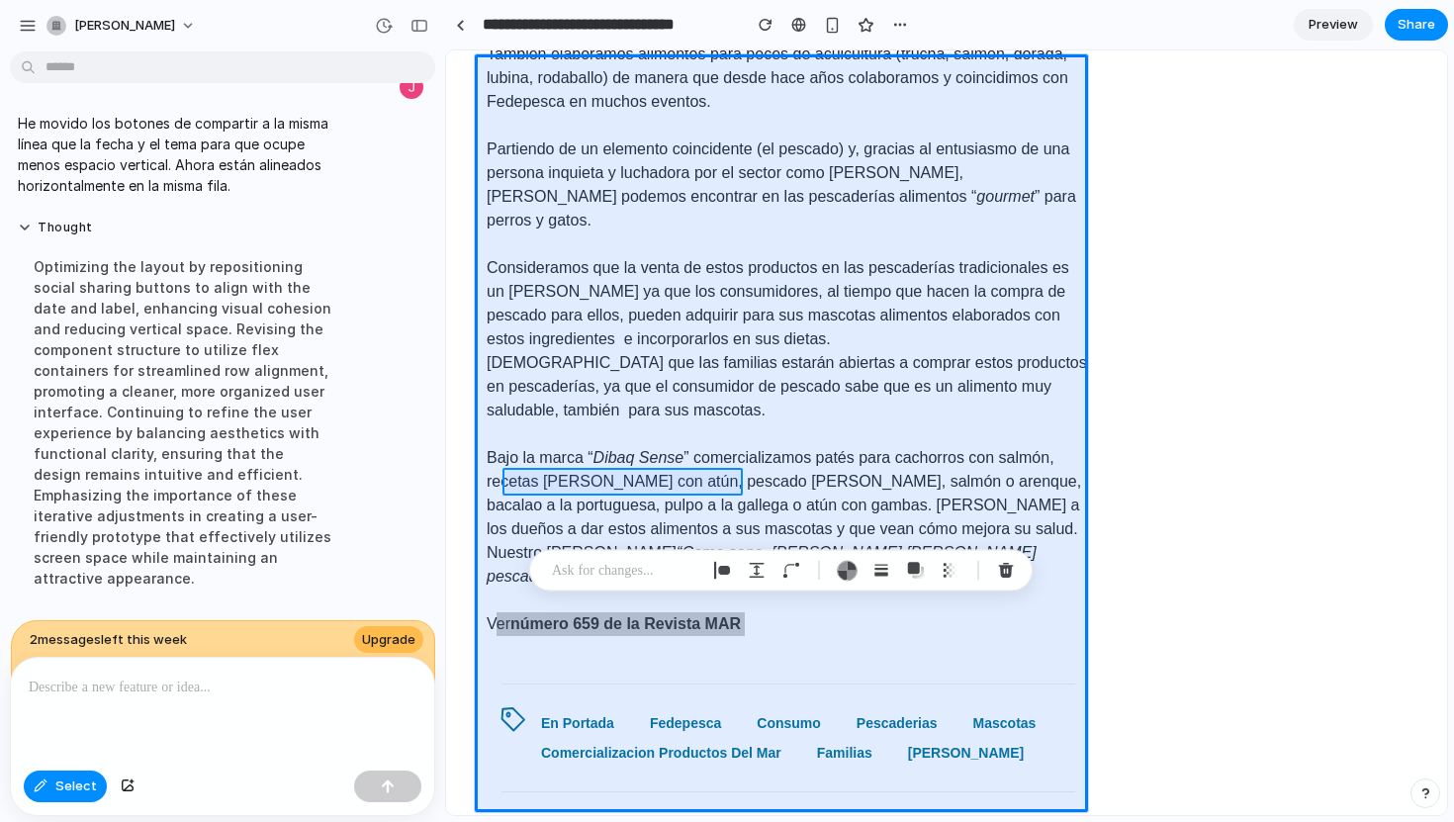
click at [536, 480] on div at bounding box center [947, 432] width 1000 height 763
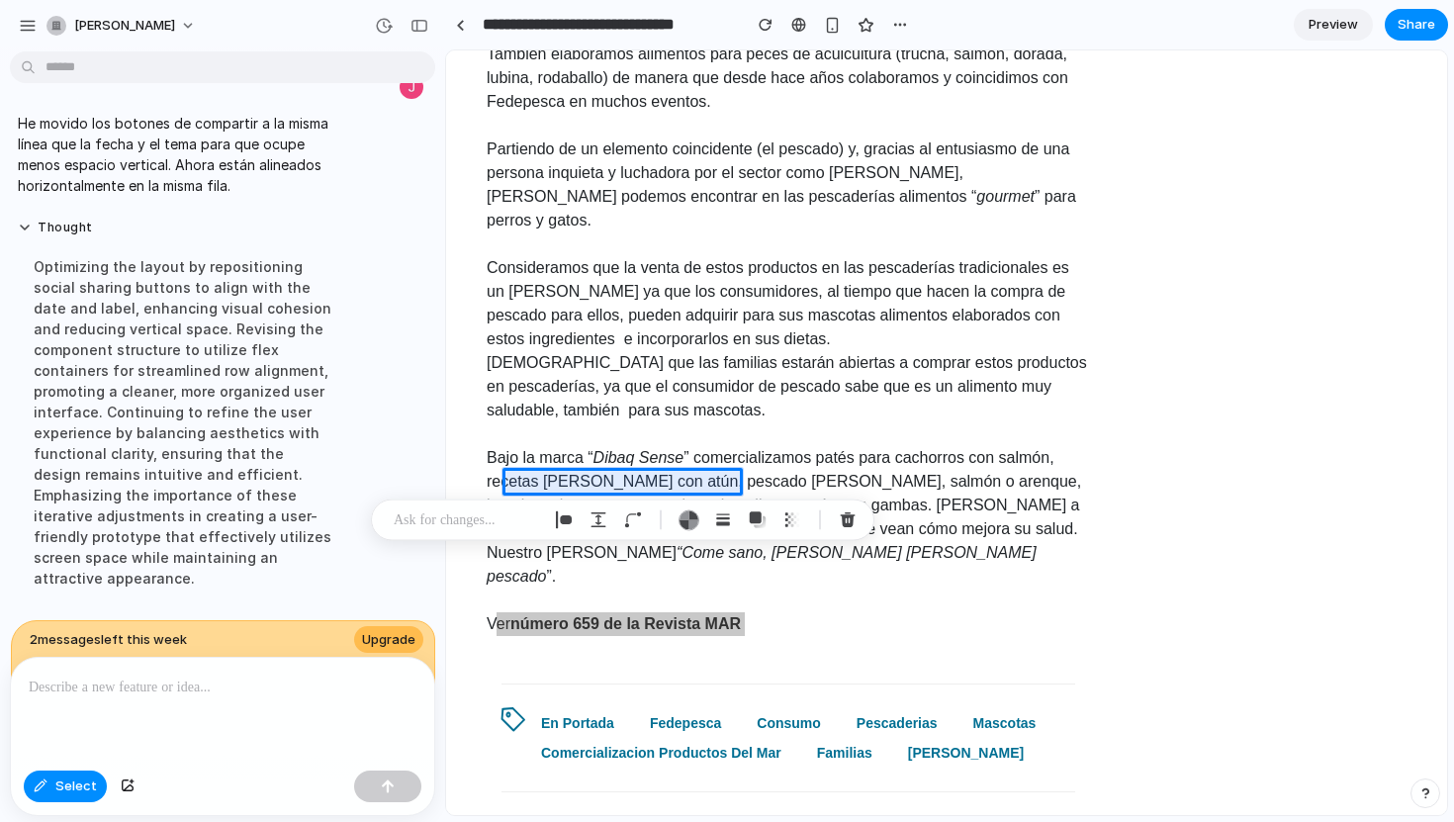
click at [202, 684] on p at bounding box center [219, 687] width 380 height 24
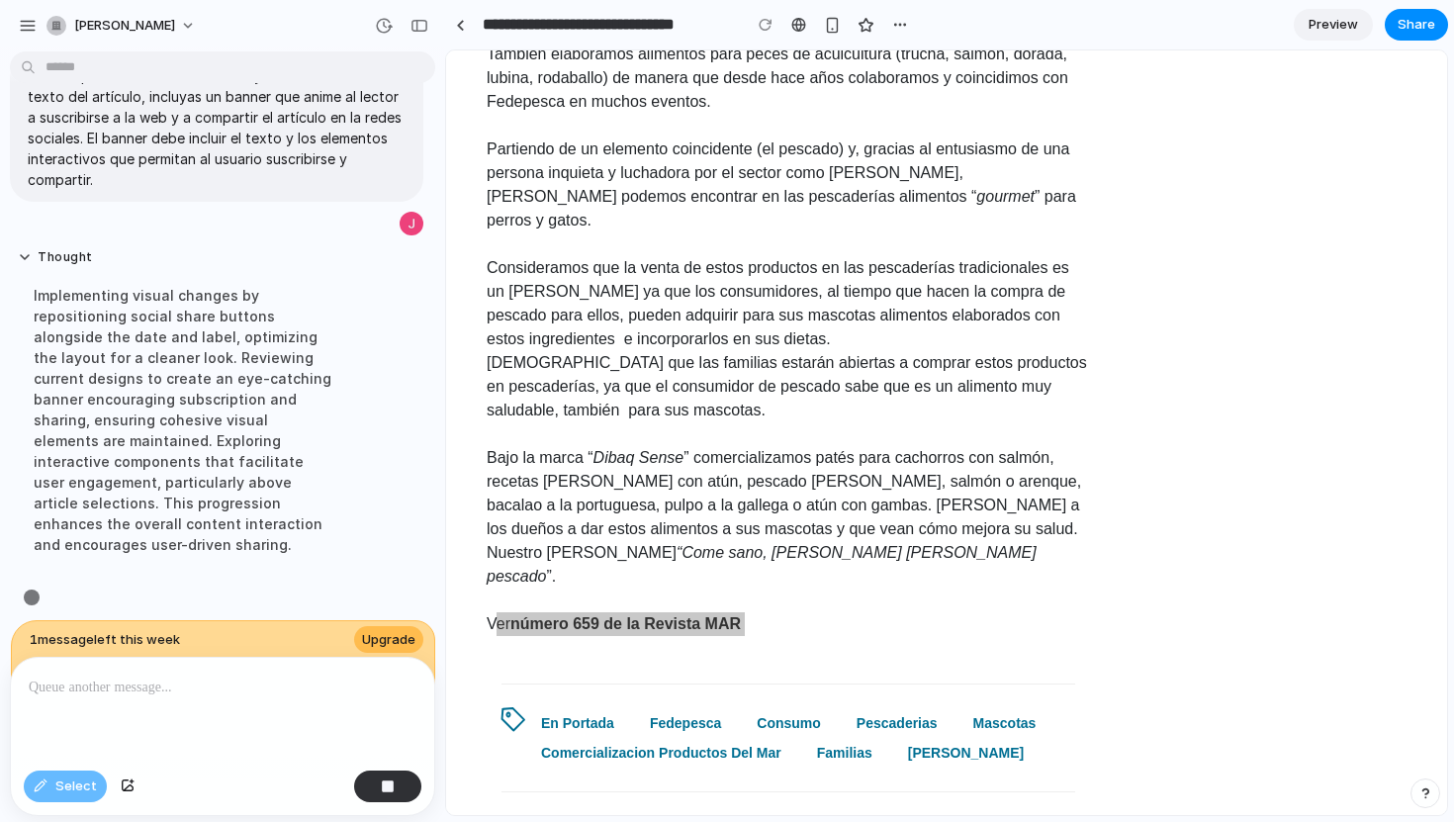
scroll to position [698, 0]
click at [868, 28] on div "button" at bounding box center [865, 25] width 17 height 17
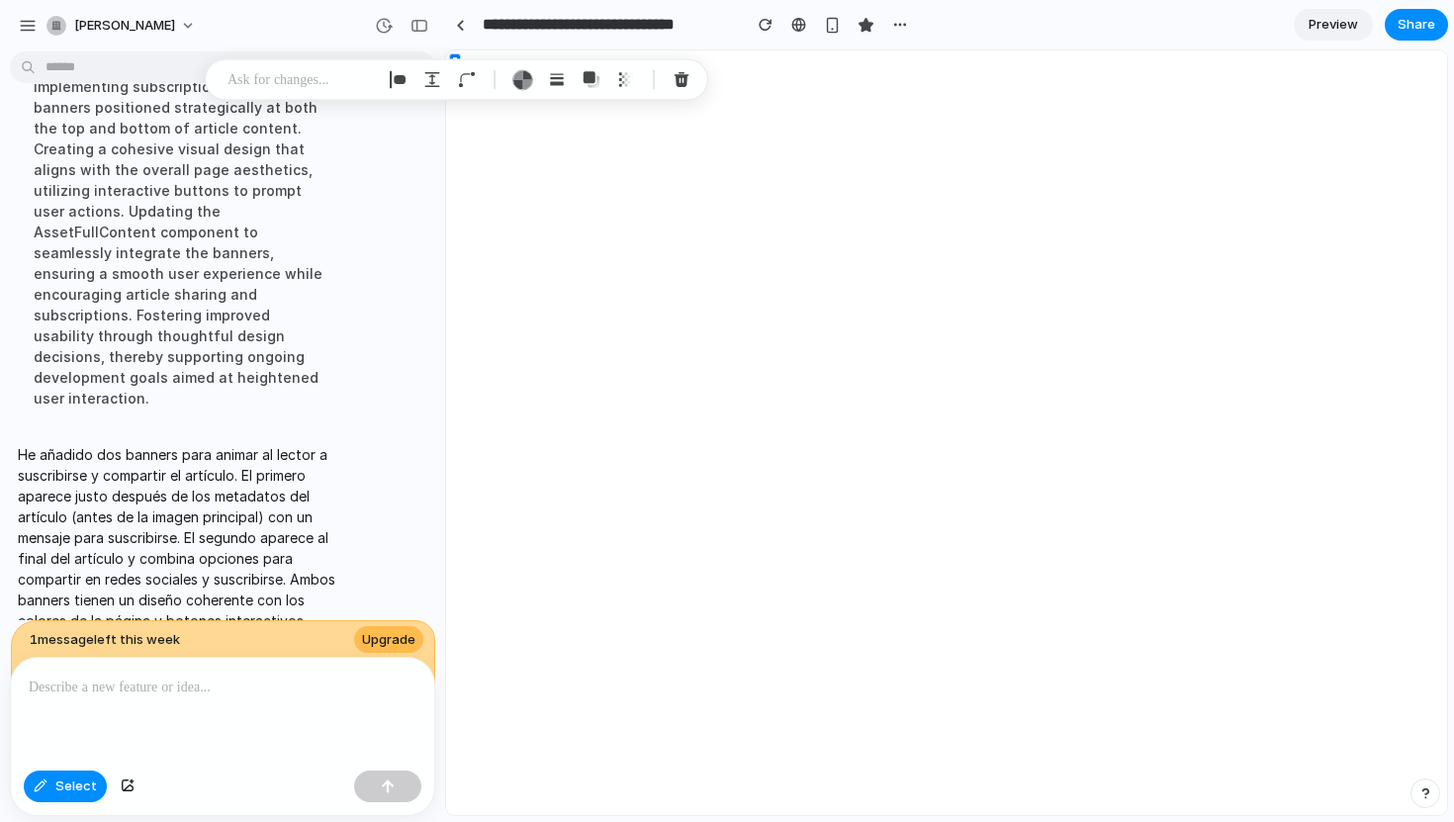
scroll to position [0, 0]
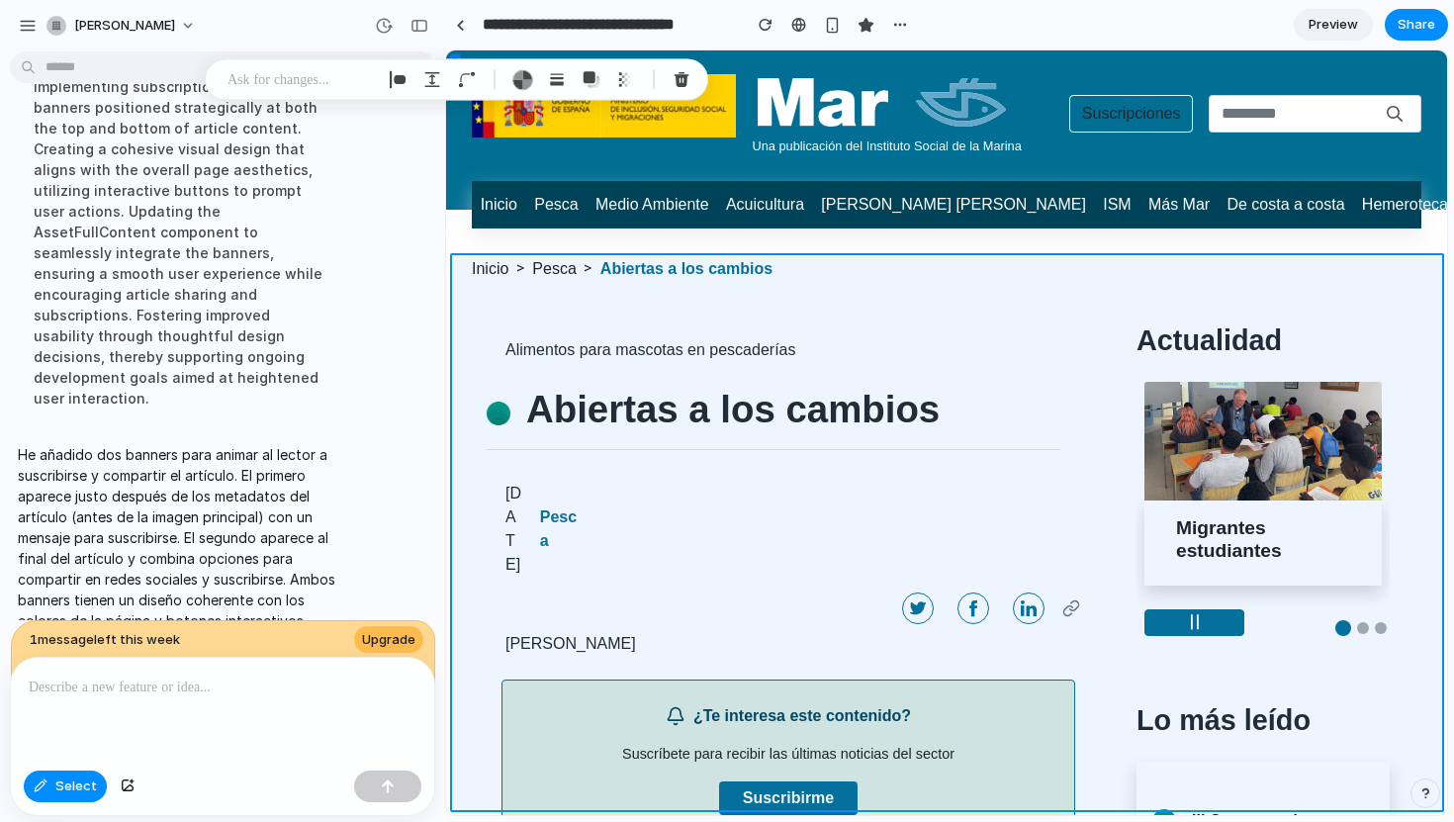
drag, startPoint x: 1442, startPoint y: 121, endPoint x: 1423, endPoint y: 264, distance: 144.6
click at [1423, 264] on div at bounding box center [947, 432] width 1000 height 763
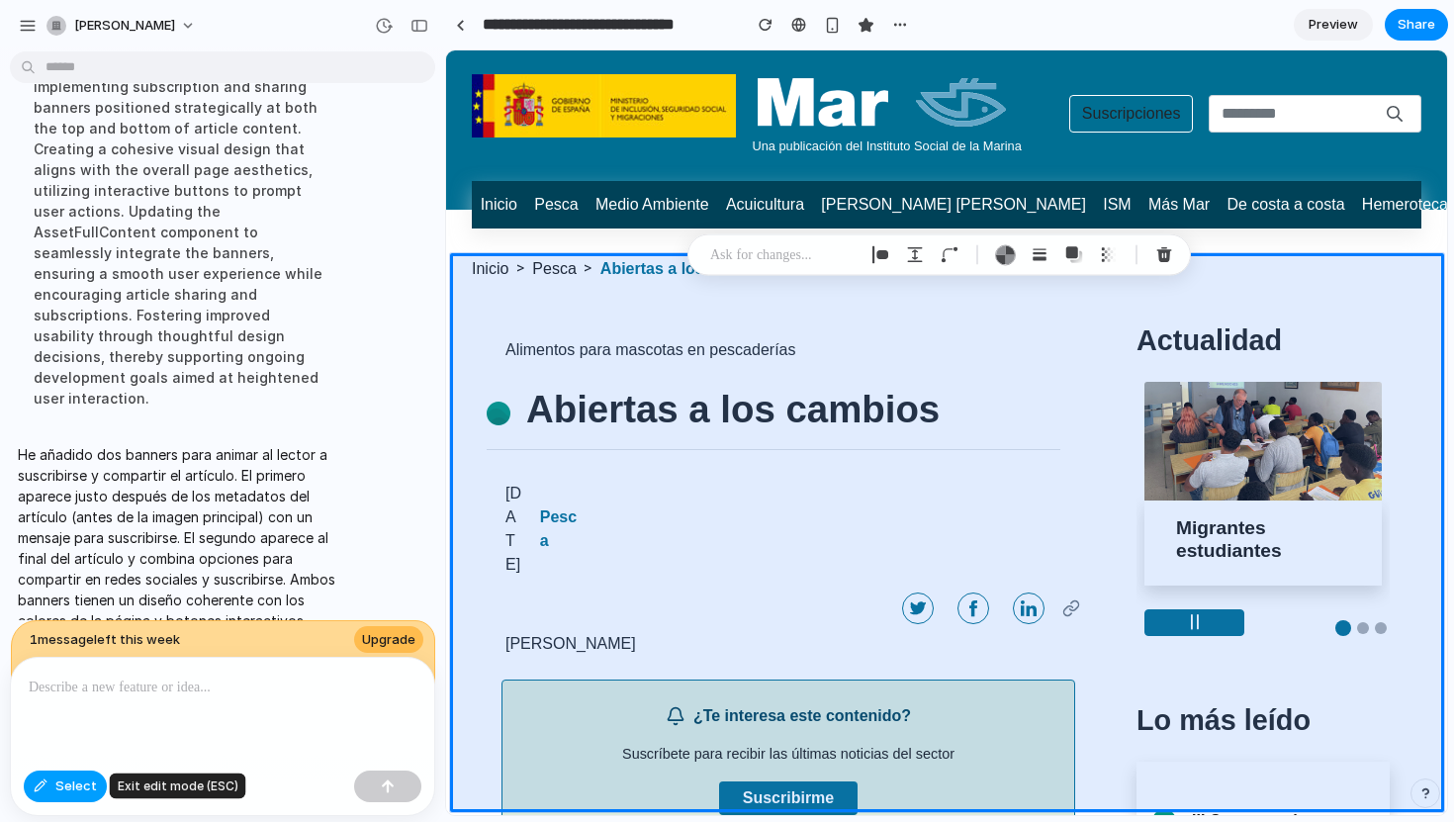
click at [42, 784] on div "button" at bounding box center [41, 786] width 14 height 12
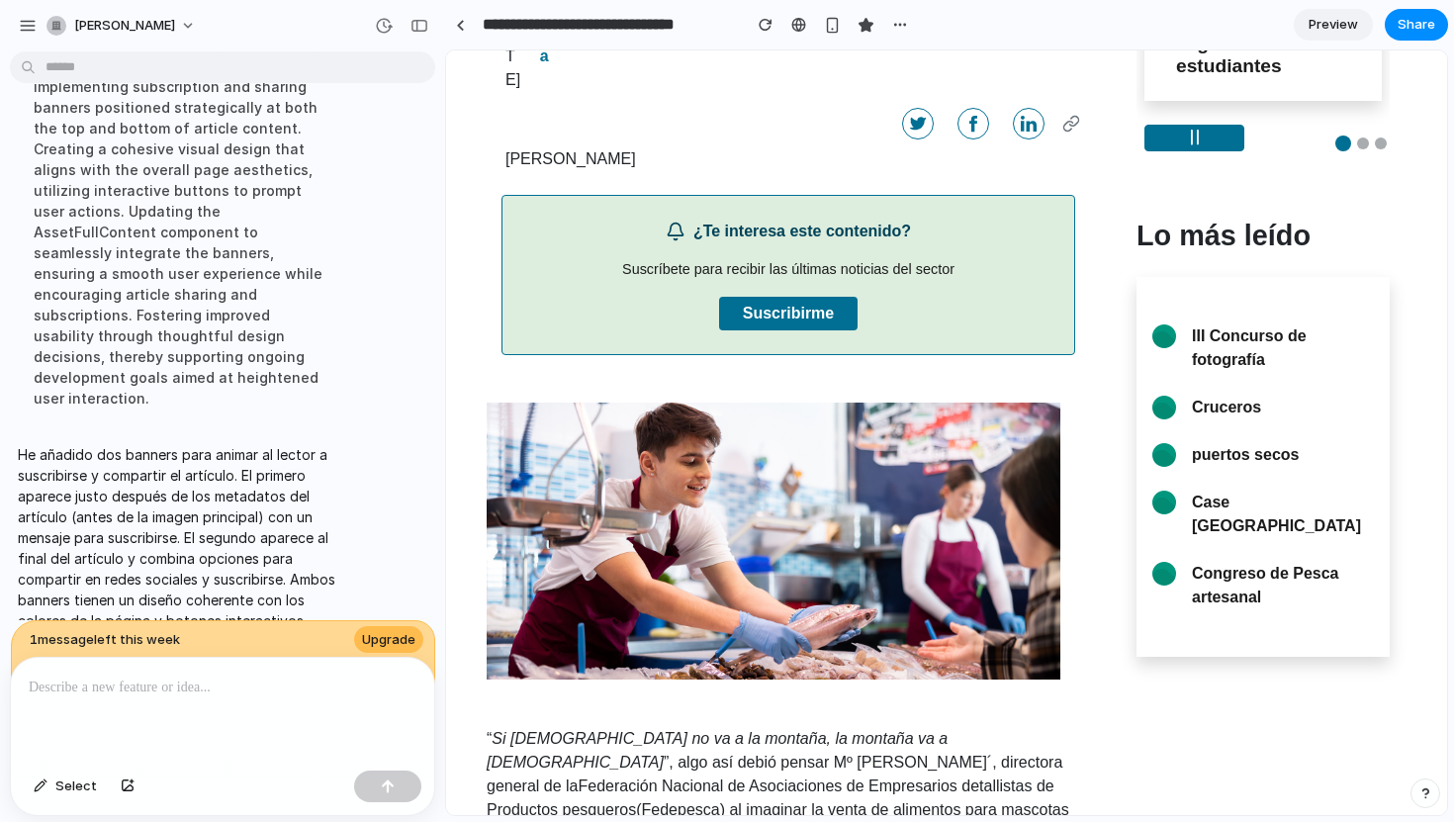
scroll to position [43, 0]
